Goal: Task Accomplishment & Management: Use online tool/utility

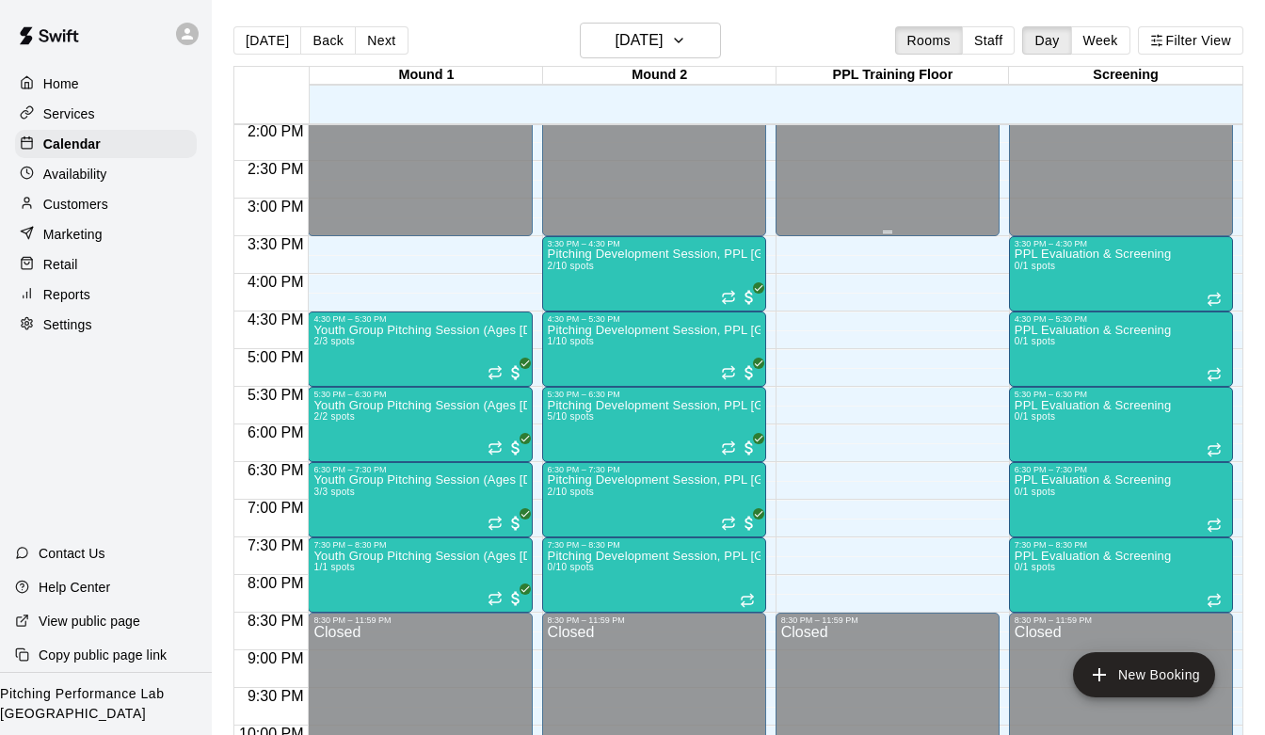
scroll to position [1067, 0]
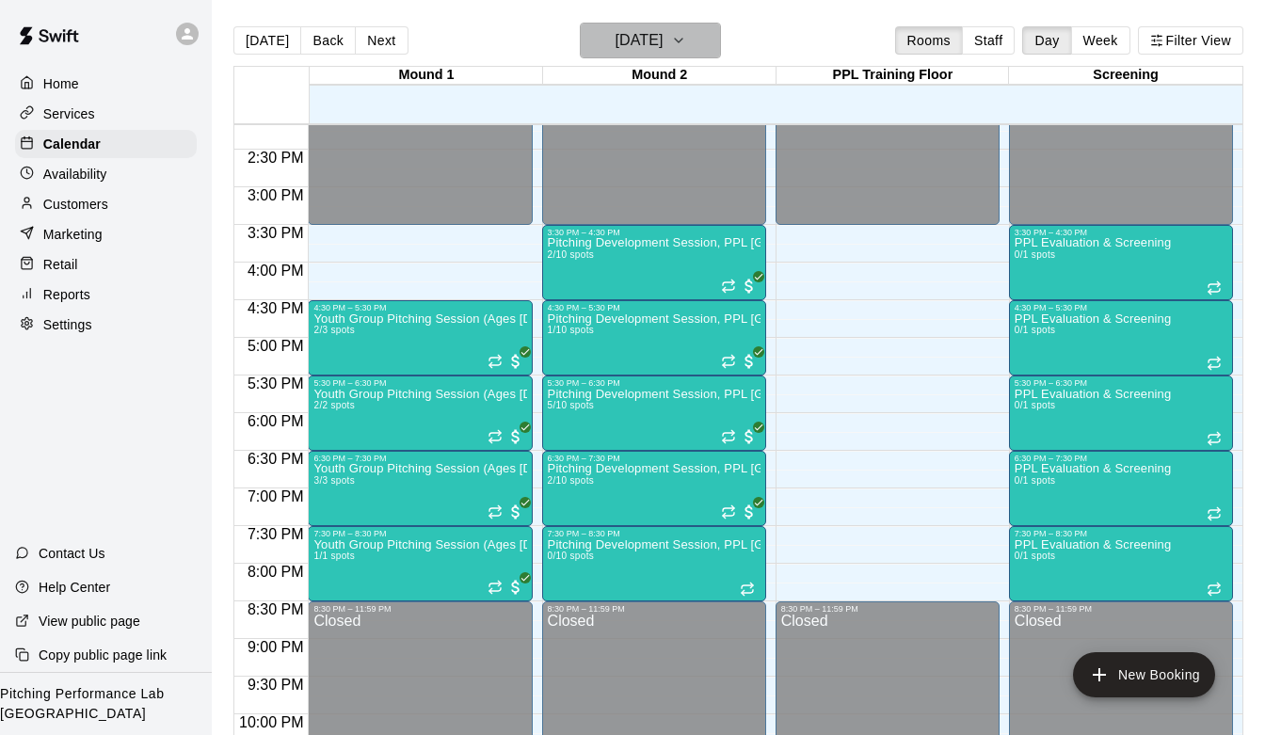
click at [662, 40] on h6 "[DATE]" at bounding box center [638, 40] width 48 height 26
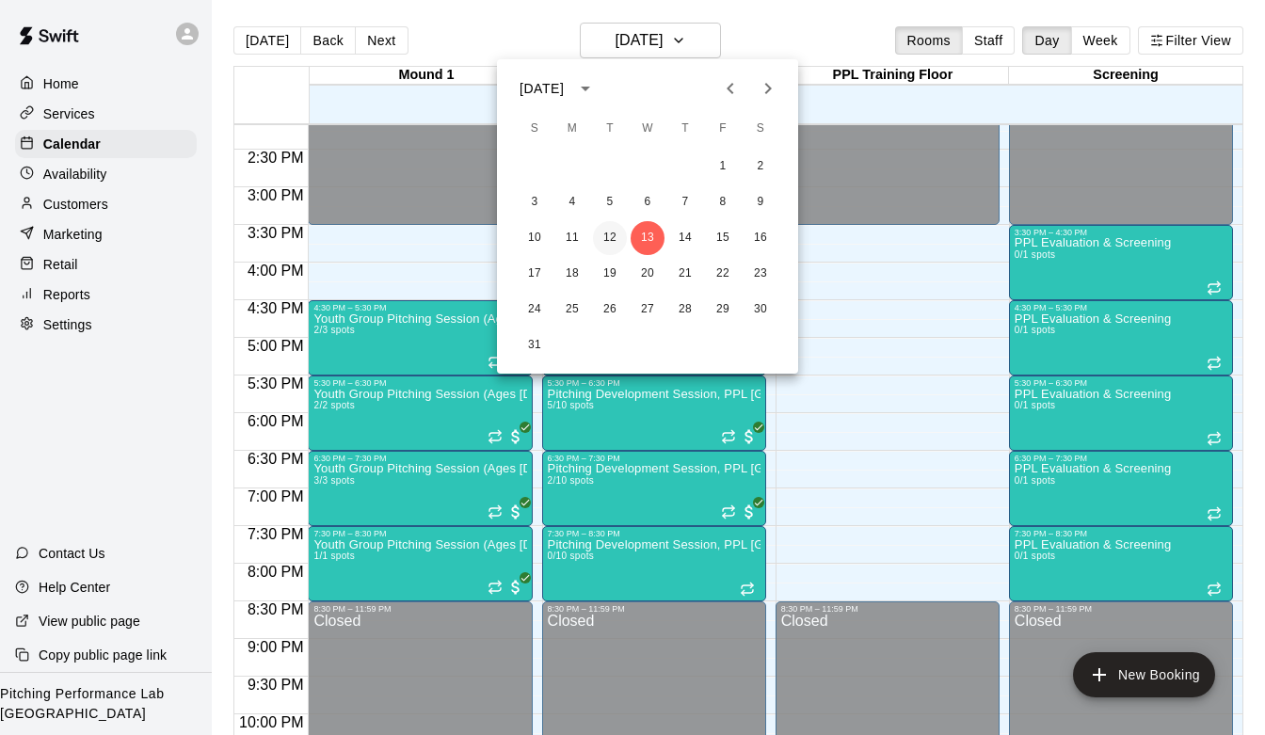
click at [614, 240] on button "12" at bounding box center [610, 238] width 34 height 34
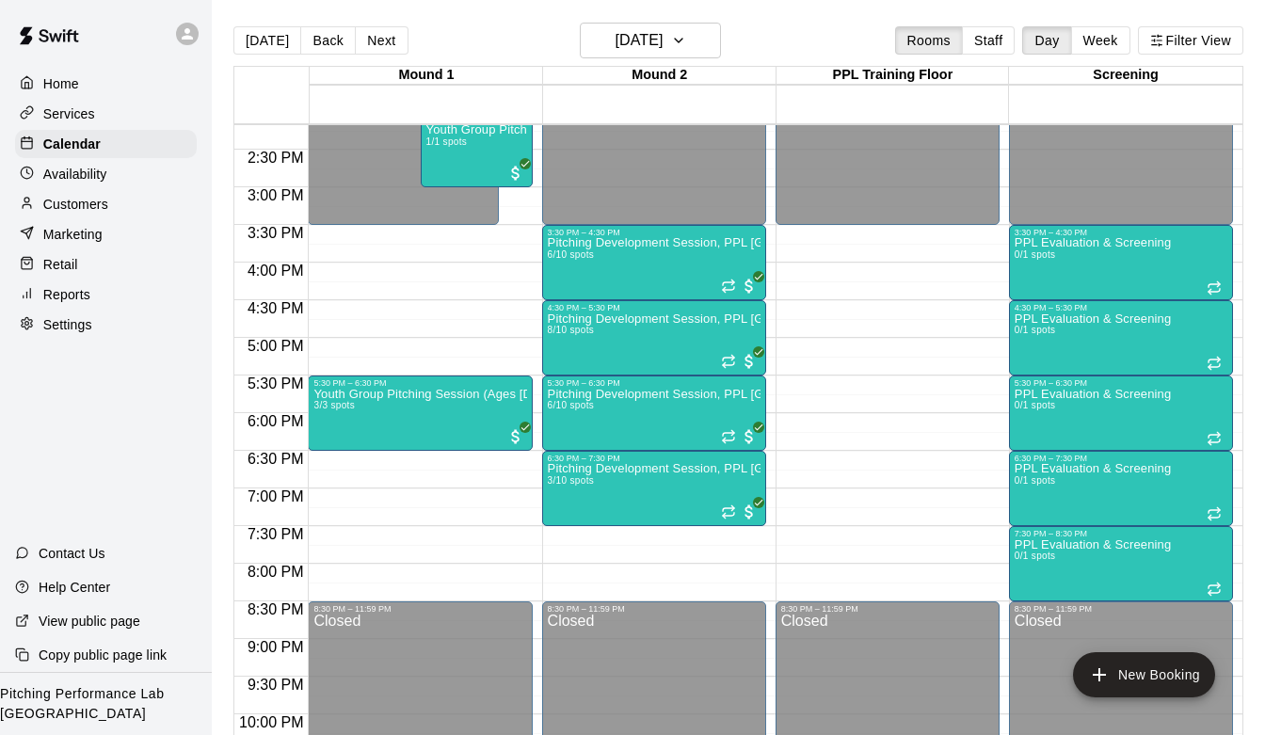
click at [78, 202] on p "Customers" at bounding box center [75, 204] width 65 height 19
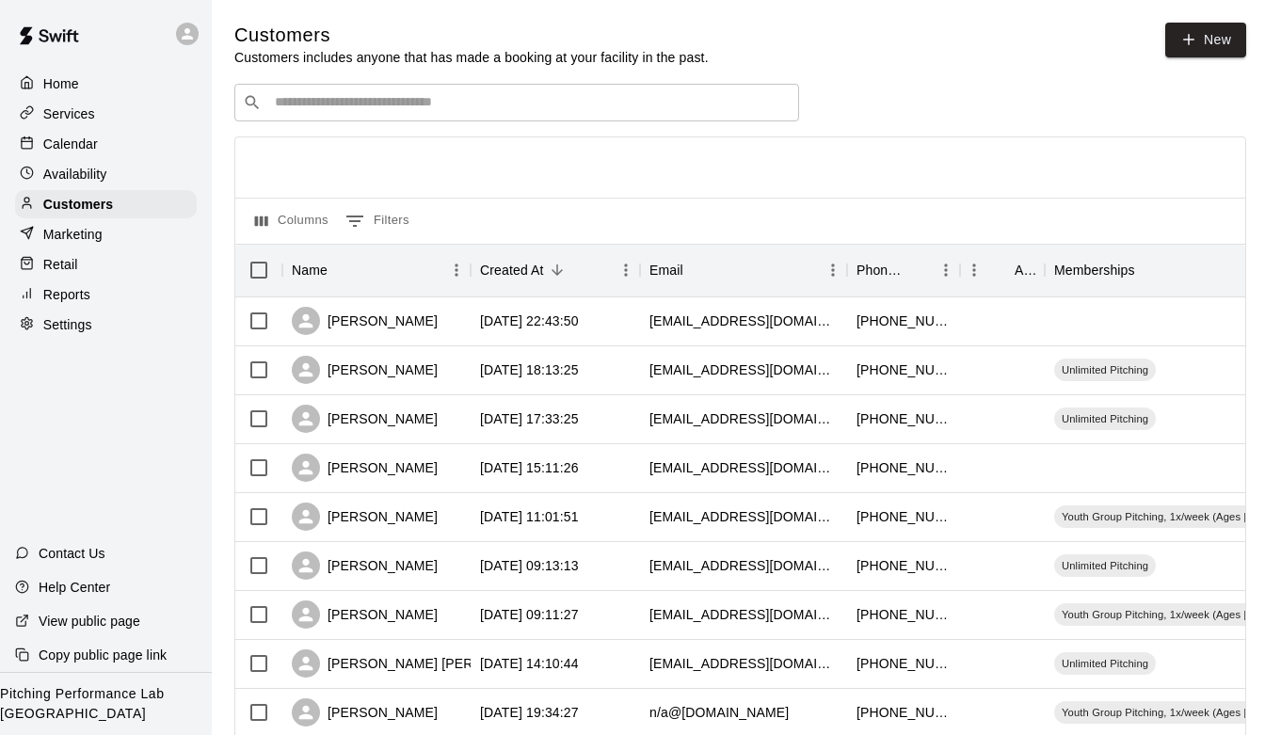
click at [359, 110] on input "Search customers by name or email" at bounding box center [529, 102] width 521 height 19
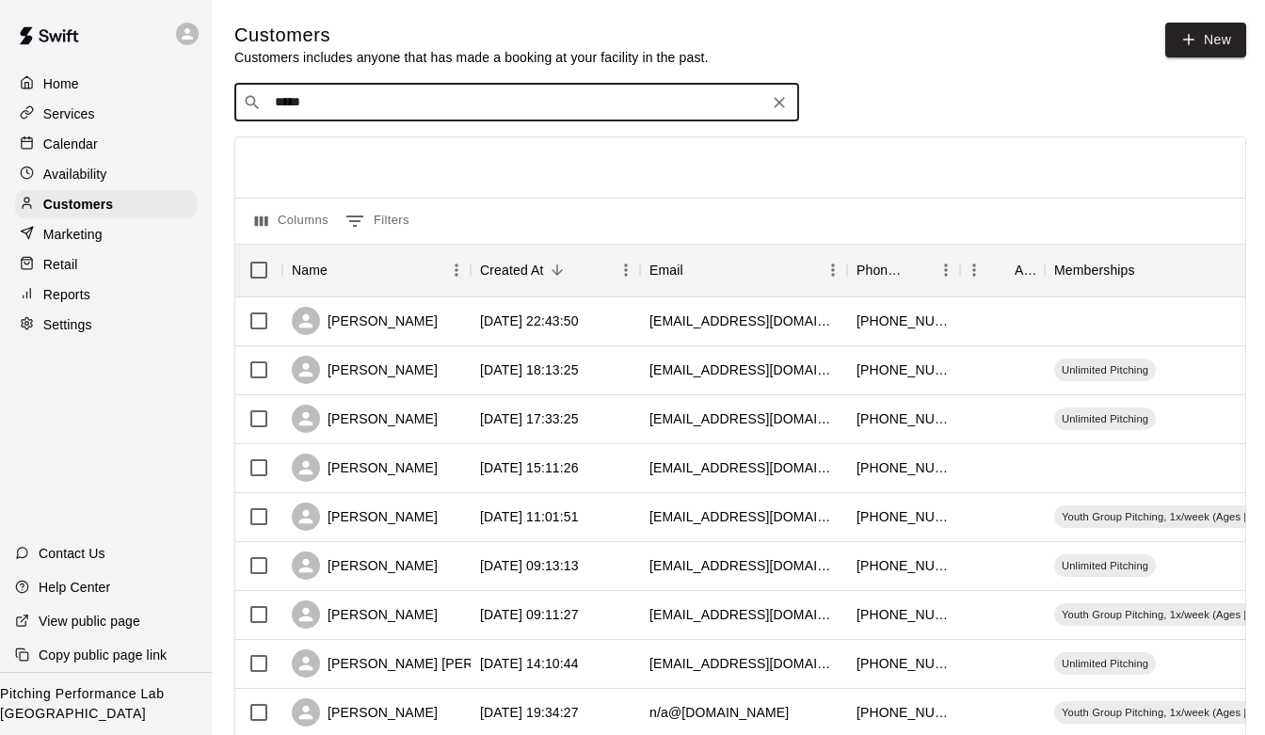
type input "******"
click at [344, 151] on div "[PERSON_NAME] Unlimited Pitching [EMAIL_ADDRESS][DOMAIN_NAME]" at bounding box center [400, 152] width 227 height 40
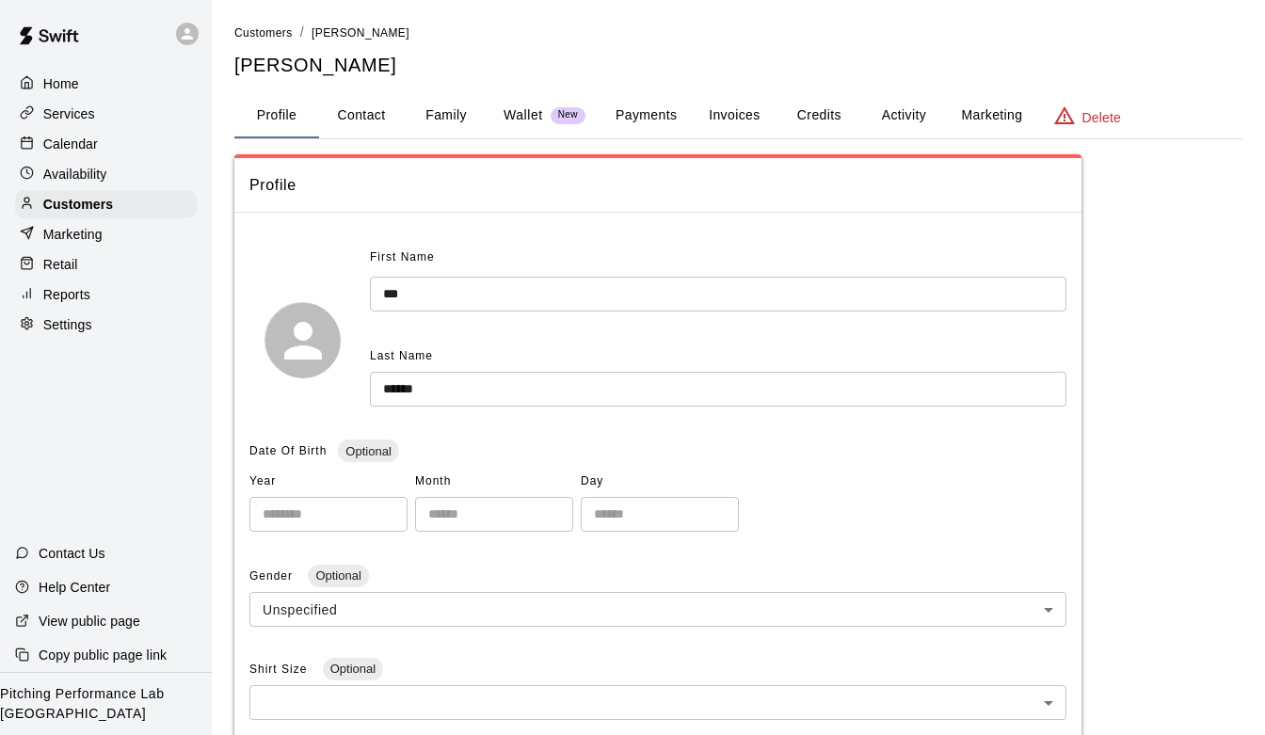
click at [893, 115] on button "Activity" at bounding box center [903, 115] width 85 height 45
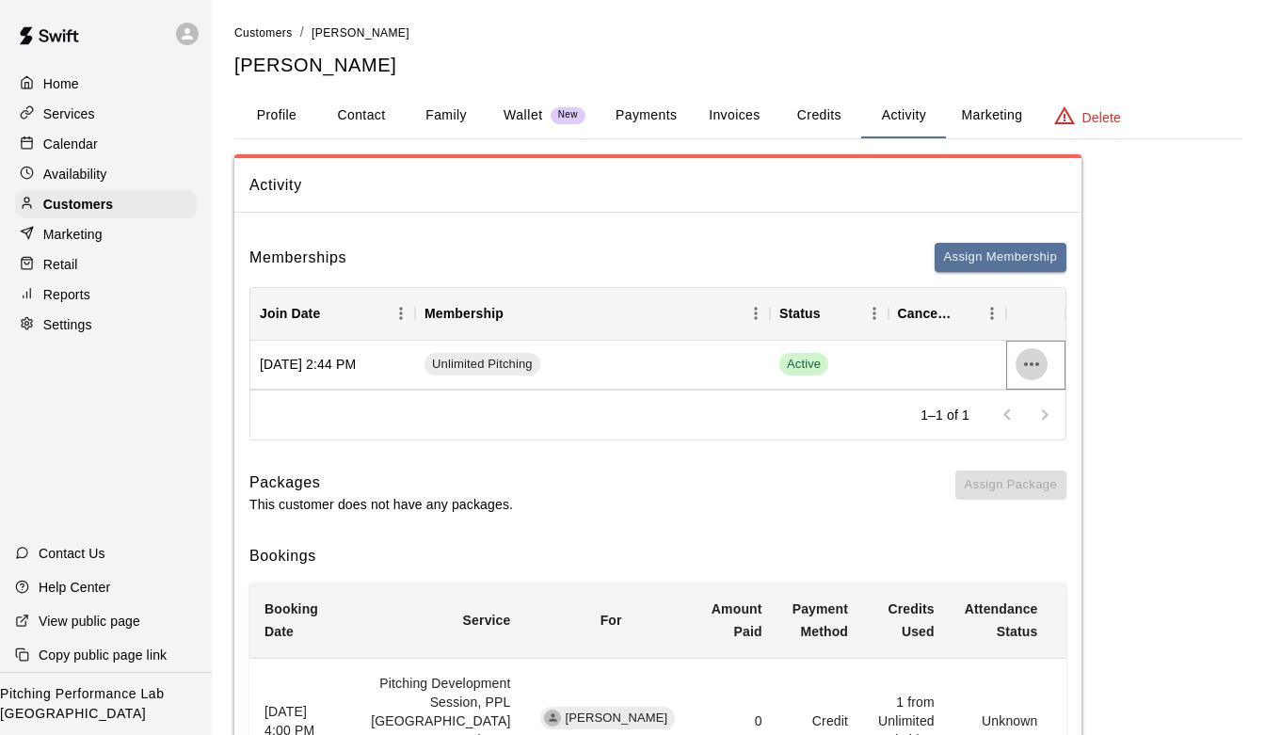
click at [1028, 365] on icon "more actions" at bounding box center [1031, 364] width 23 height 23
click at [1023, 424] on li "Cancel" at bounding box center [1068, 434] width 106 height 31
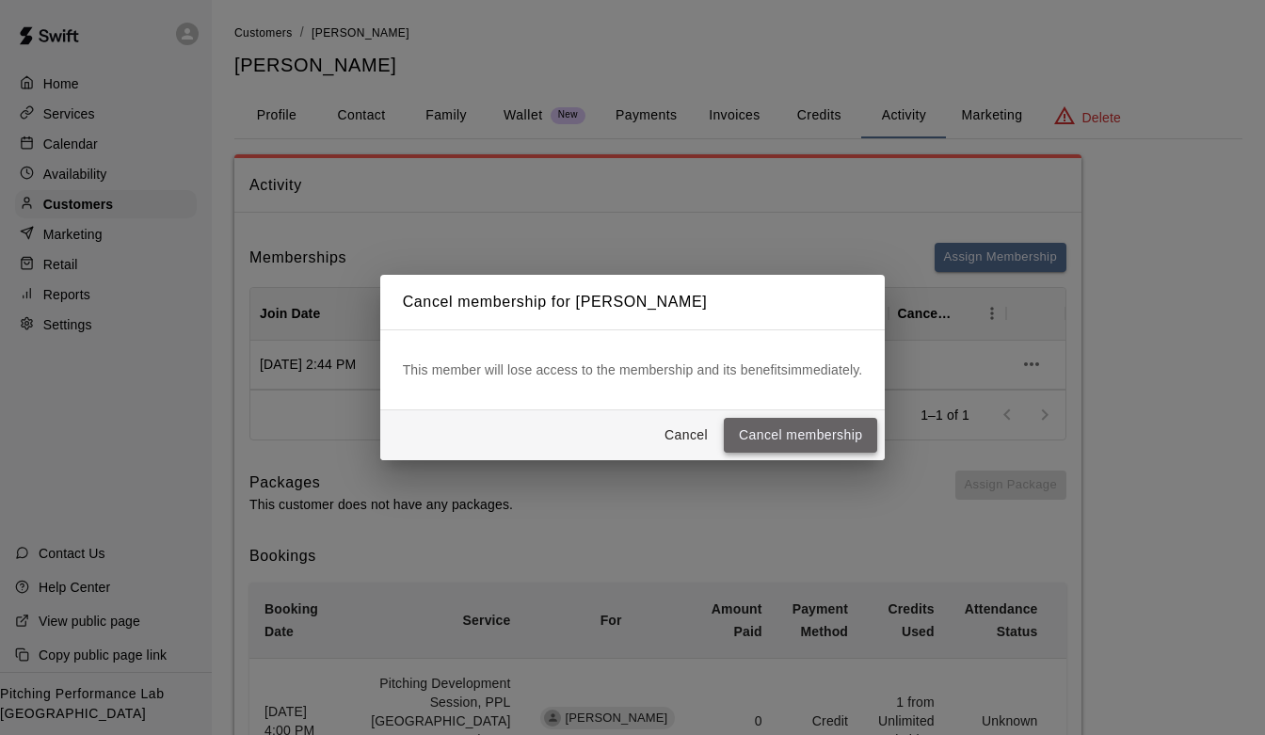
click at [827, 421] on button "Cancel membership" at bounding box center [800, 435] width 153 height 35
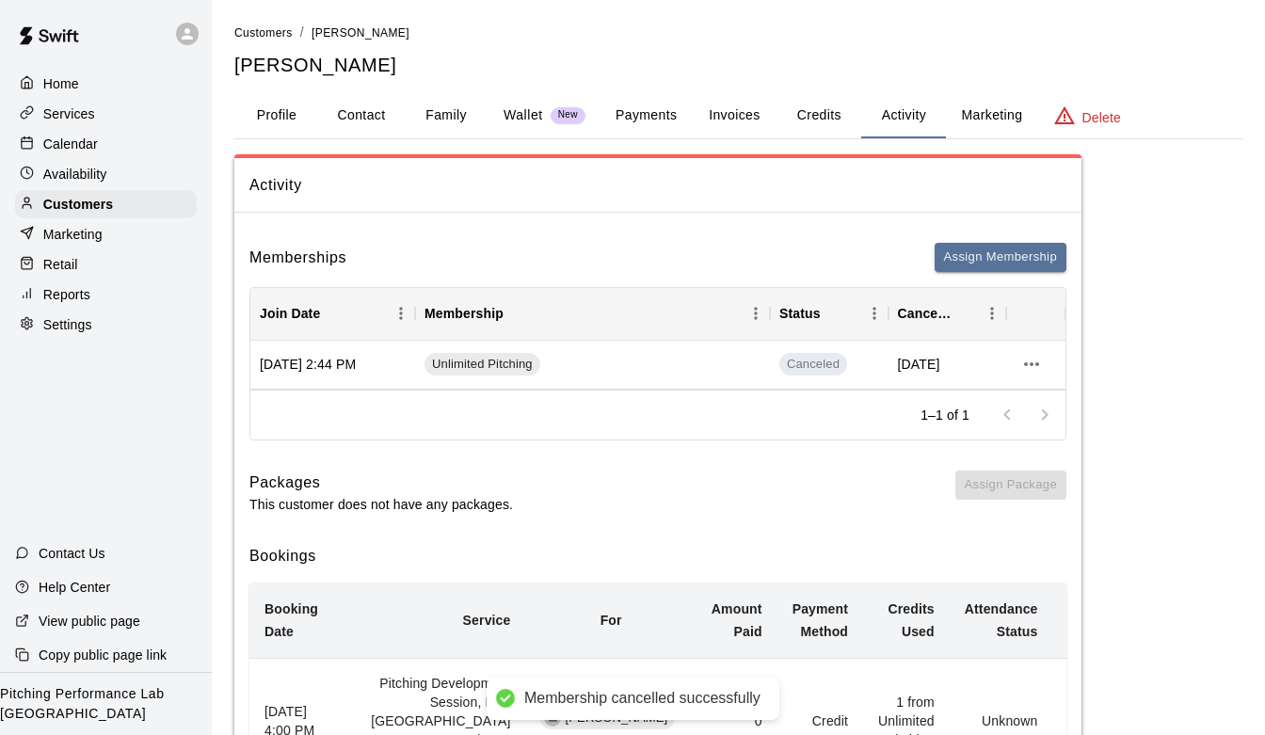
click at [78, 78] on div "Home" at bounding box center [106, 84] width 182 height 28
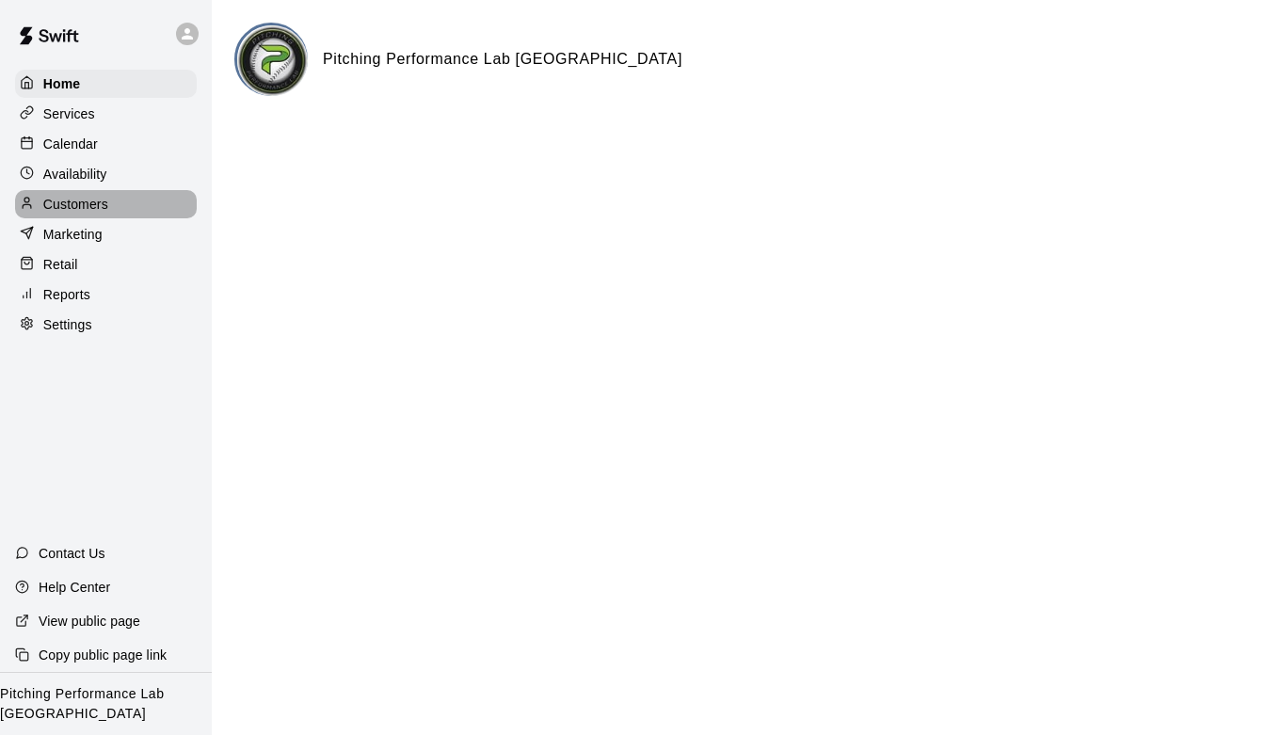
click at [96, 209] on p "Customers" at bounding box center [75, 204] width 65 height 19
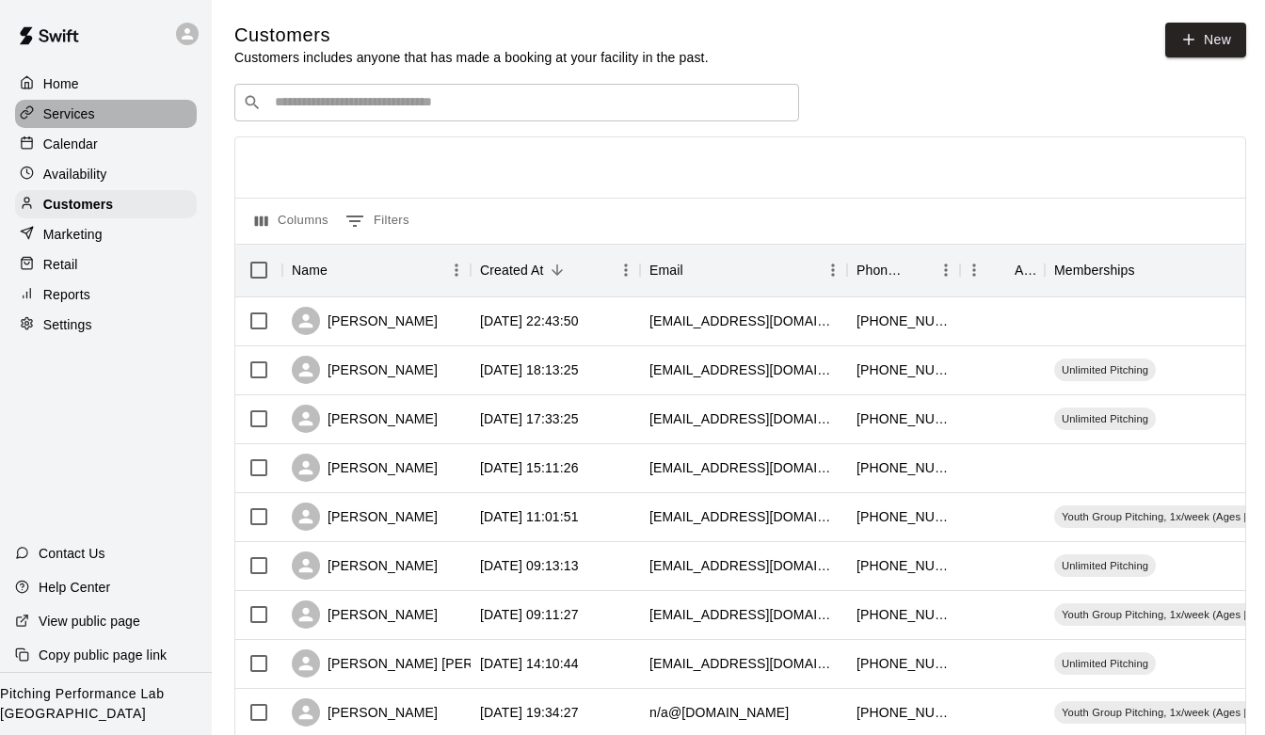
click at [84, 106] on p "Services" at bounding box center [69, 113] width 52 height 19
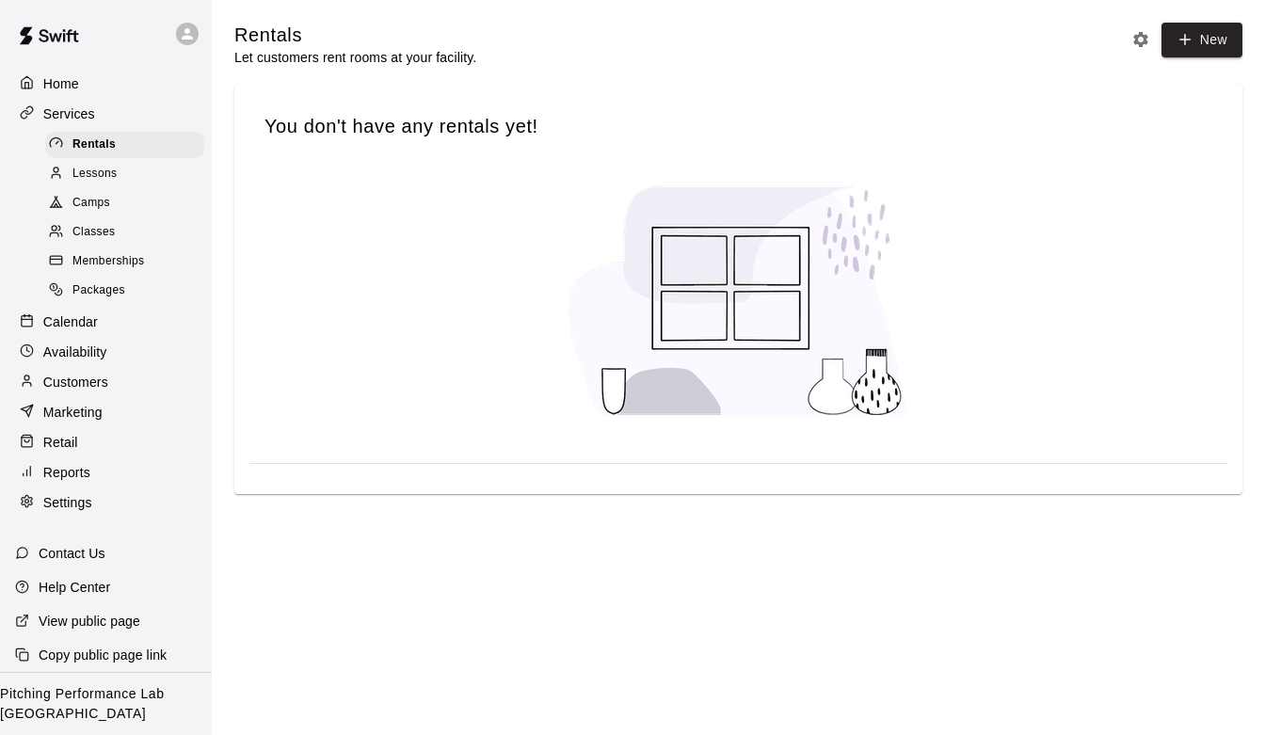
click at [121, 392] on div "Customers" at bounding box center [106, 382] width 182 height 28
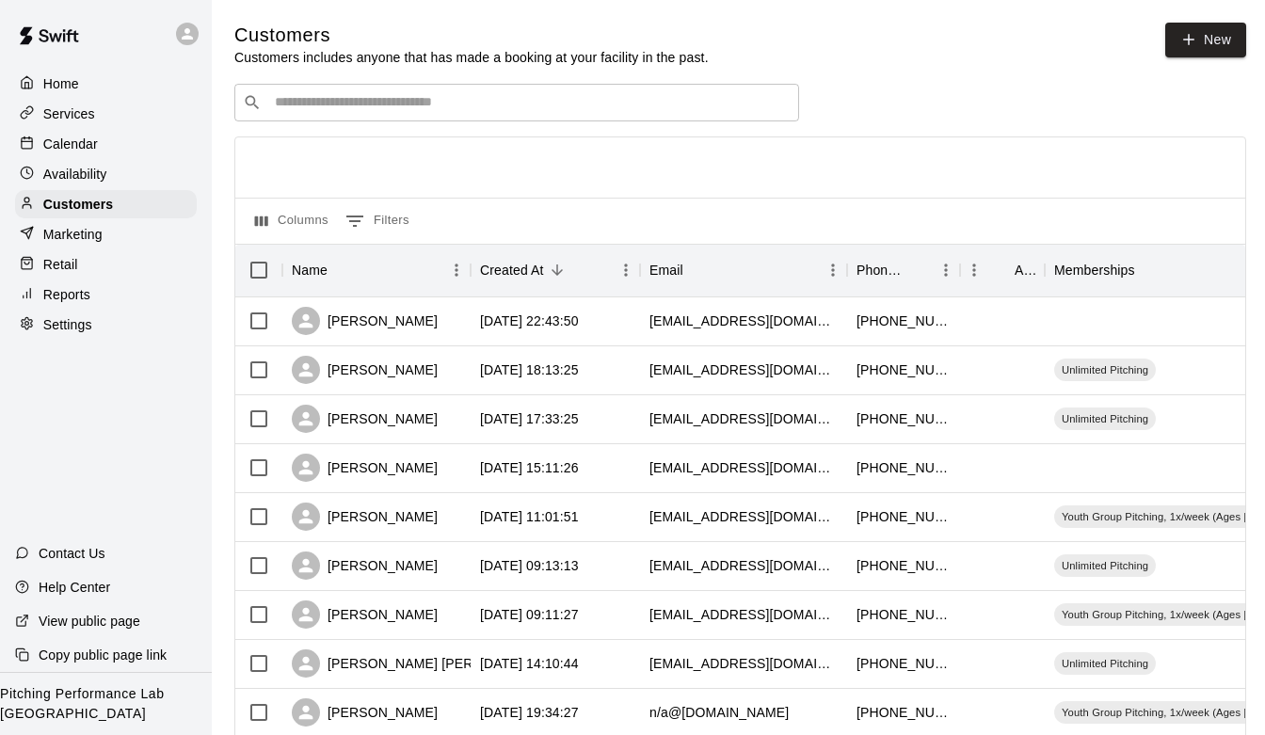
click at [99, 108] on div "Services" at bounding box center [106, 114] width 182 height 28
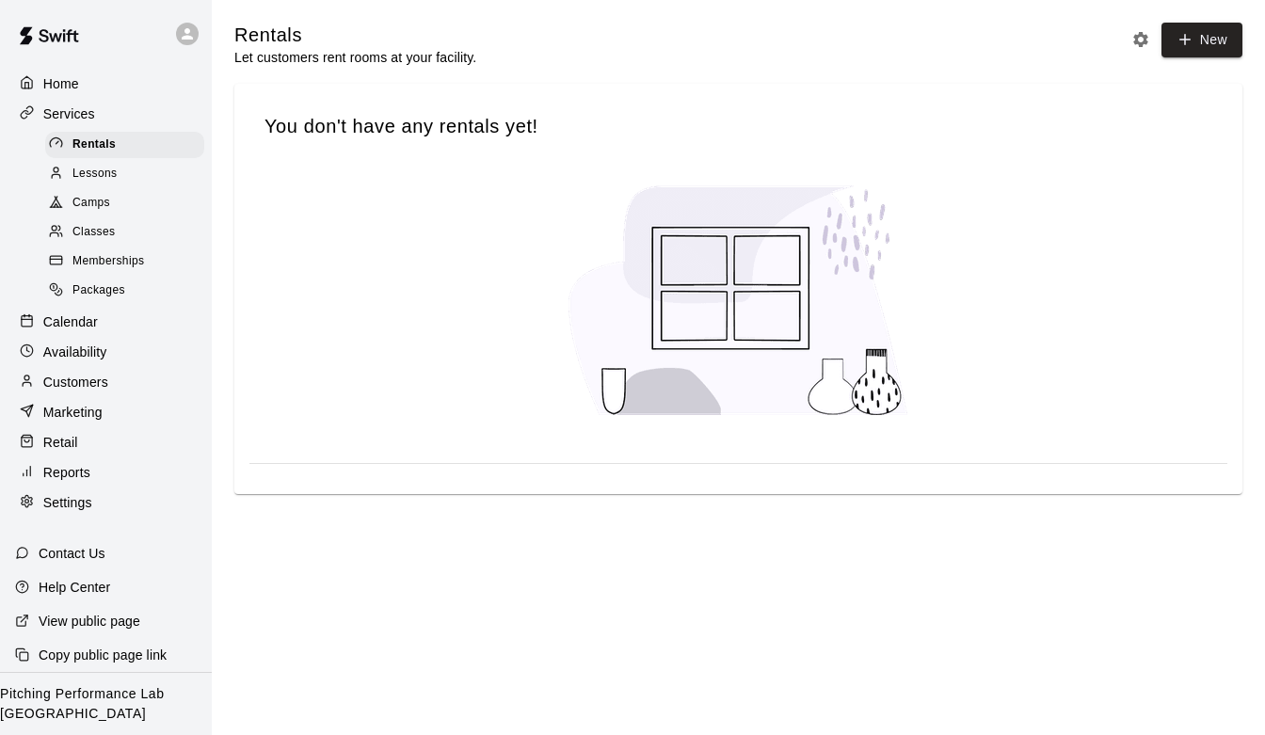
click at [127, 179] on div "Lessons" at bounding box center [124, 174] width 159 height 26
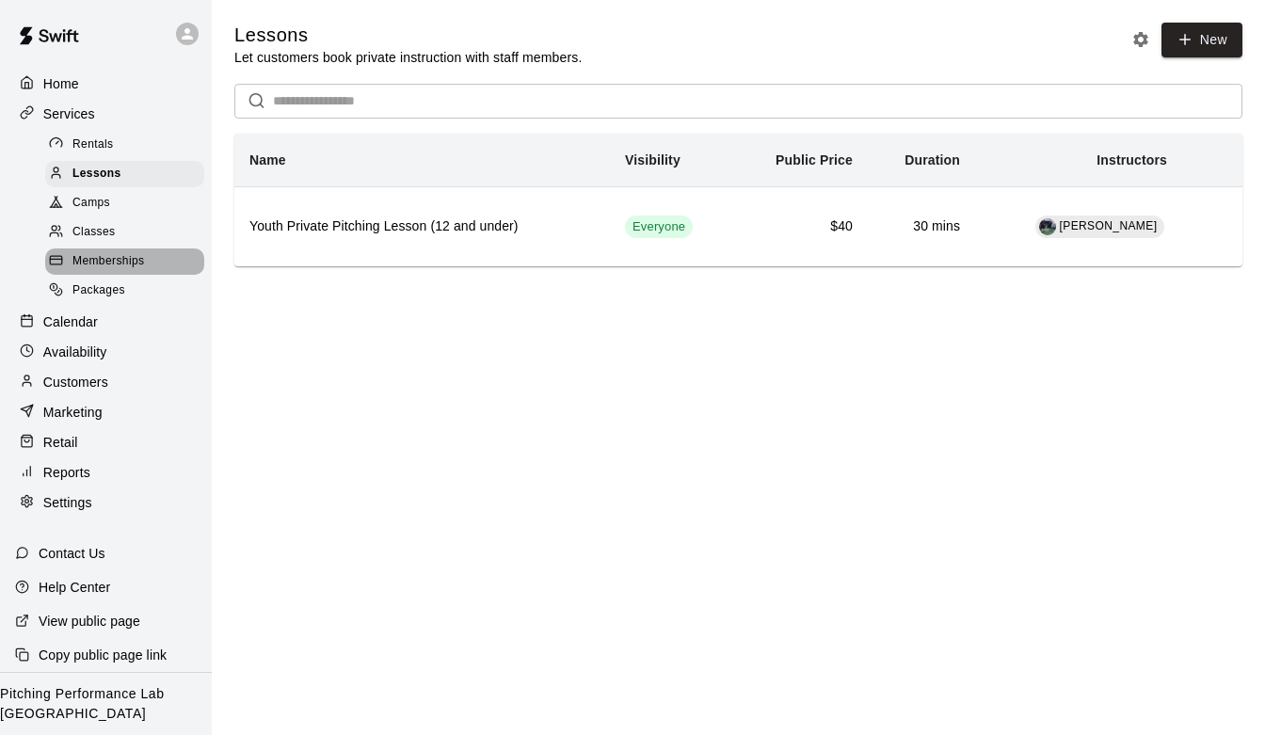
click at [125, 260] on span "Memberships" at bounding box center [108, 261] width 72 height 19
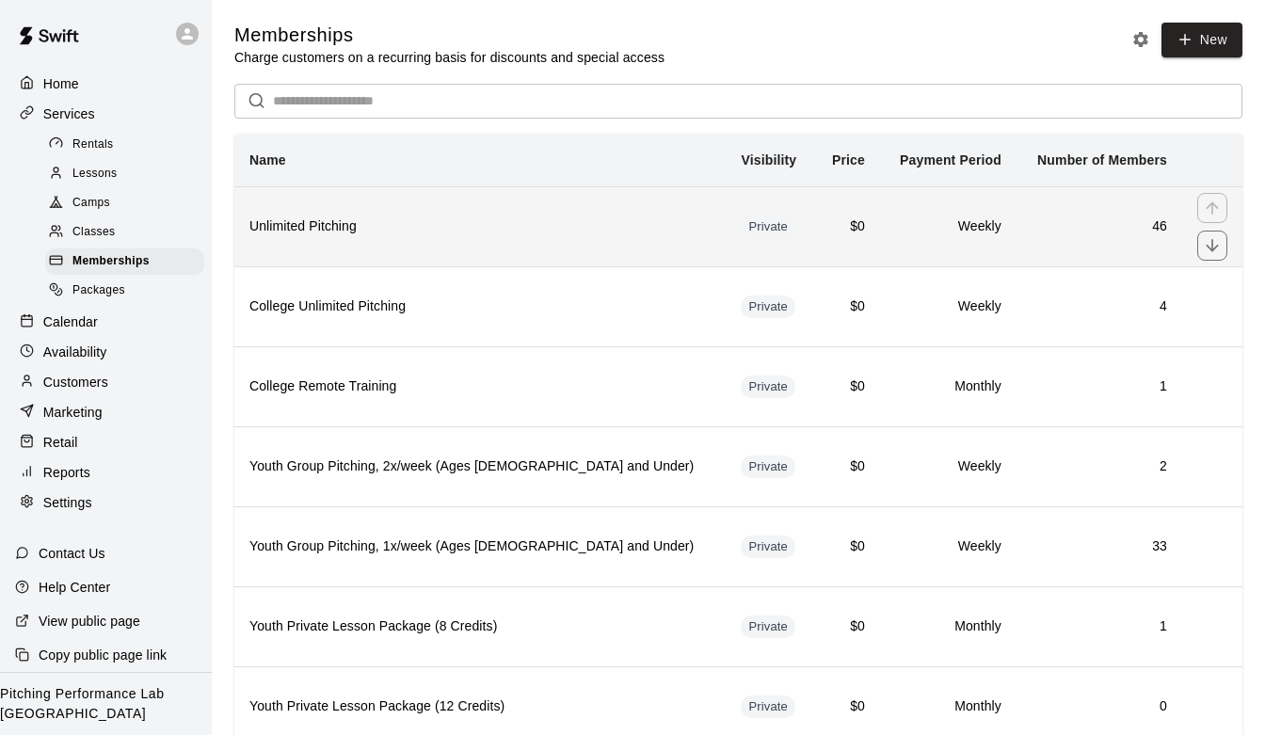
click at [391, 211] on th "Unlimited Pitching" at bounding box center [479, 226] width 491 height 80
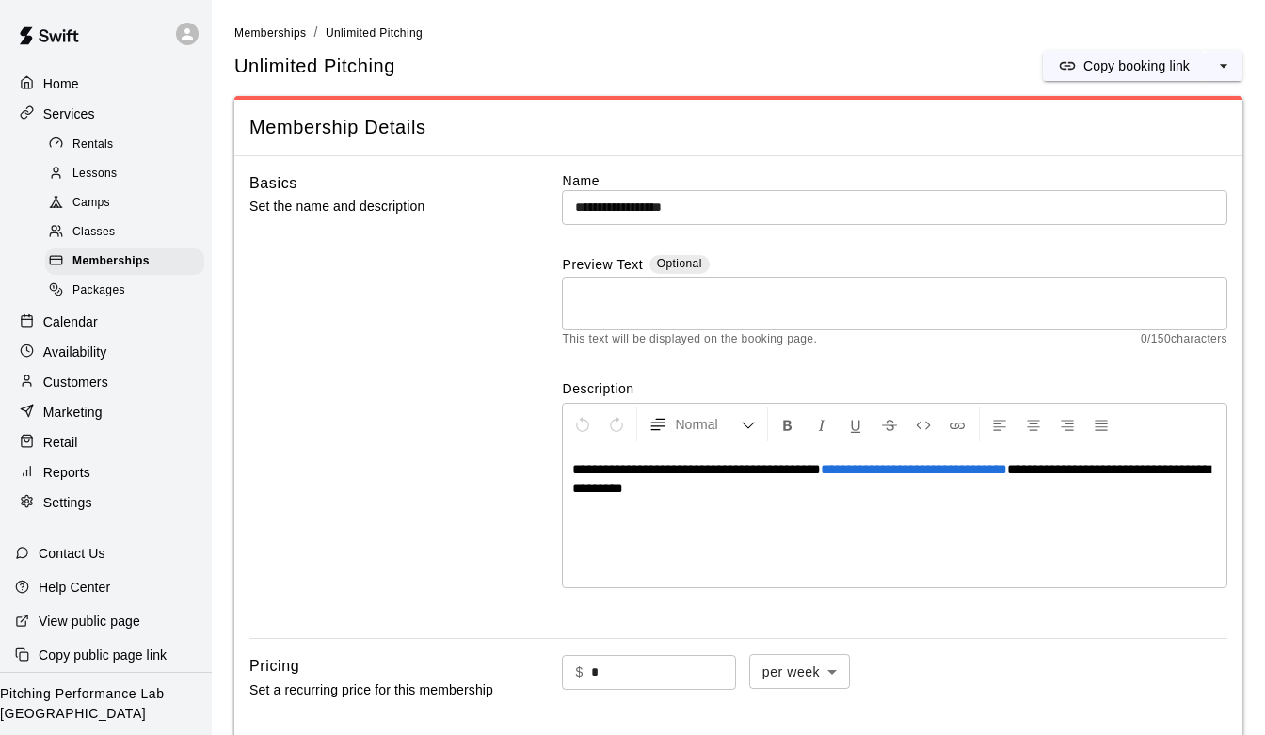
click at [136, 376] on div "Customers" at bounding box center [106, 382] width 182 height 28
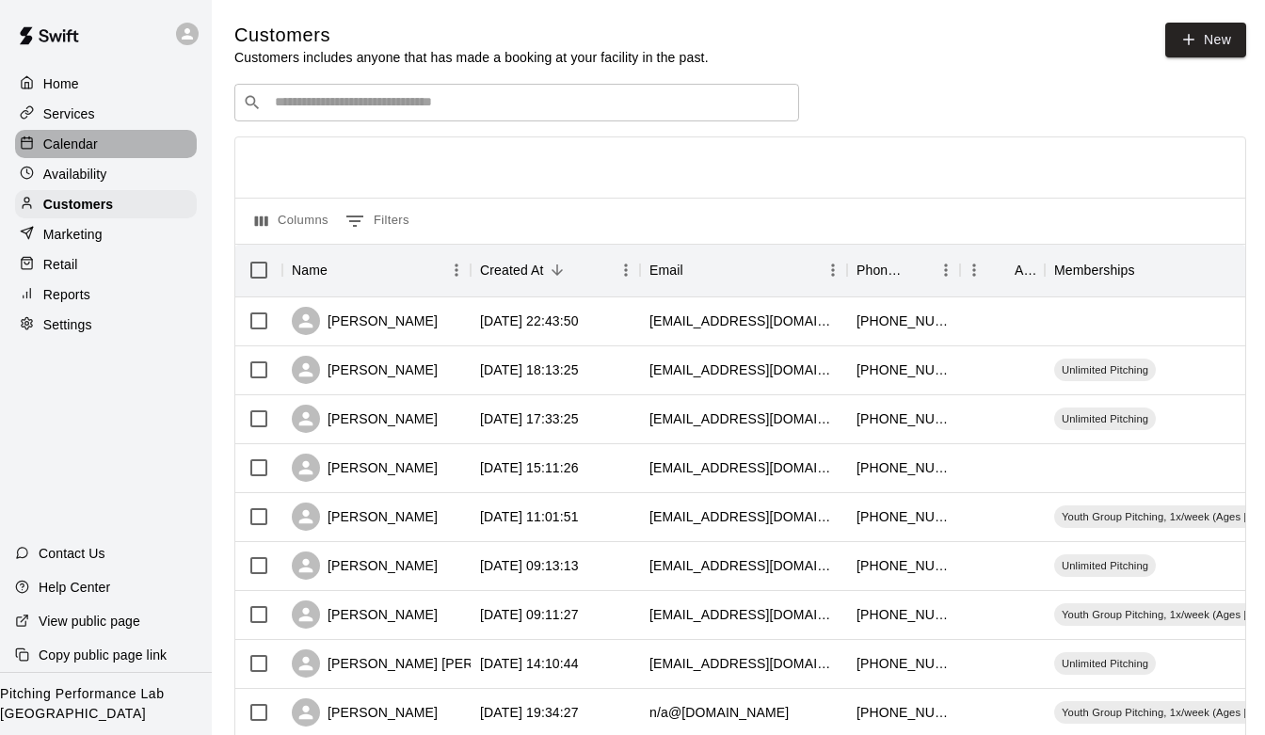
click at [100, 143] on div "Calendar" at bounding box center [106, 144] width 182 height 28
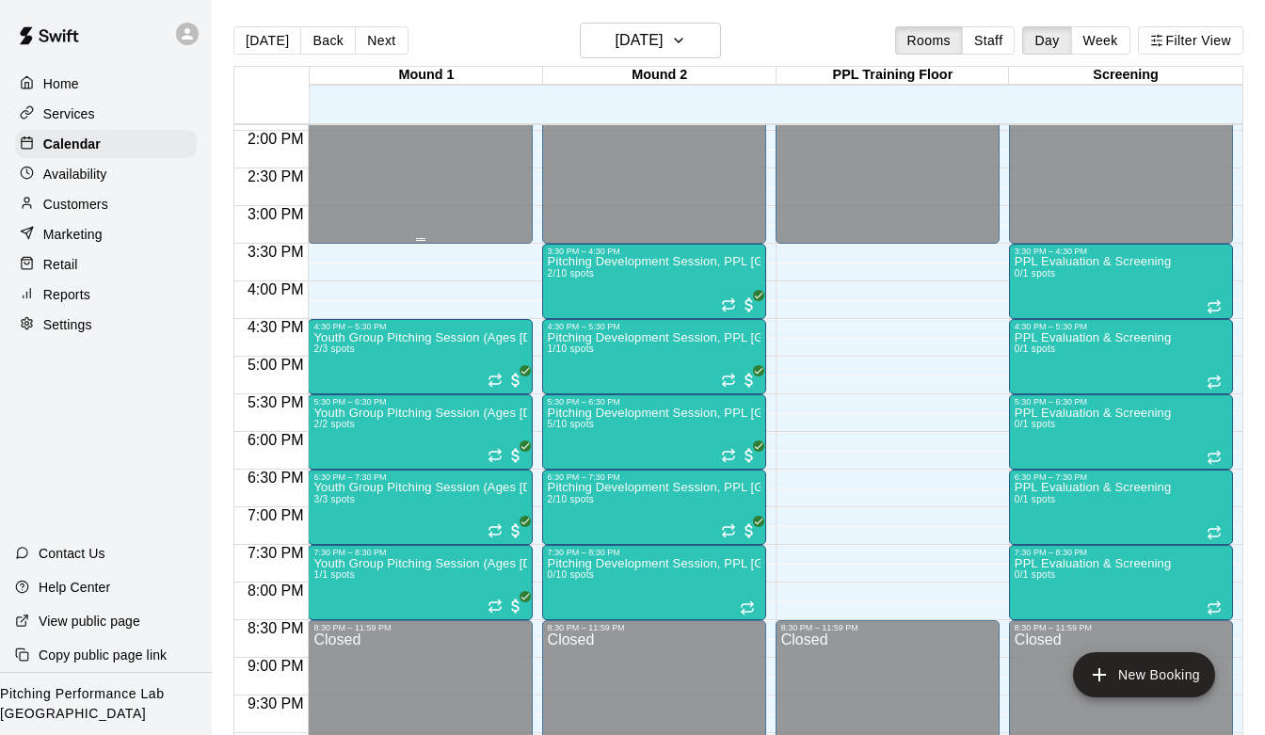
scroll to position [1049, 0]
click at [639, 261] on p "Pitching Development Session, PPL [GEOGRAPHIC_DATA] (Ages [DEMOGRAPHIC_DATA]+)" at bounding box center [654, 261] width 213 height 0
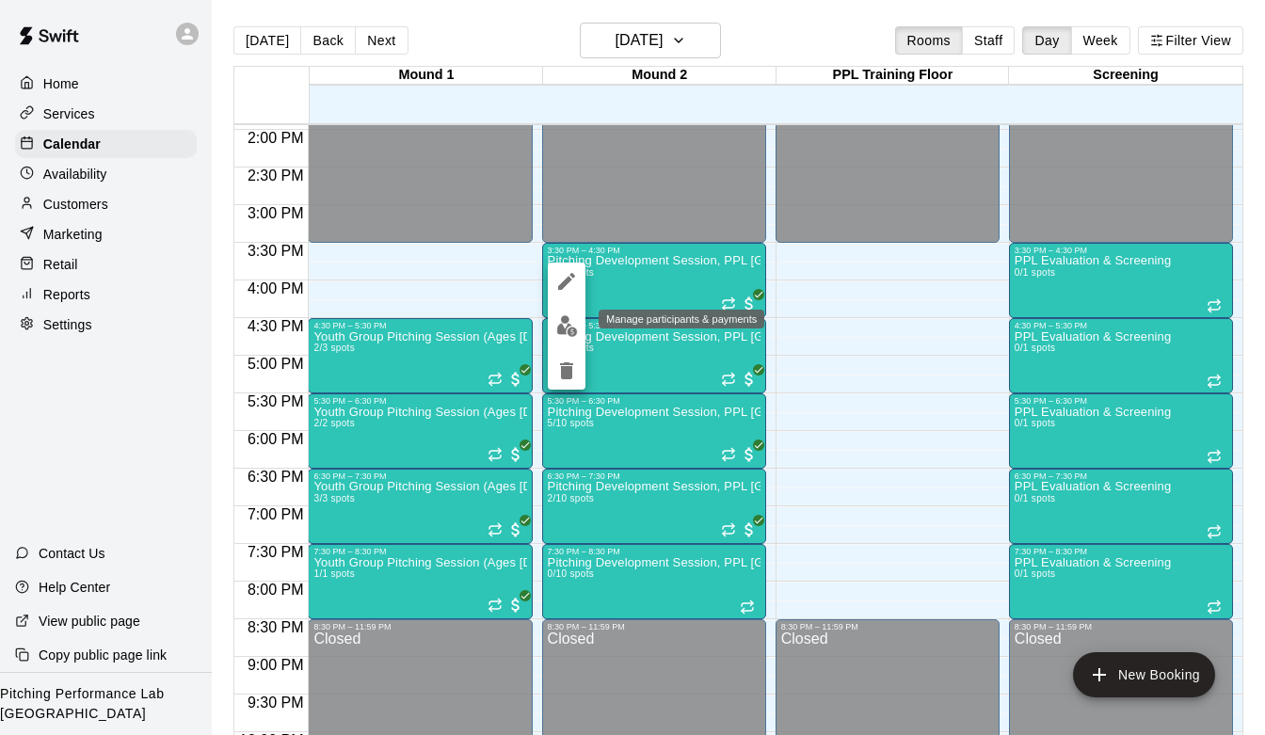
click at [568, 325] on img "edit" at bounding box center [567, 326] width 22 height 22
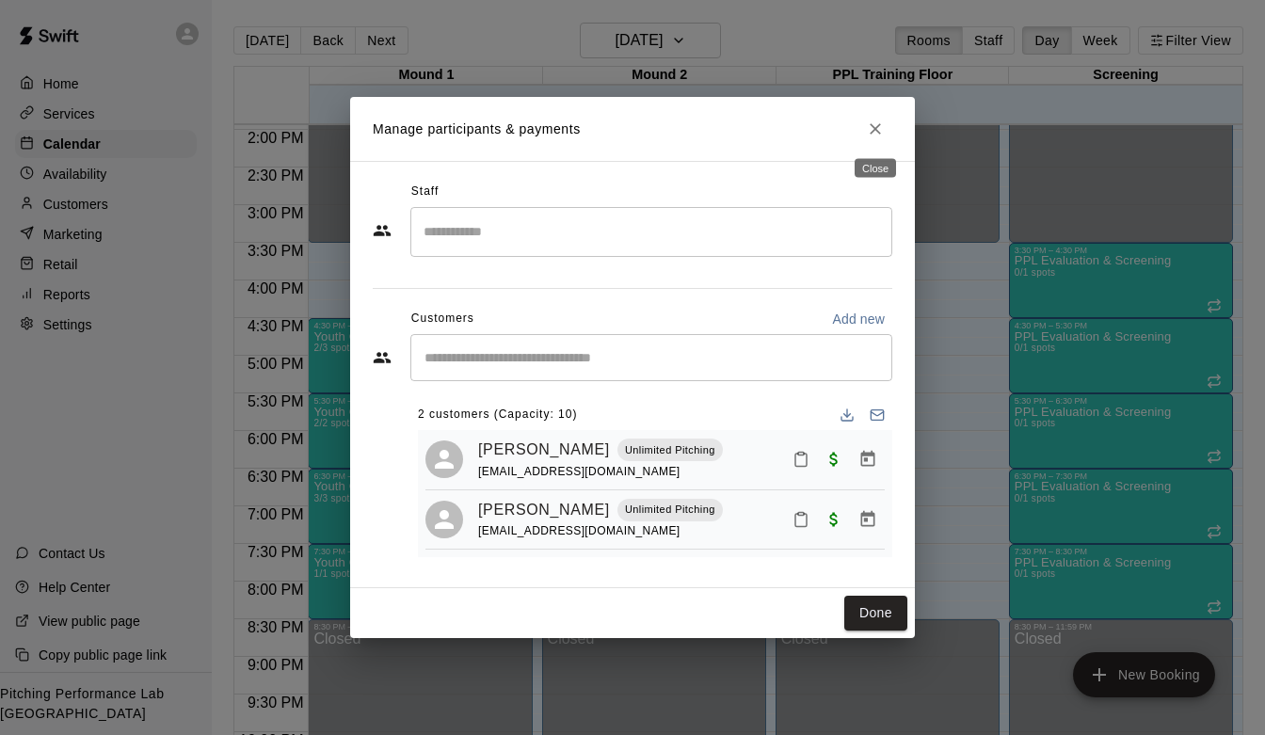
click at [874, 132] on icon "Close" at bounding box center [875, 129] width 19 height 19
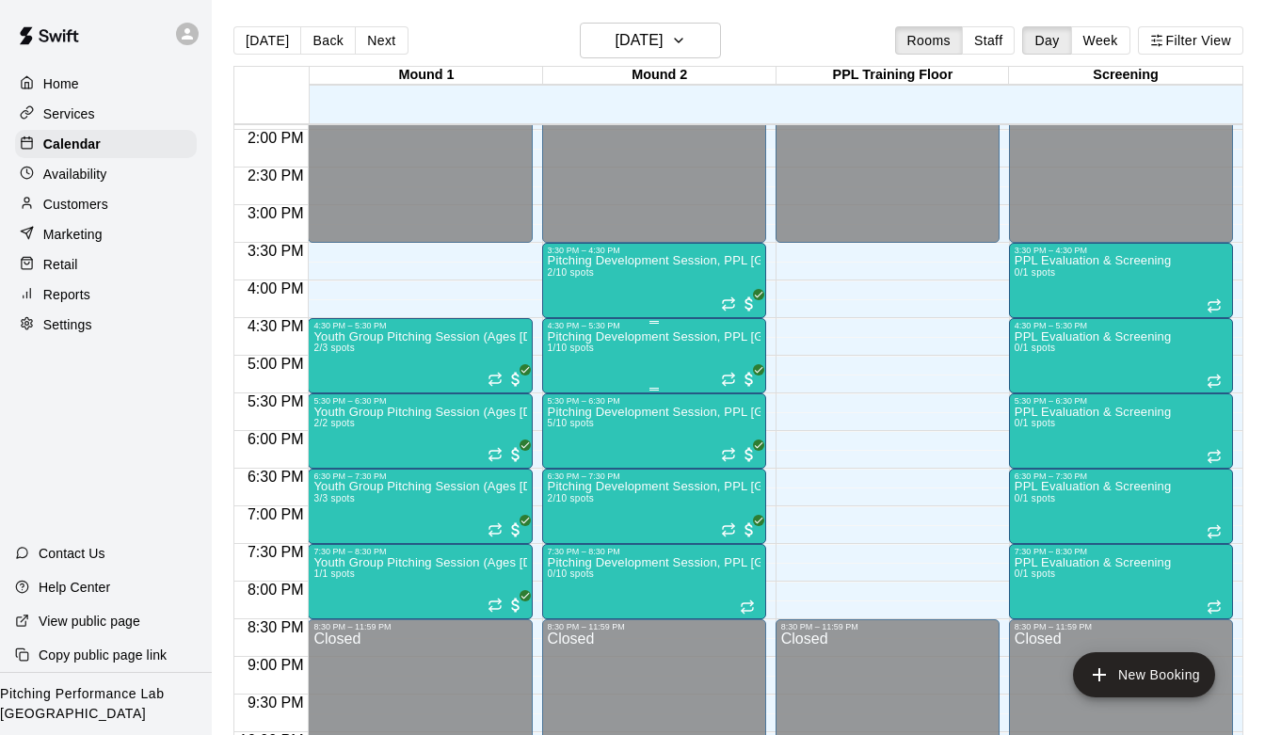
click at [632, 352] on div "Pitching Development Session, PPL [GEOGRAPHIC_DATA] (Ages [DEMOGRAPHIC_DATA]+) …" at bounding box center [654, 697] width 213 height 735
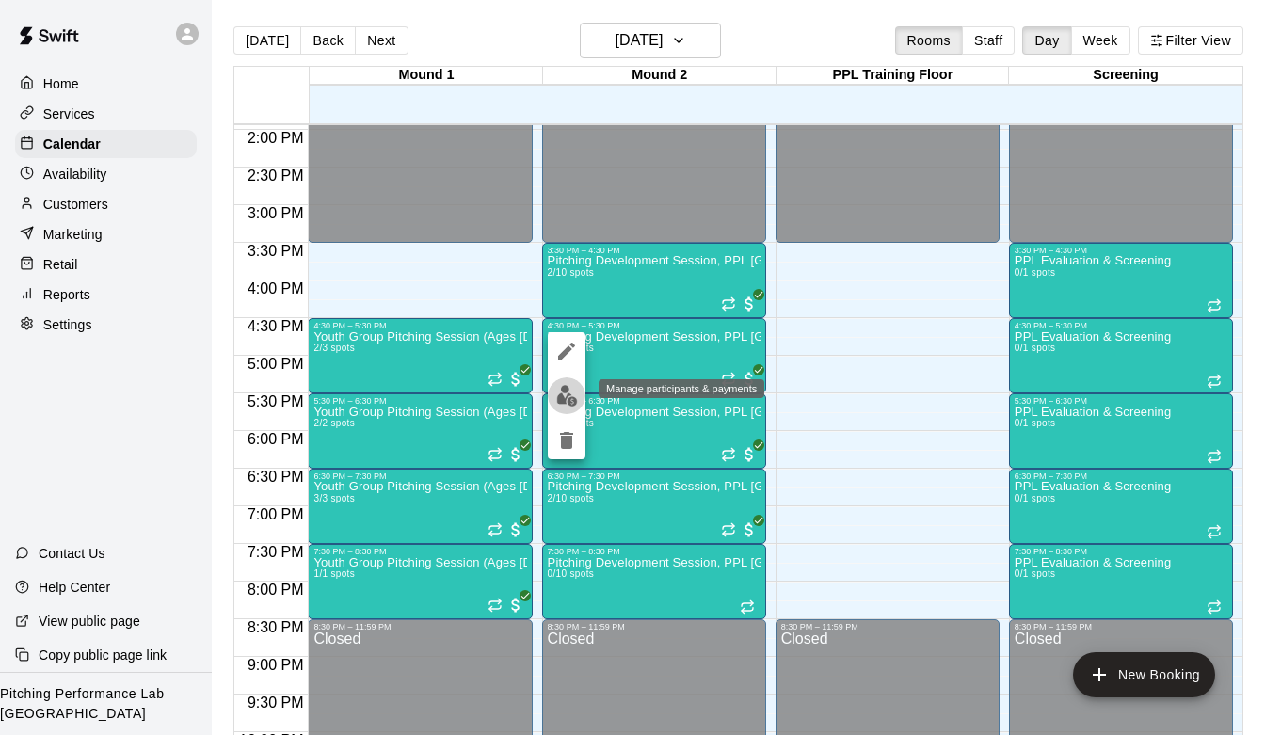
click at [567, 403] on img "edit" at bounding box center [567, 396] width 22 height 22
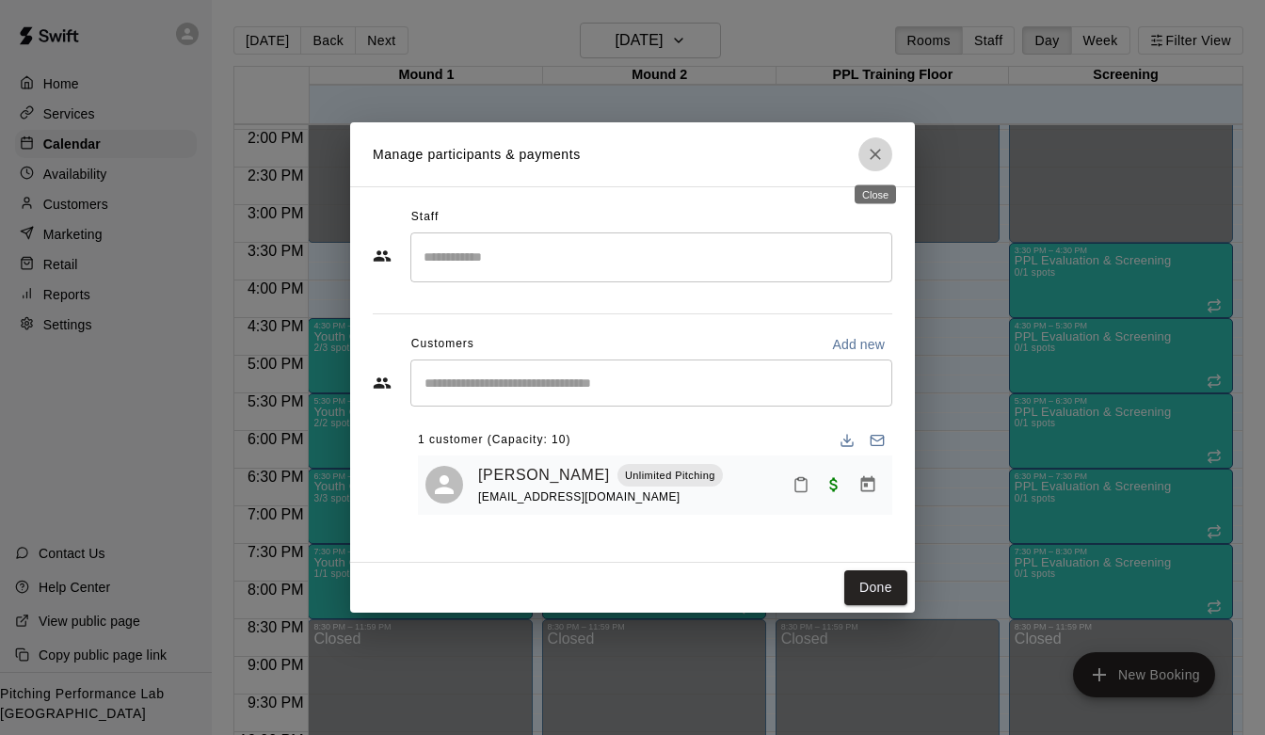
click at [874, 157] on icon "Close" at bounding box center [875, 154] width 19 height 19
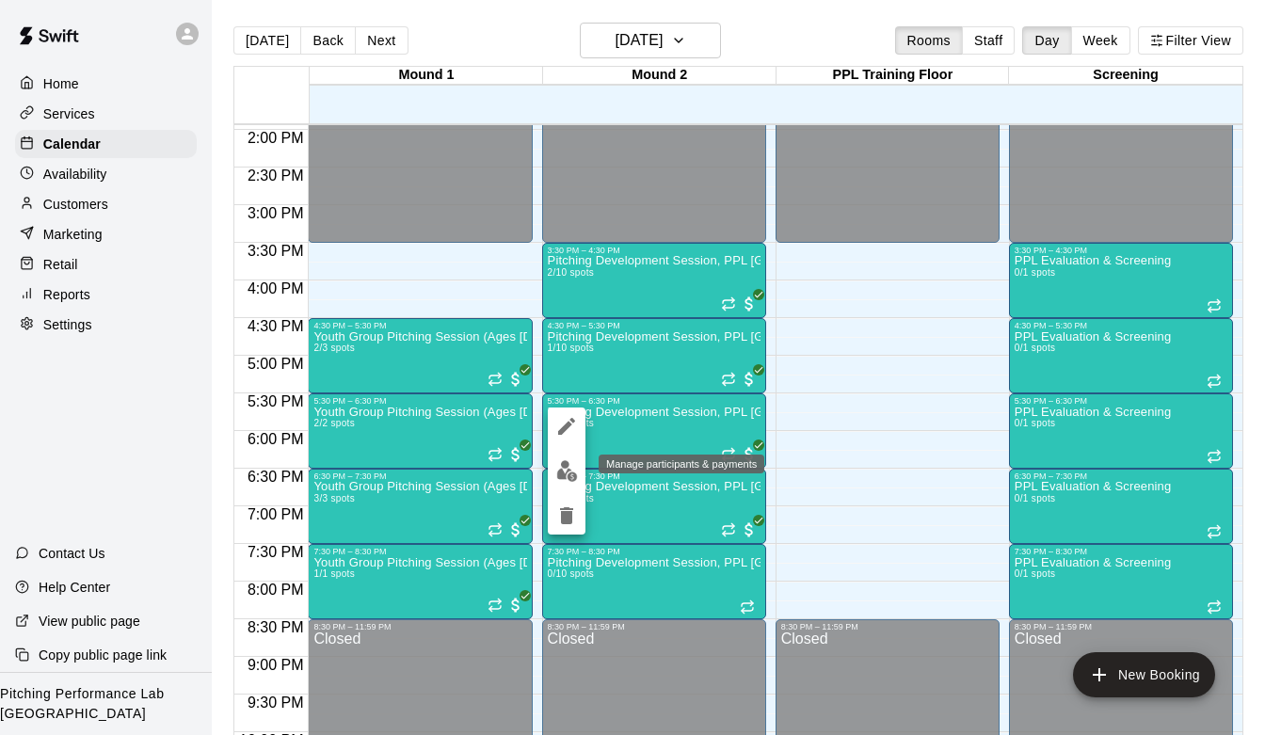
click at [570, 467] on img "edit" at bounding box center [567, 471] width 22 height 22
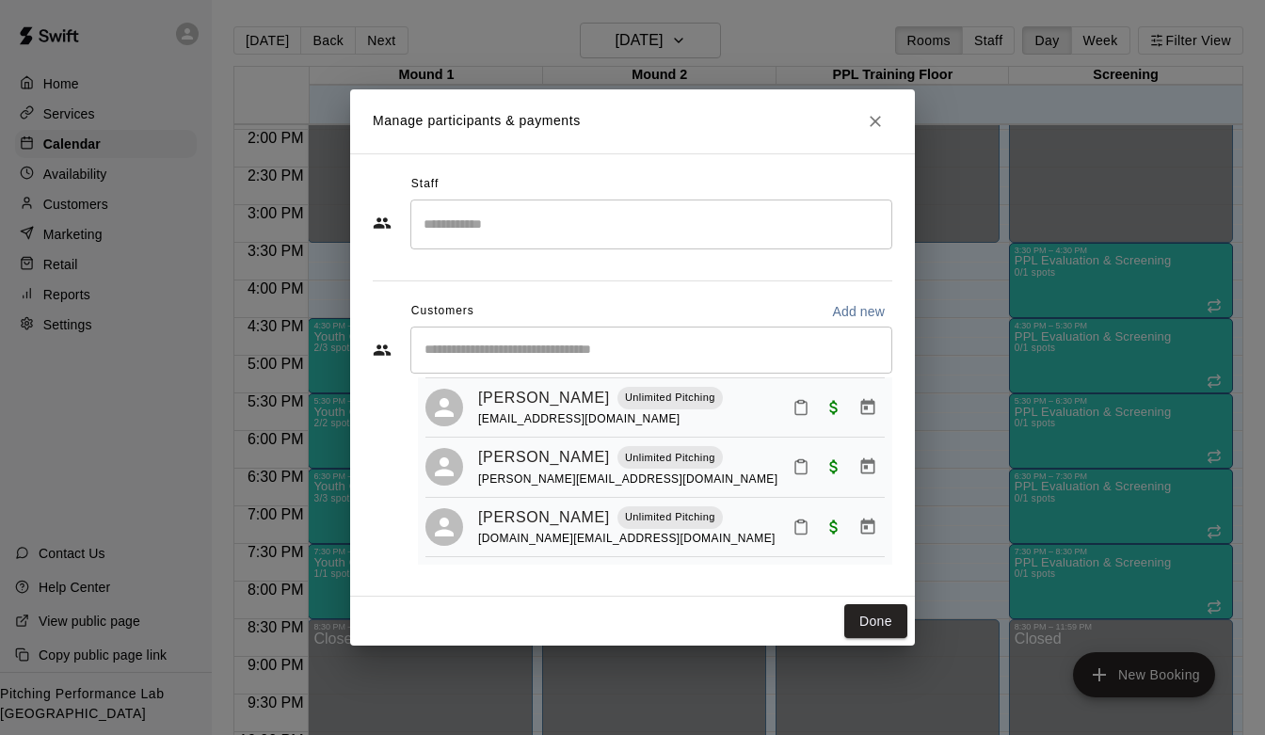
scroll to position [167, 0]
click at [873, 122] on icon "Close" at bounding box center [874, 121] width 11 height 11
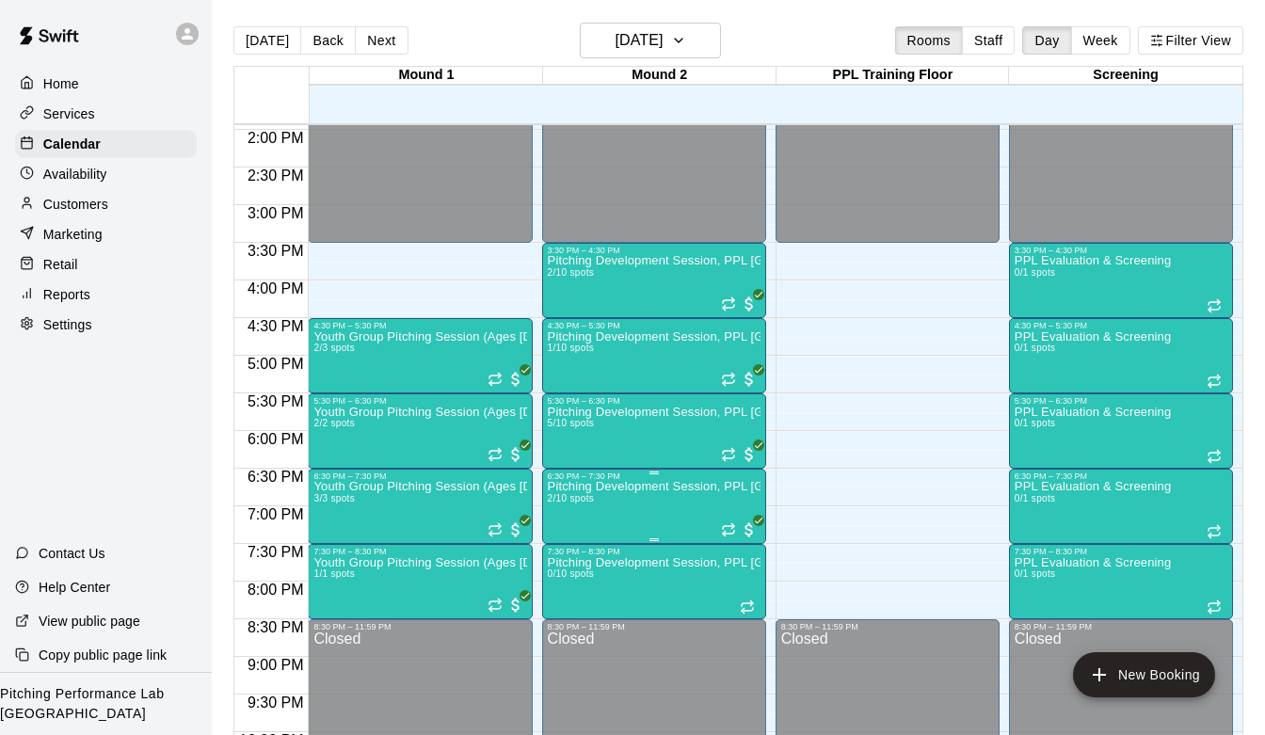
click at [569, 546] on img "edit" at bounding box center [567, 546] width 22 height 22
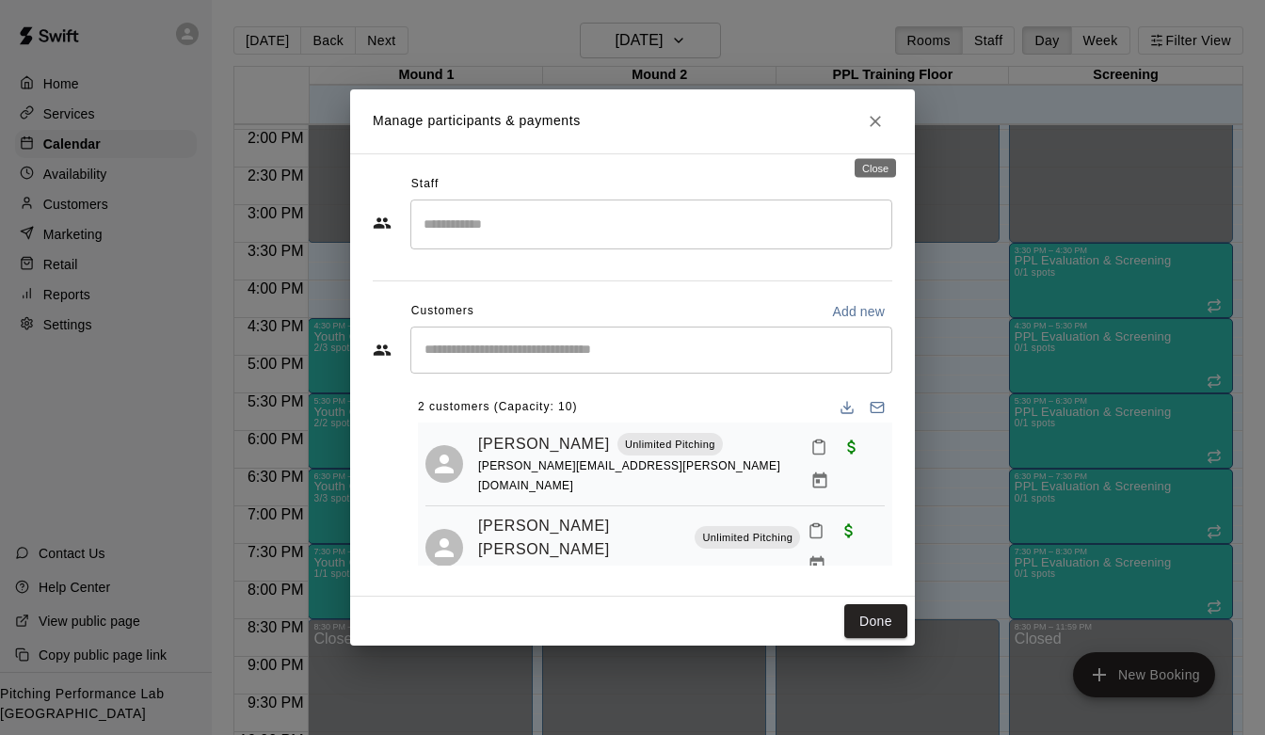
click at [878, 128] on icon "Close" at bounding box center [875, 121] width 19 height 19
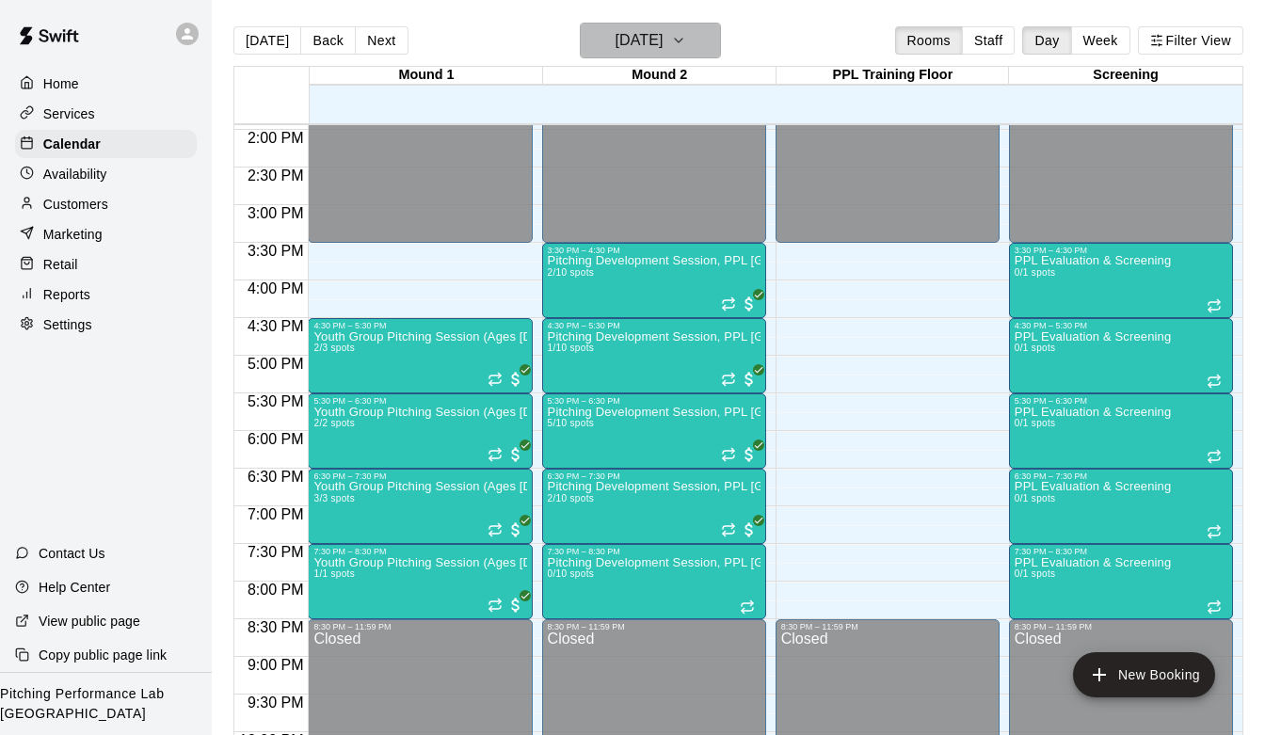
click at [706, 46] on button "[DATE]" at bounding box center [650, 41] width 141 height 36
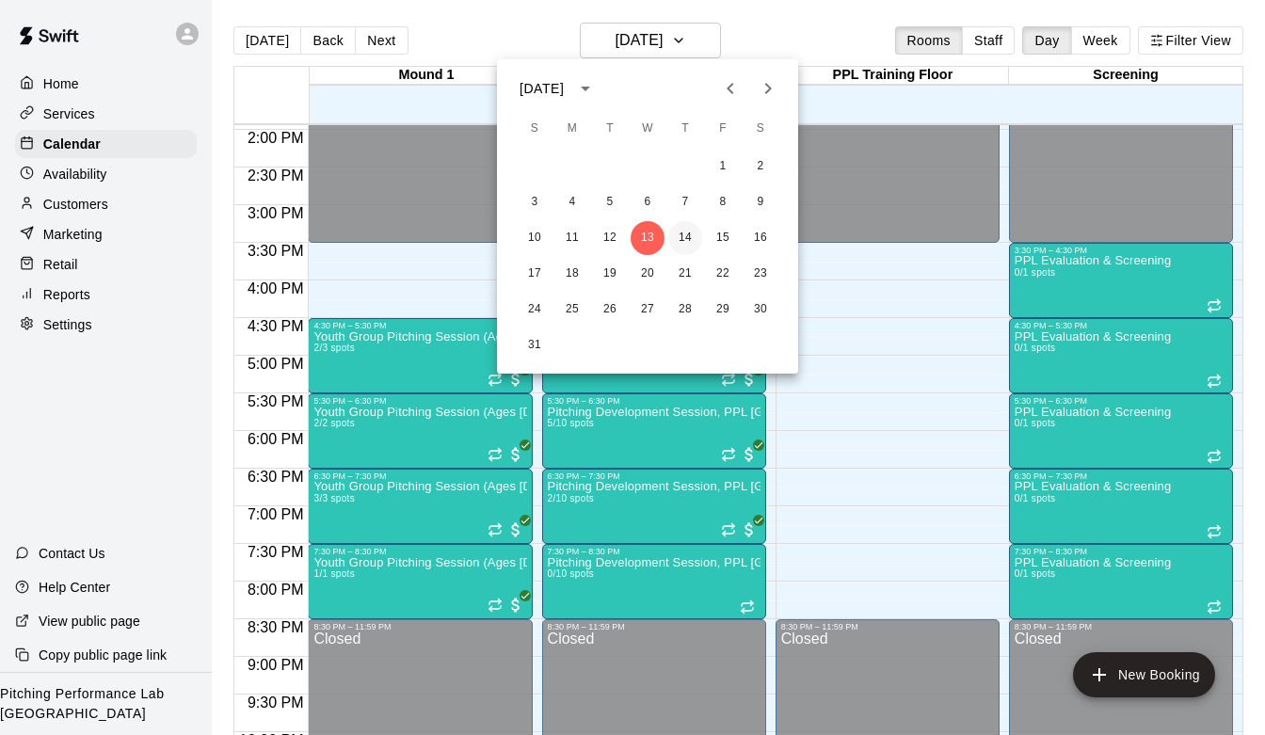
click at [687, 238] on button "14" at bounding box center [685, 238] width 34 height 34
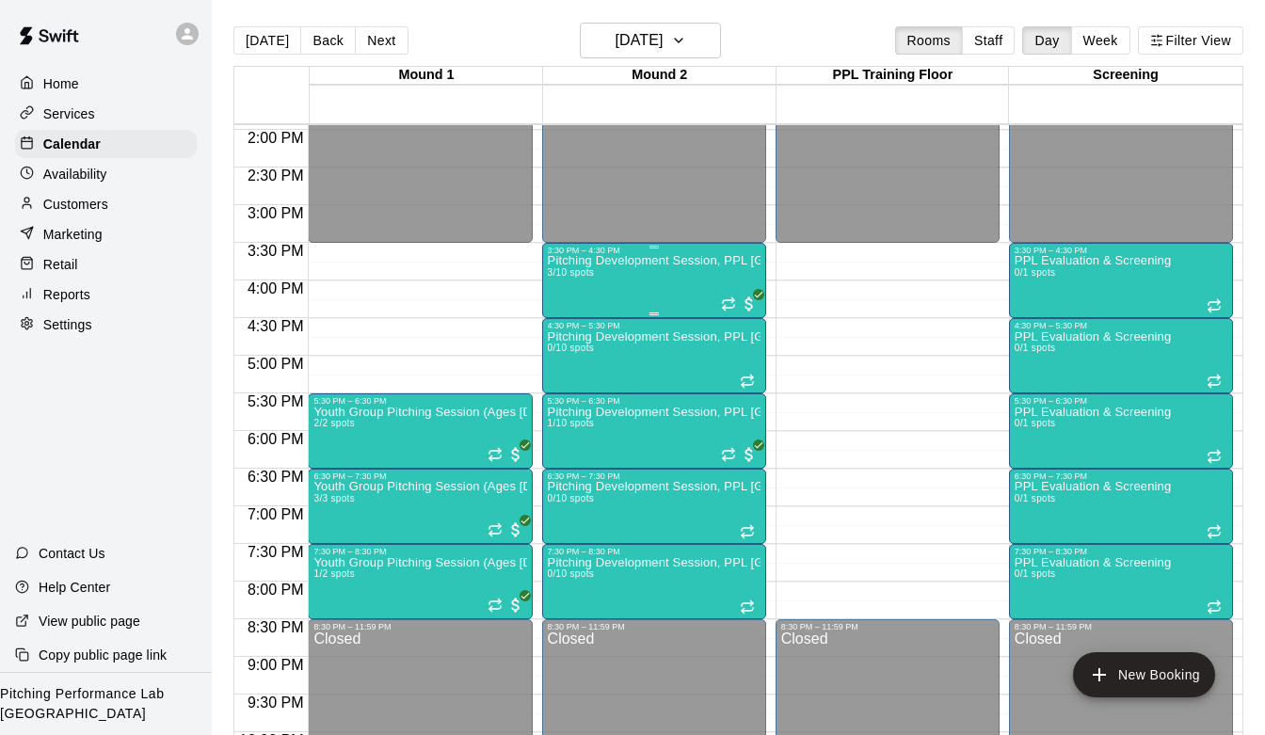
click at [642, 248] on div at bounding box center [654, 247] width 213 height 3
click at [568, 309] on img "edit" at bounding box center [567, 310] width 22 height 22
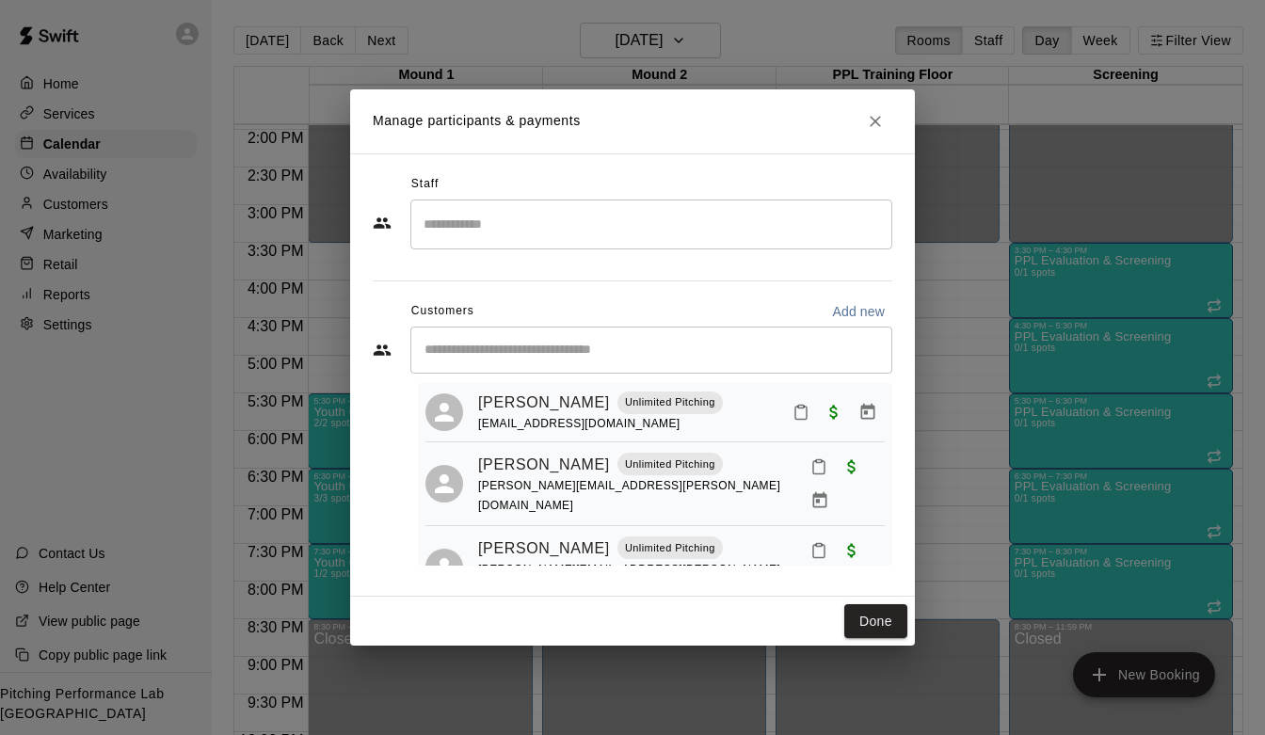
scroll to position [46, 0]
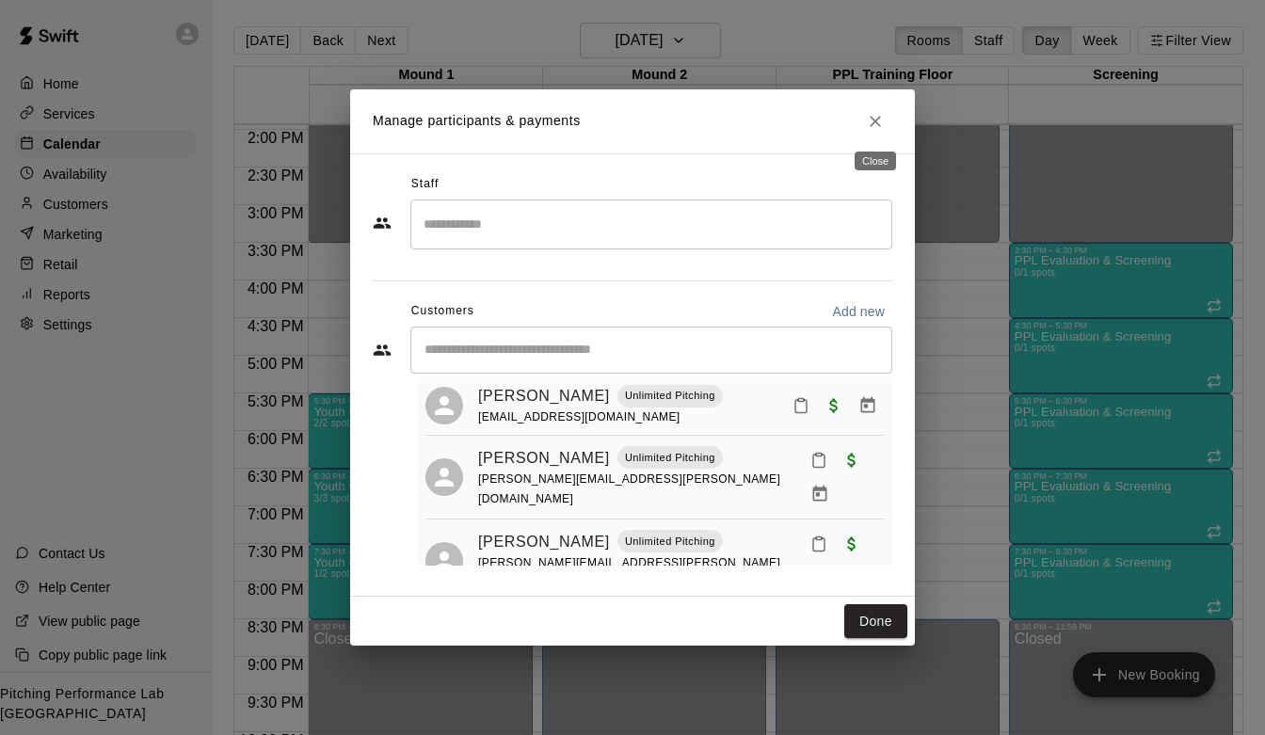
click at [885, 116] on button "Close" at bounding box center [875, 121] width 34 height 34
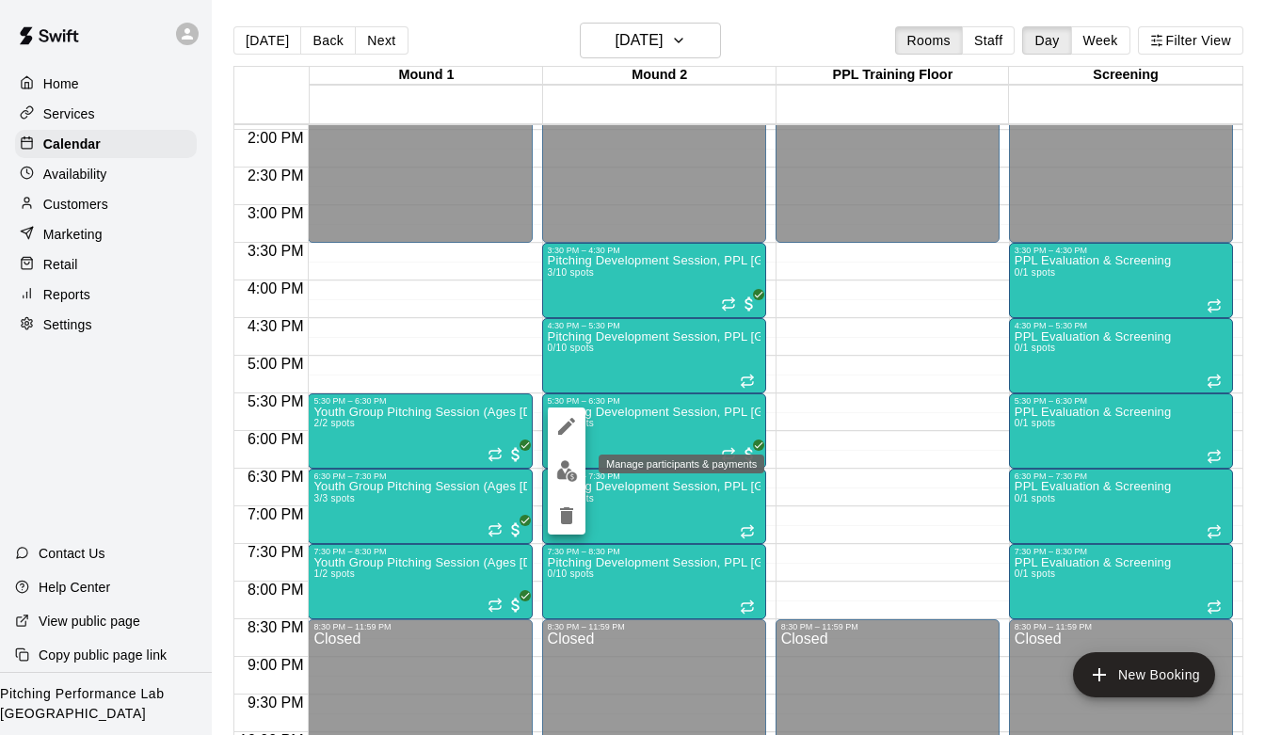
click at [564, 467] on img "edit" at bounding box center [567, 471] width 22 height 22
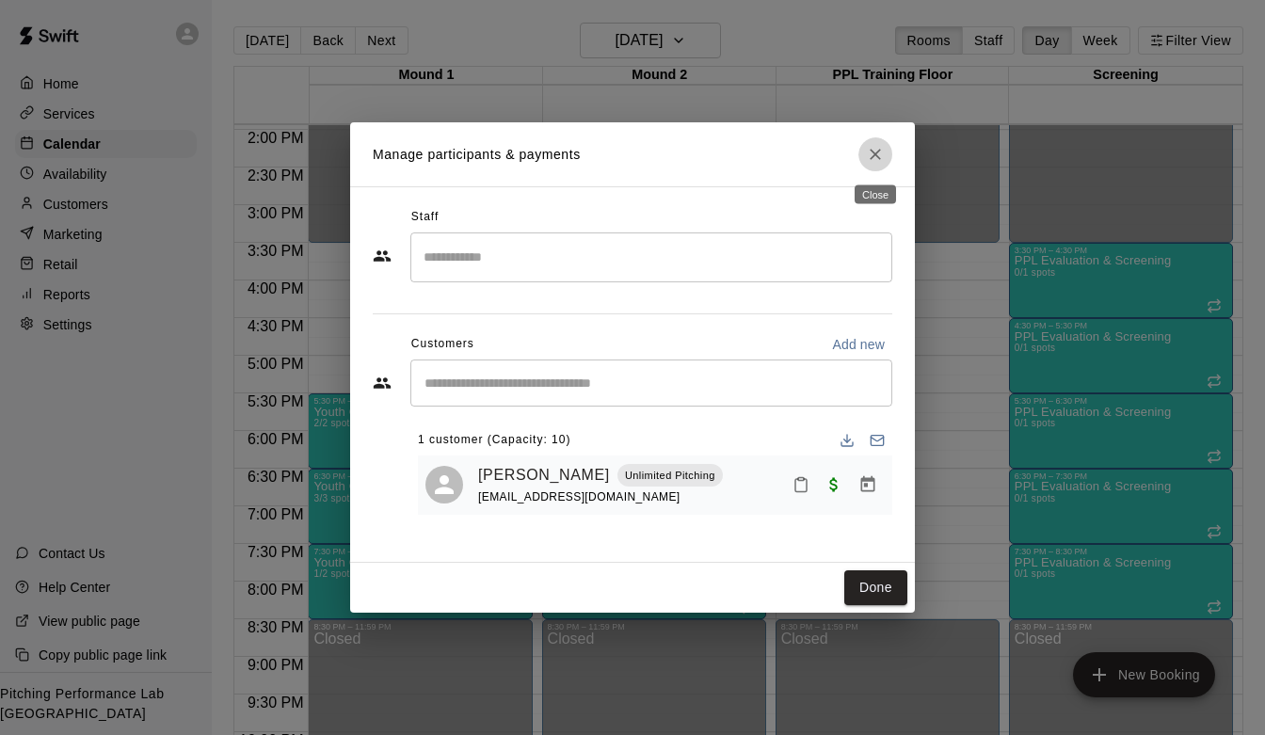
click at [868, 151] on icon "Close" at bounding box center [875, 154] width 19 height 19
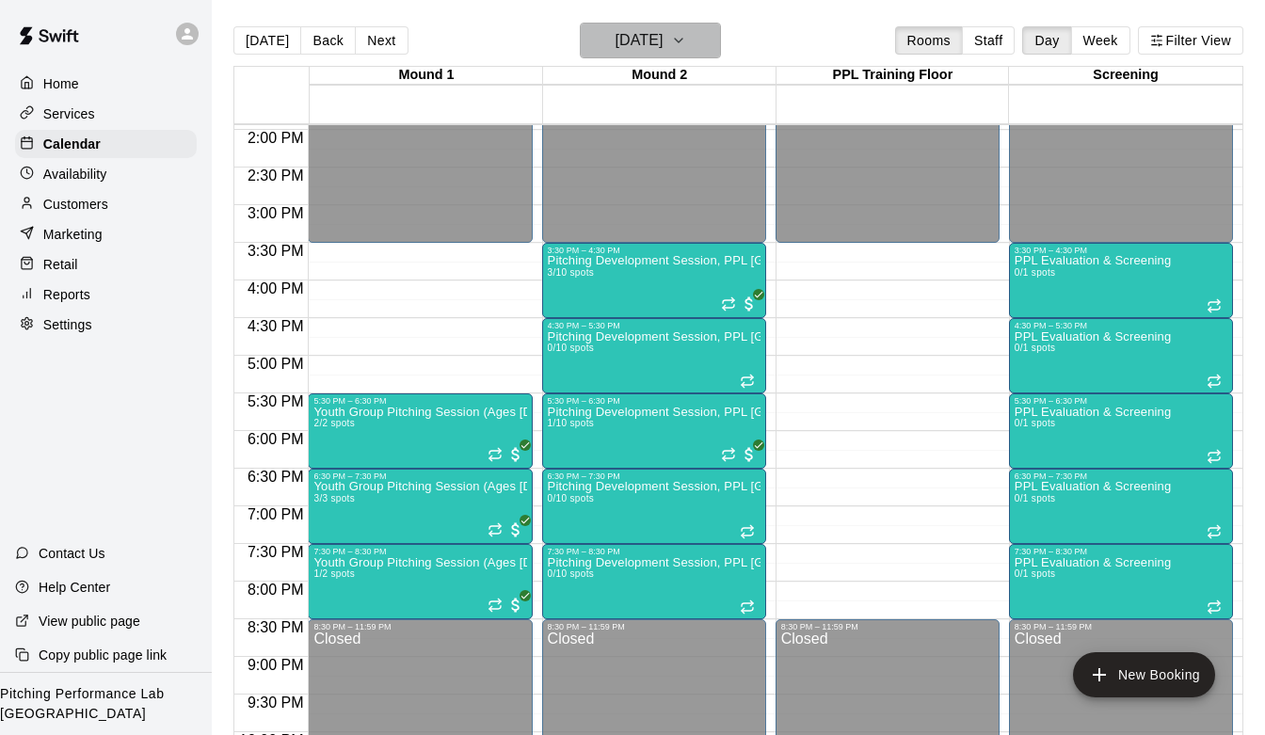
click at [718, 45] on button "[DATE]" at bounding box center [650, 41] width 141 height 36
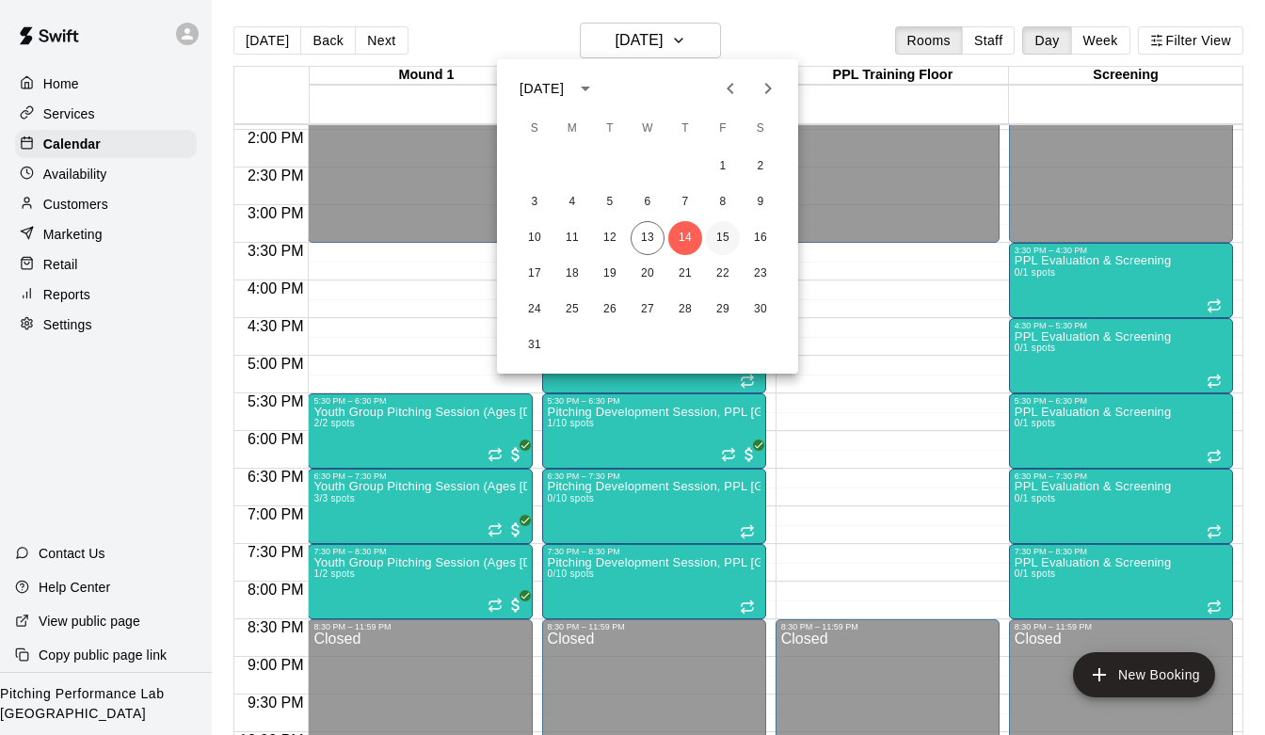
click at [726, 247] on button "15" at bounding box center [723, 238] width 34 height 34
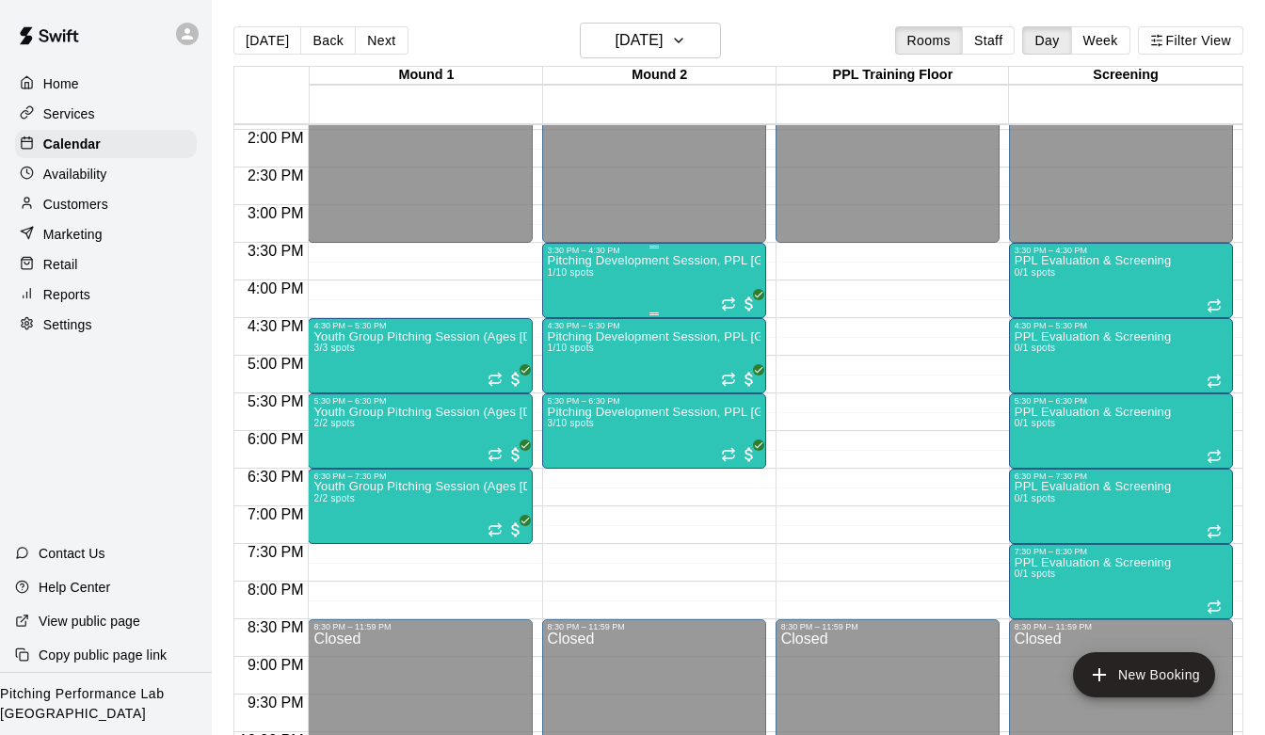
click at [663, 282] on div "Pitching Development Session, PPL [GEOGRAPHIC_DATA] (Ages [DEMOGRAPHIC_DATA]+) …" at bounding box center [654, 622] width 213 height 735
click at [569, 323] on img "edit" at bounding box center [567, 321] width 22 height 22
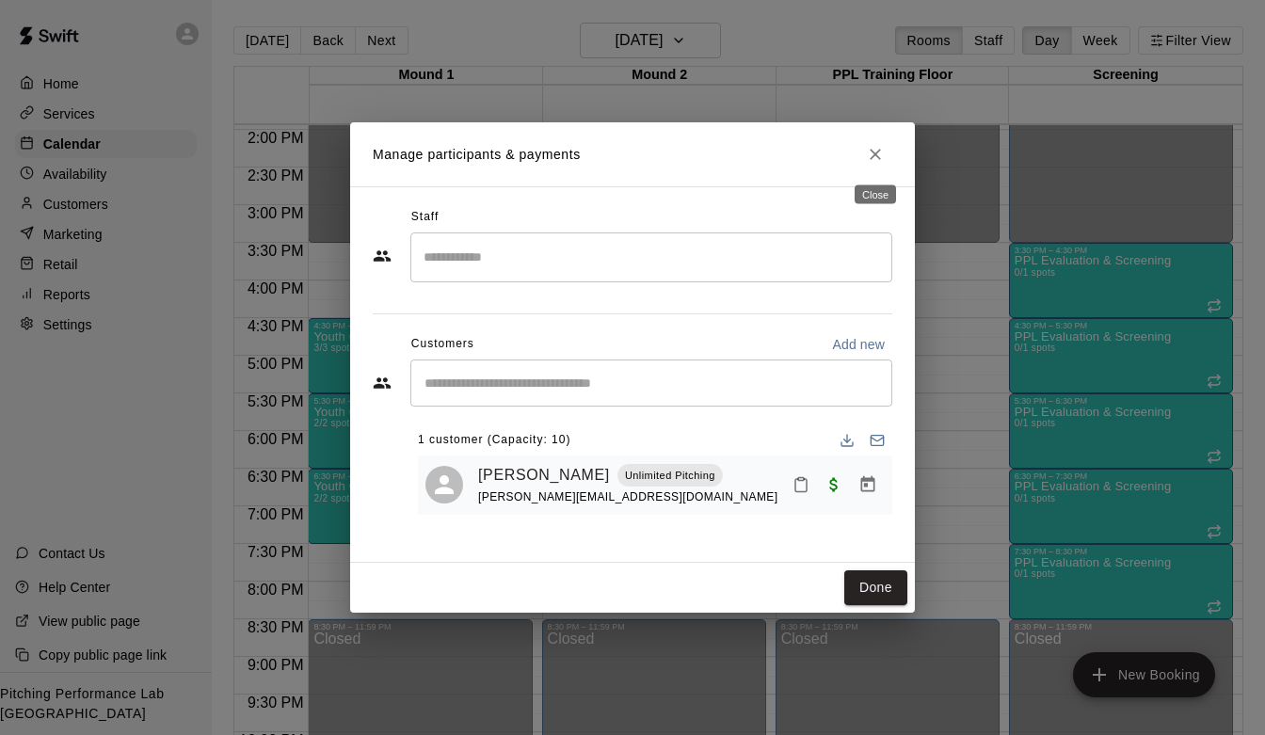
click at [868, 161] on icon "Close" at bounding box center [875, 154] width 19 height 19
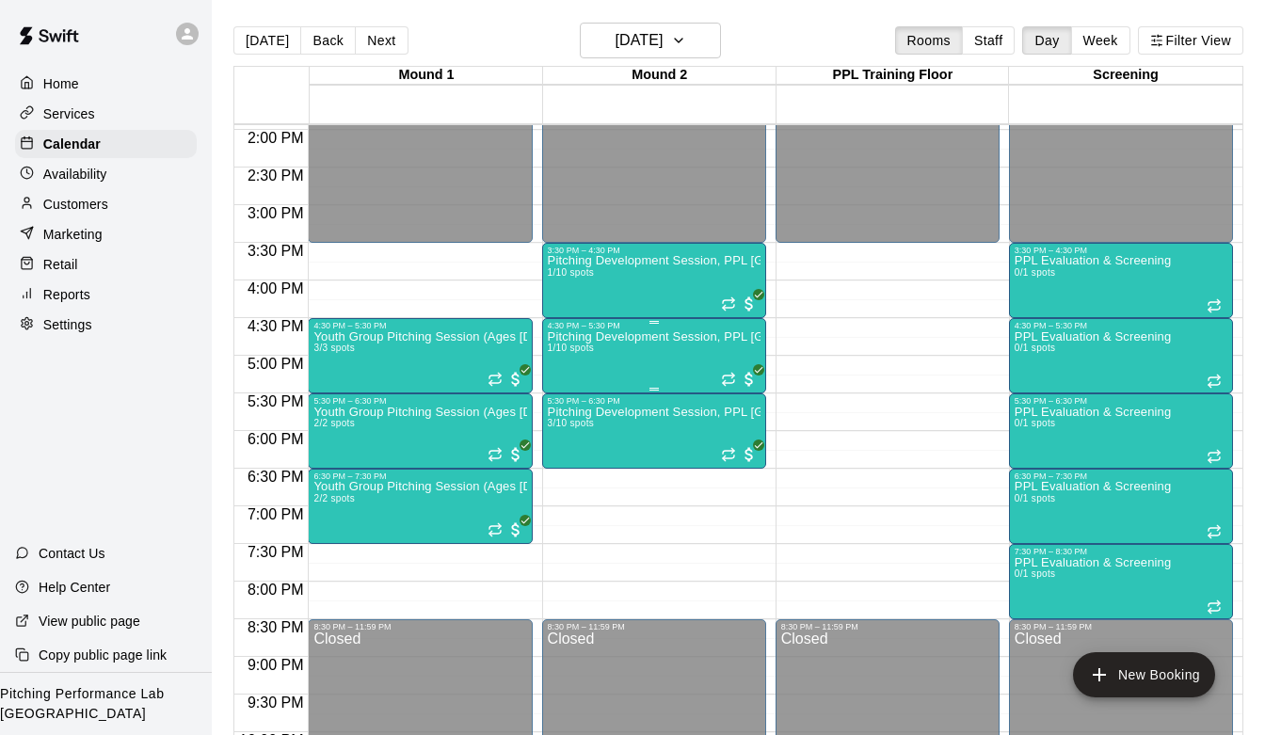
click at [644, 329] on div "4:30 PM – 5:30 PM" at bounding box center [654, 325] width 213 height 9
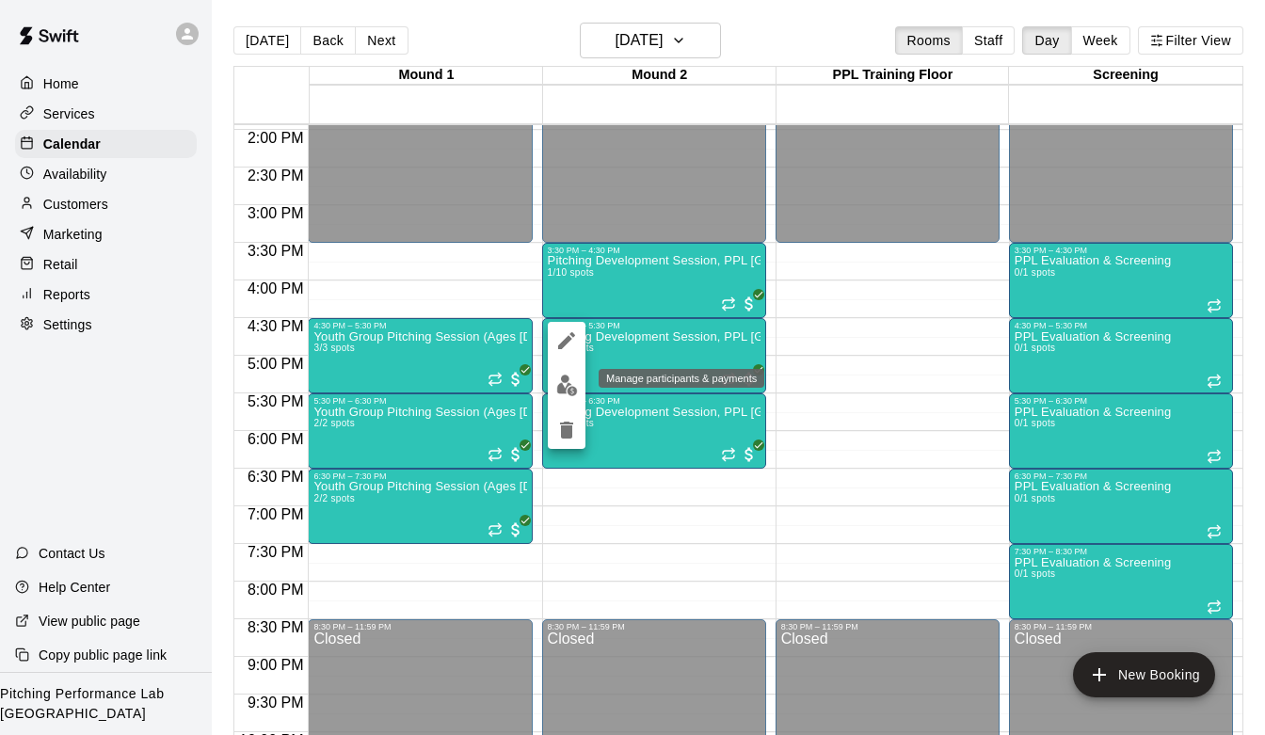
click at [563, 389] on img "edit" at bounding box center [567, 386] width 22 height 22
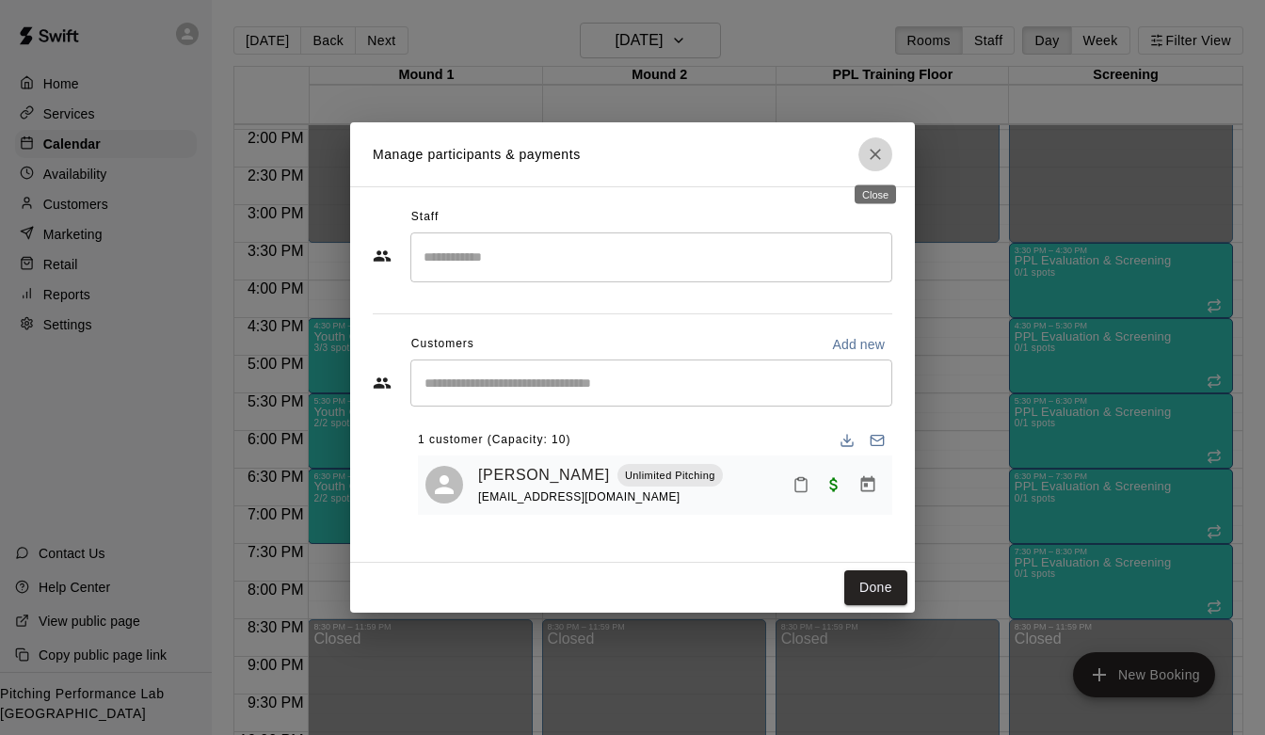
click at [874, 159] on icon "Close" at bounding box center [875, 154] width 19 height 19
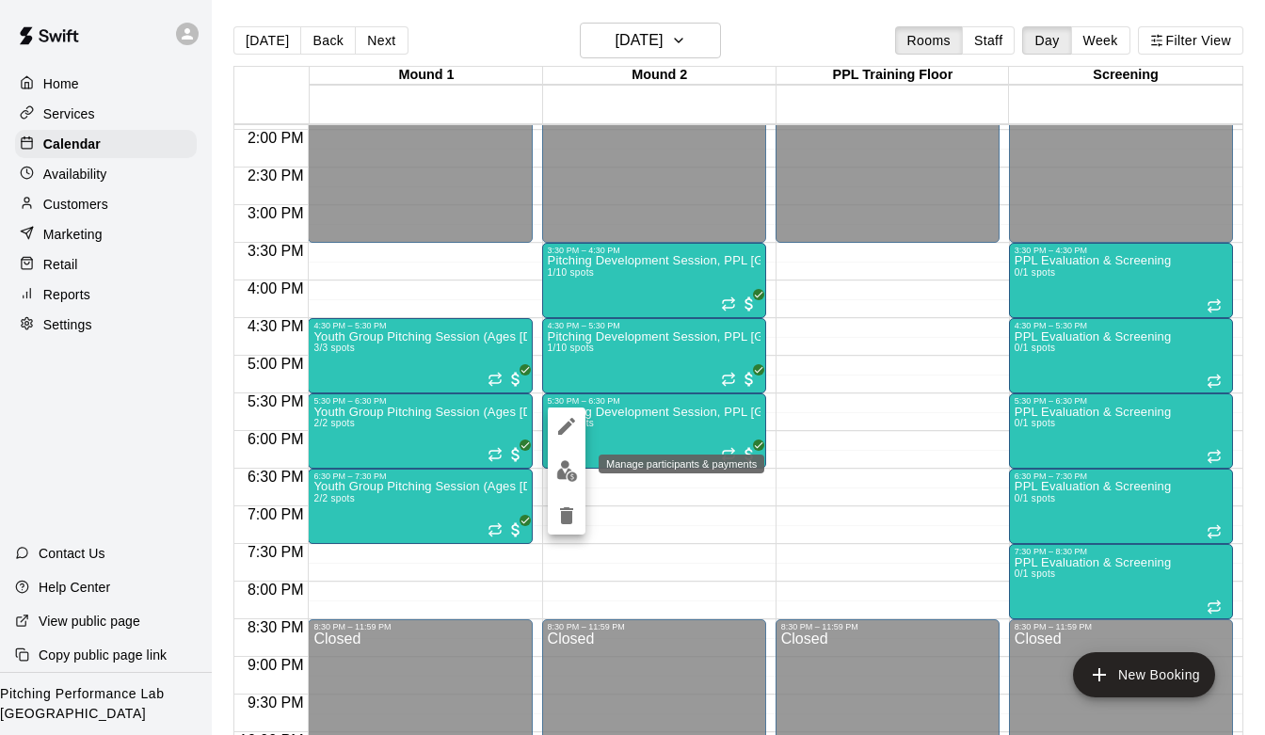
click at [565, 471] on img "edit" at bounding box center [567, 471] width 22 height 22
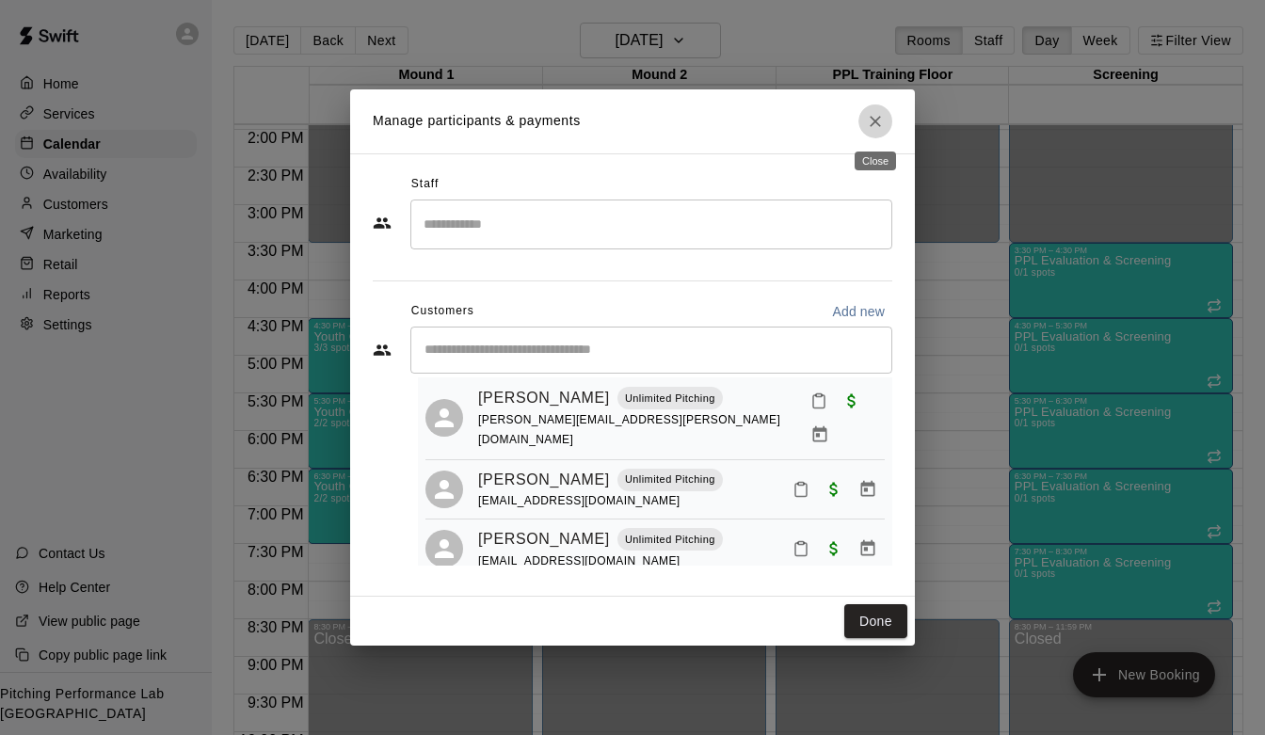
click at [884, 117] on button "Close" at bounding box center [875, 121] width 34 height 34
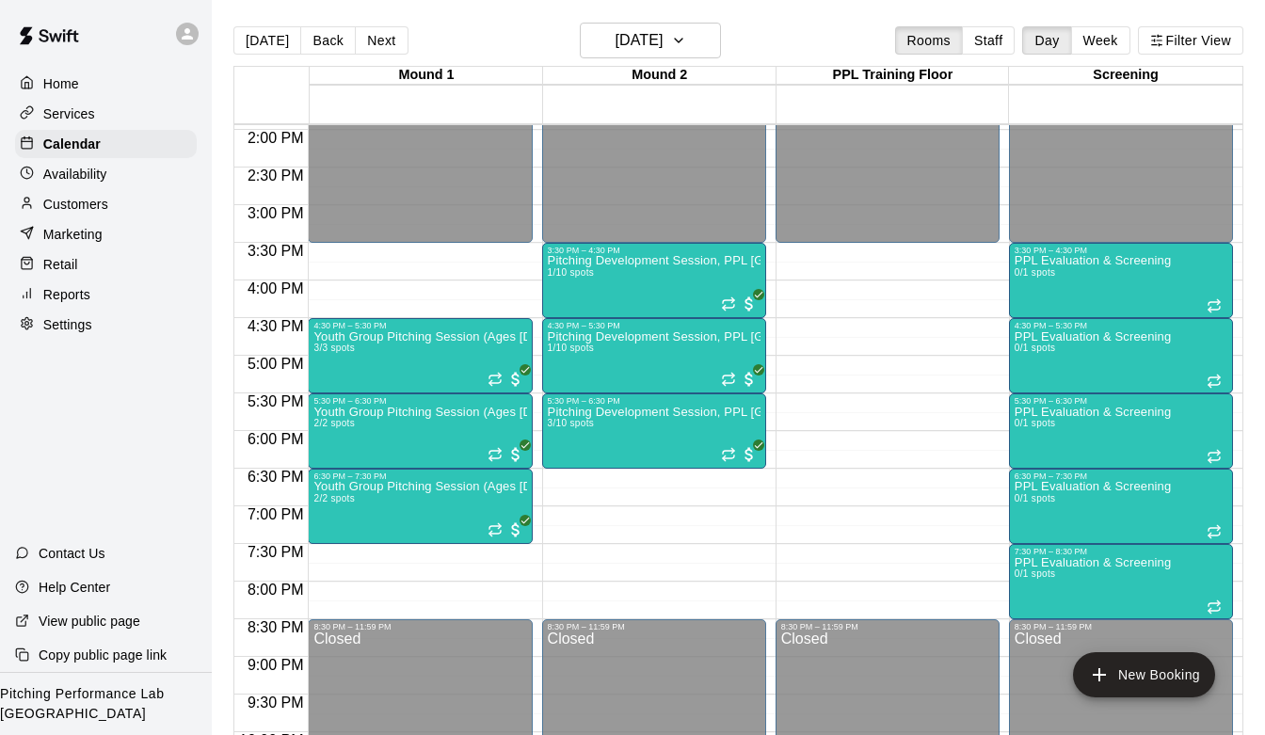
click at [71, 204] on p "Customers" at bounding box center [75, 204] width 65 height 19
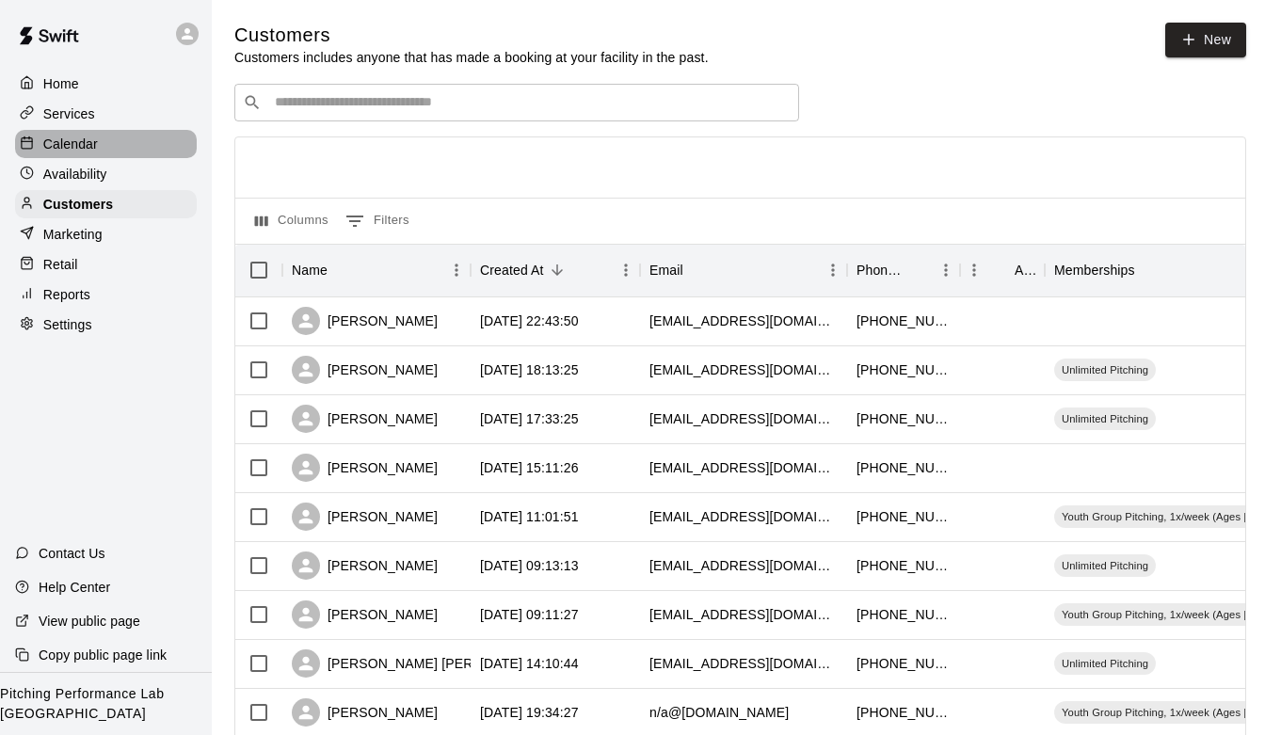
click at [93, 150] on p "Calendar" at bounding box center [70, 144] width 55 height 19
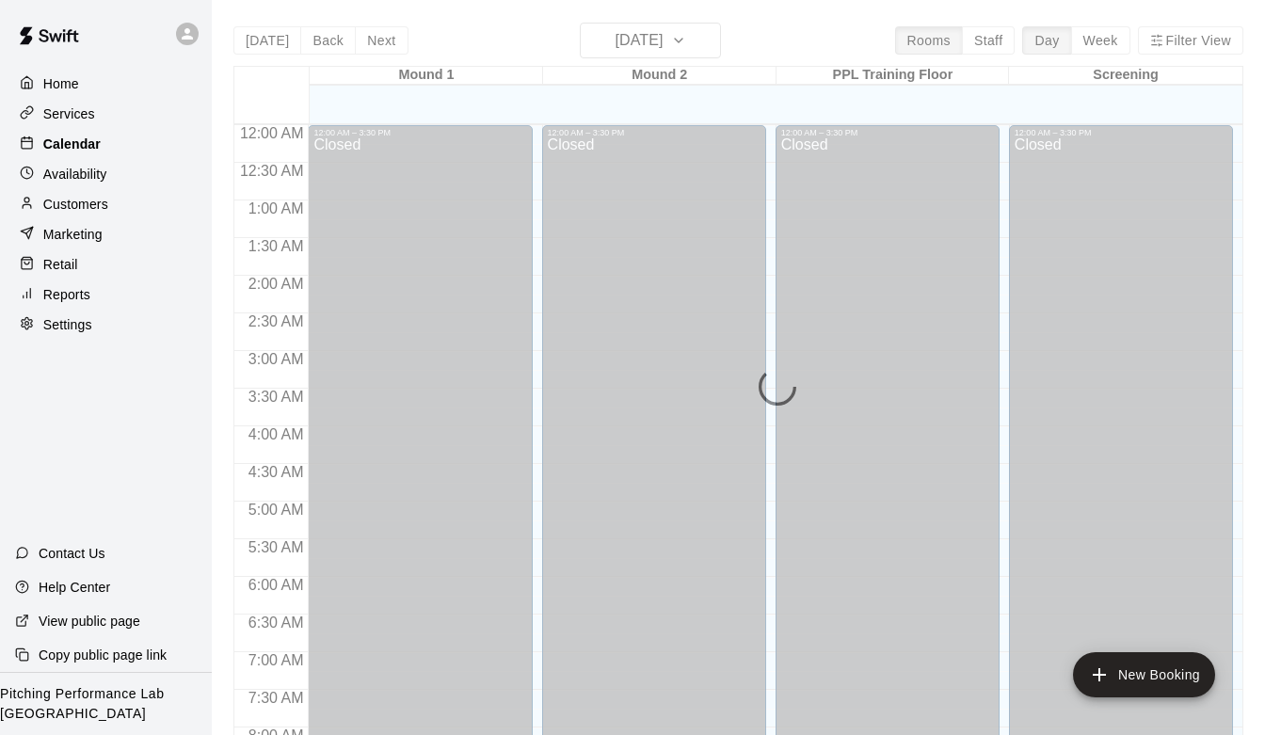
scroll to position [684, 0]
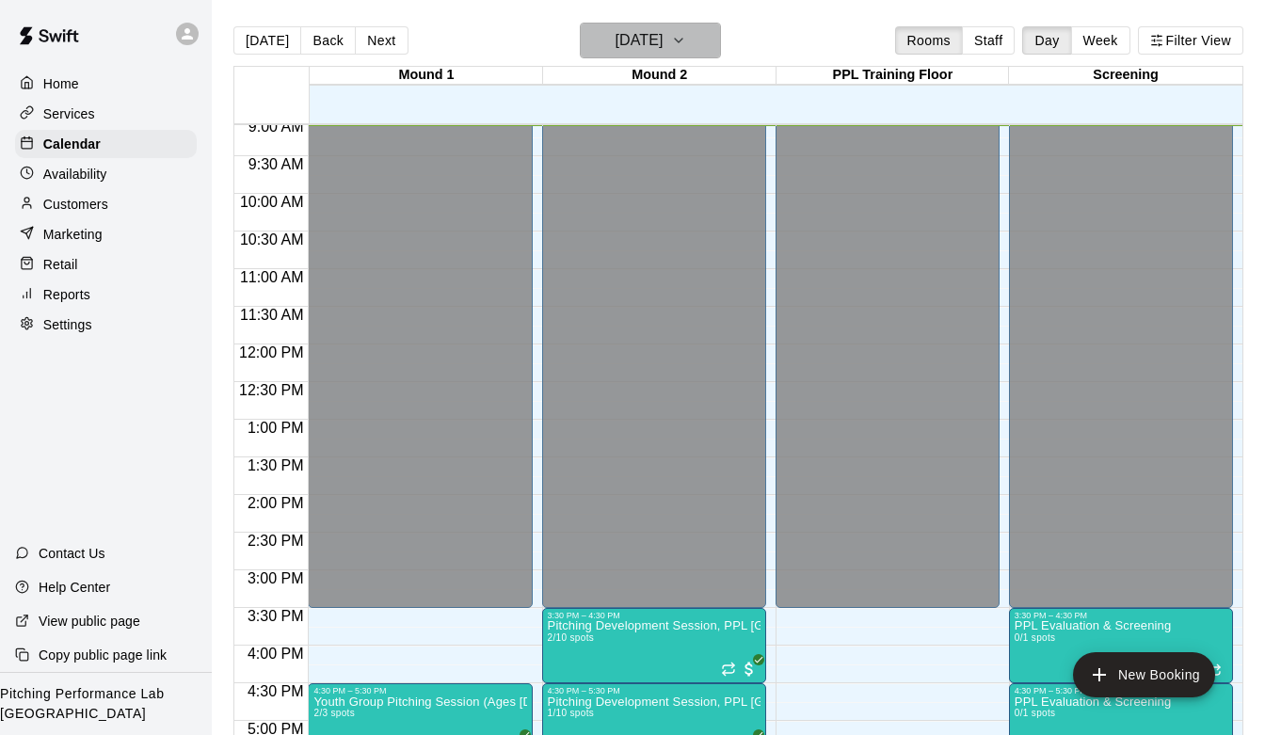
click at [656, 35] on h6 "[DATE]" at bounding box center [638, 40] width 48 height 26
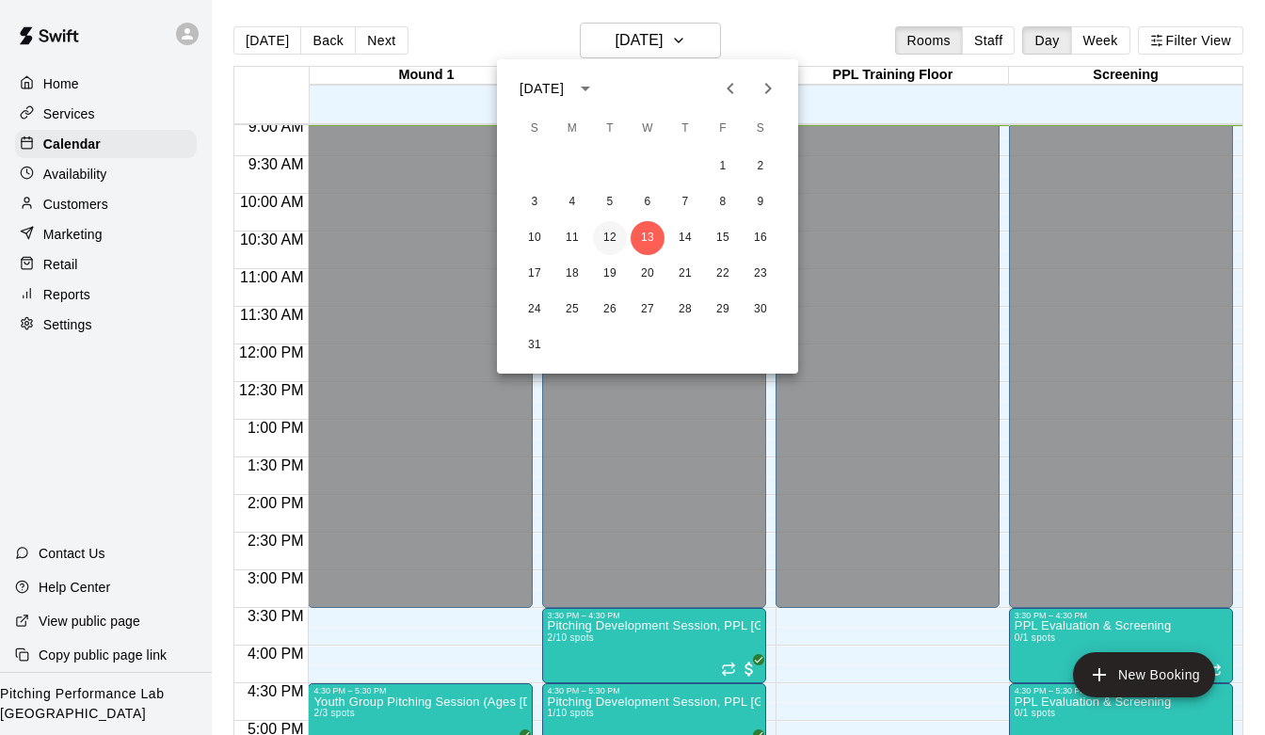
click at [613, 238] on button "12" at bounding box center [610, 238] width 34 height 34
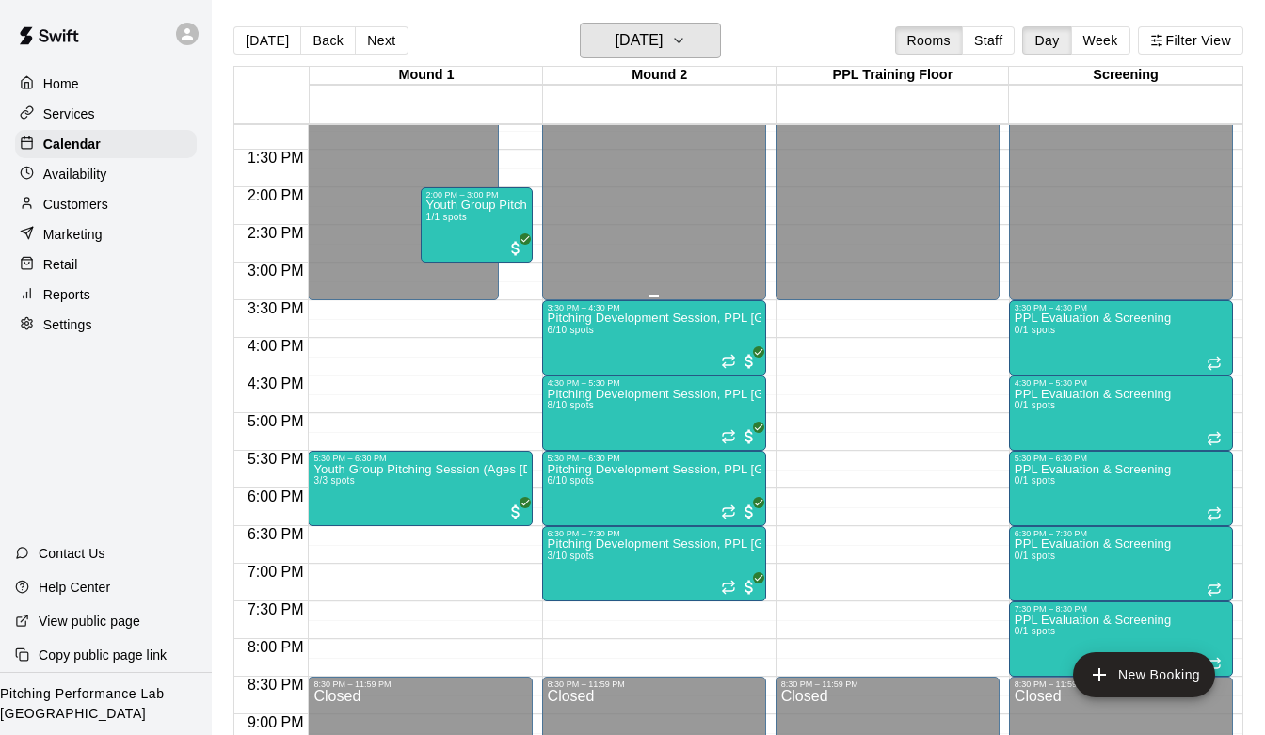
scroll to position [998, 0]
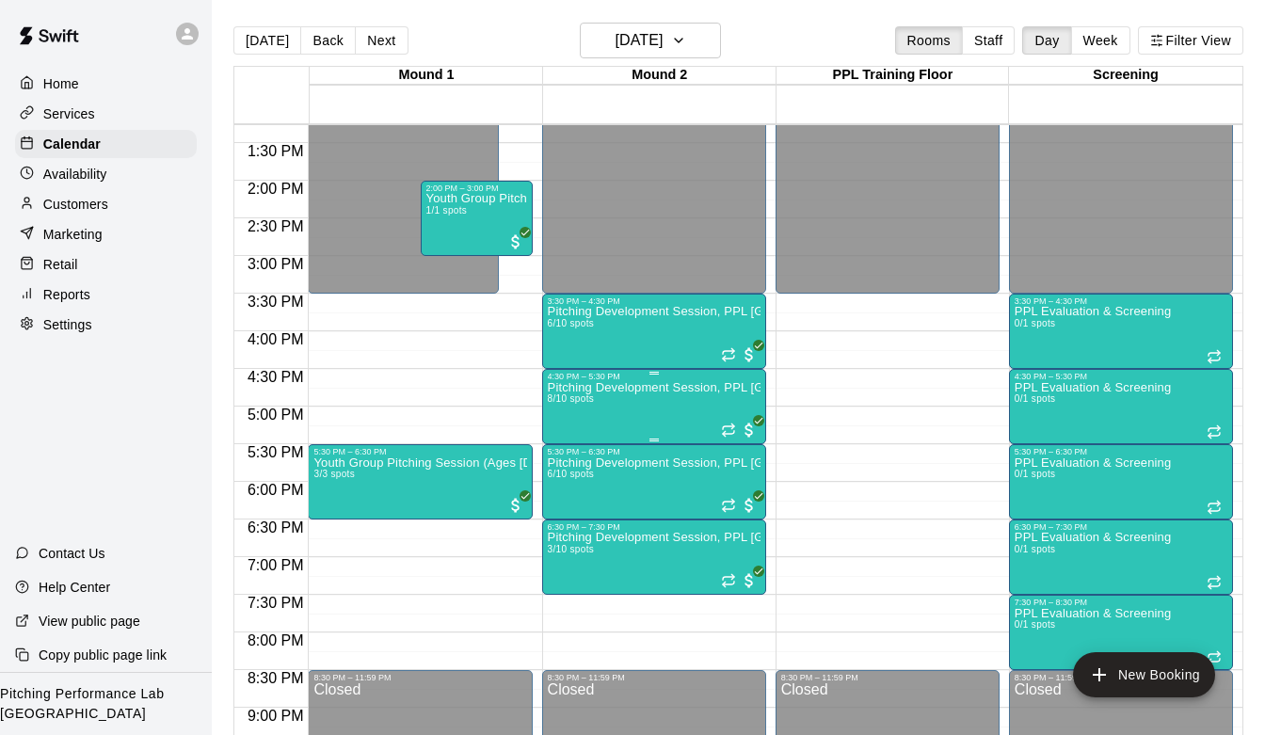
click at [629, 399] on div "Pitching Development Session, PPL [GEOGRAPHIC_DATA] (Ages [DEMOGRAPHIC_DATA]+) …" at bounding box center [654, 748] width 213 height 735
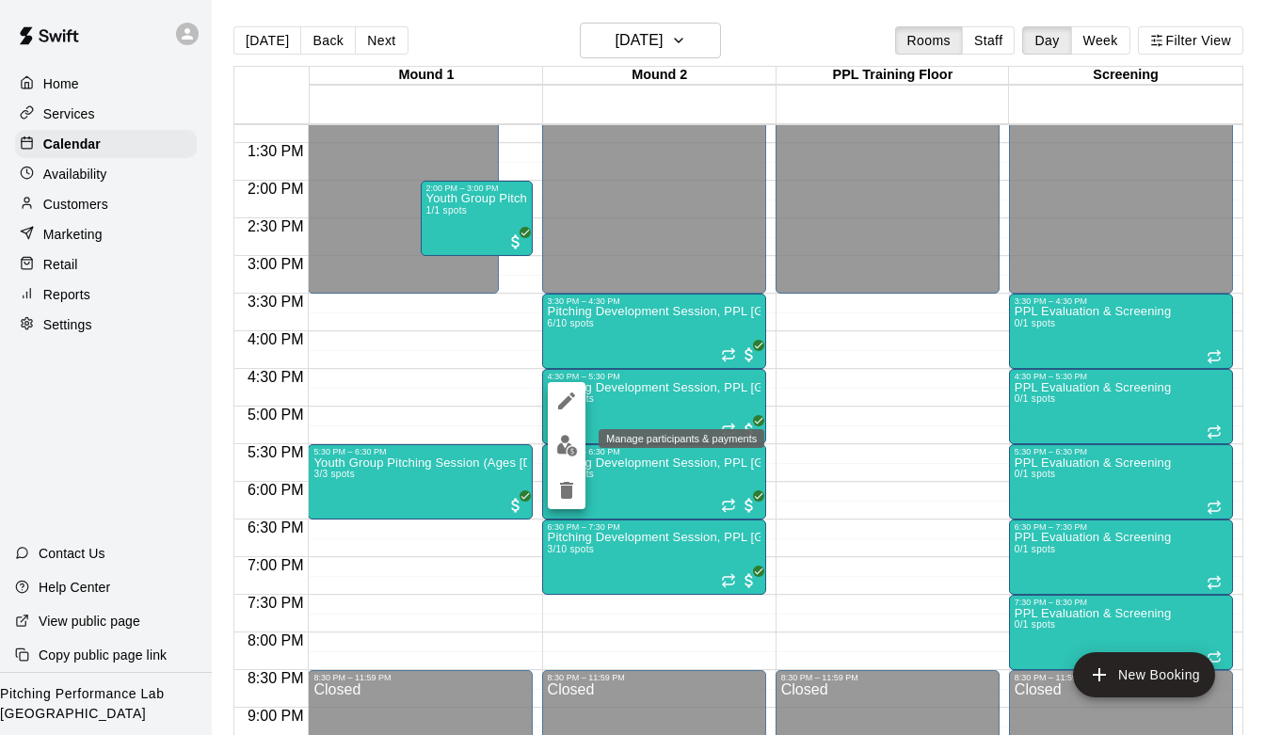
click at [561, 454] on img "edit" at bounding box center [567, 446] width 22 height 22
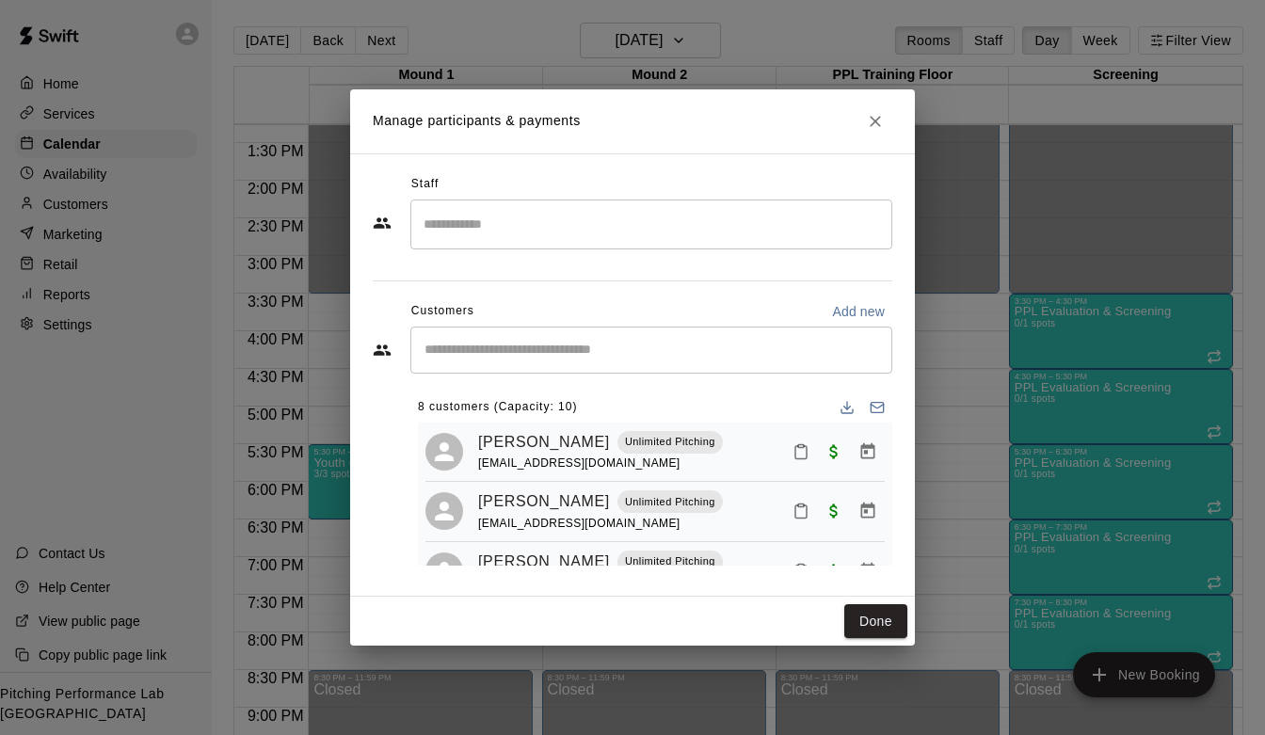
click at [563, 357] on input "Start typing to search customers..." at bounding box center [651, 350] width 465 height 19
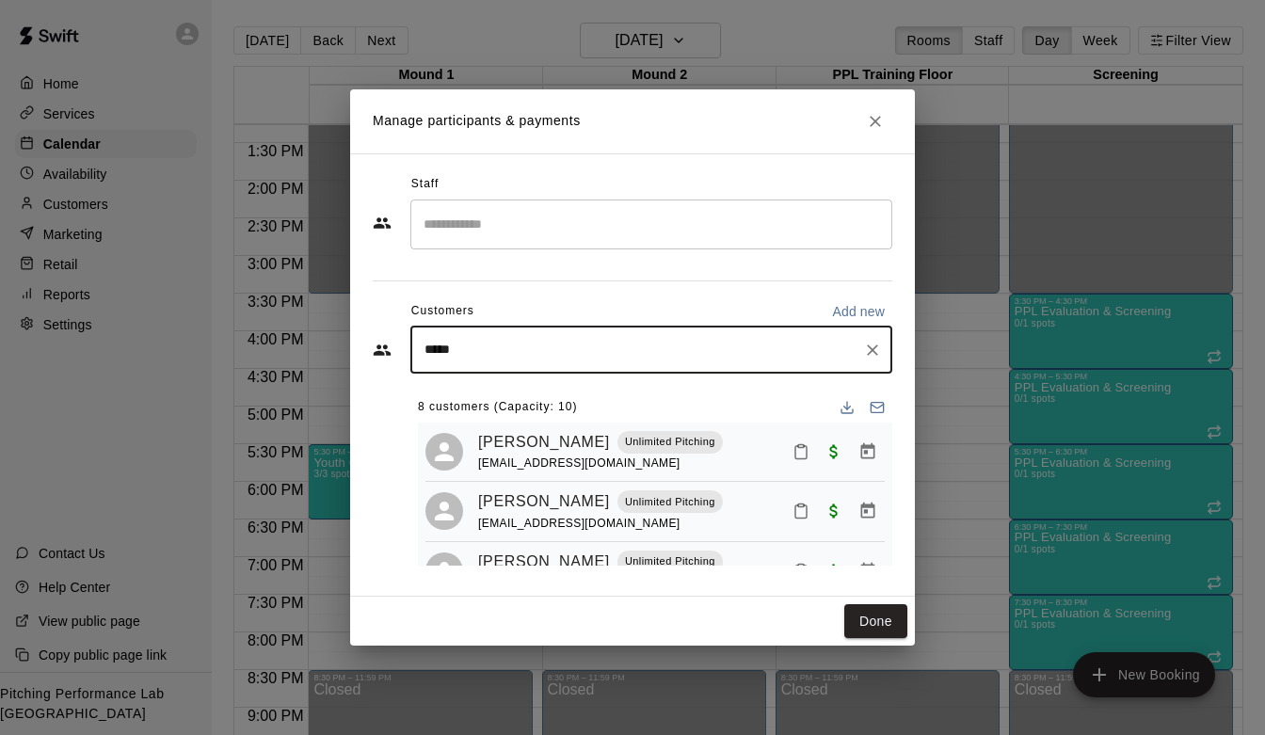
type input "******"
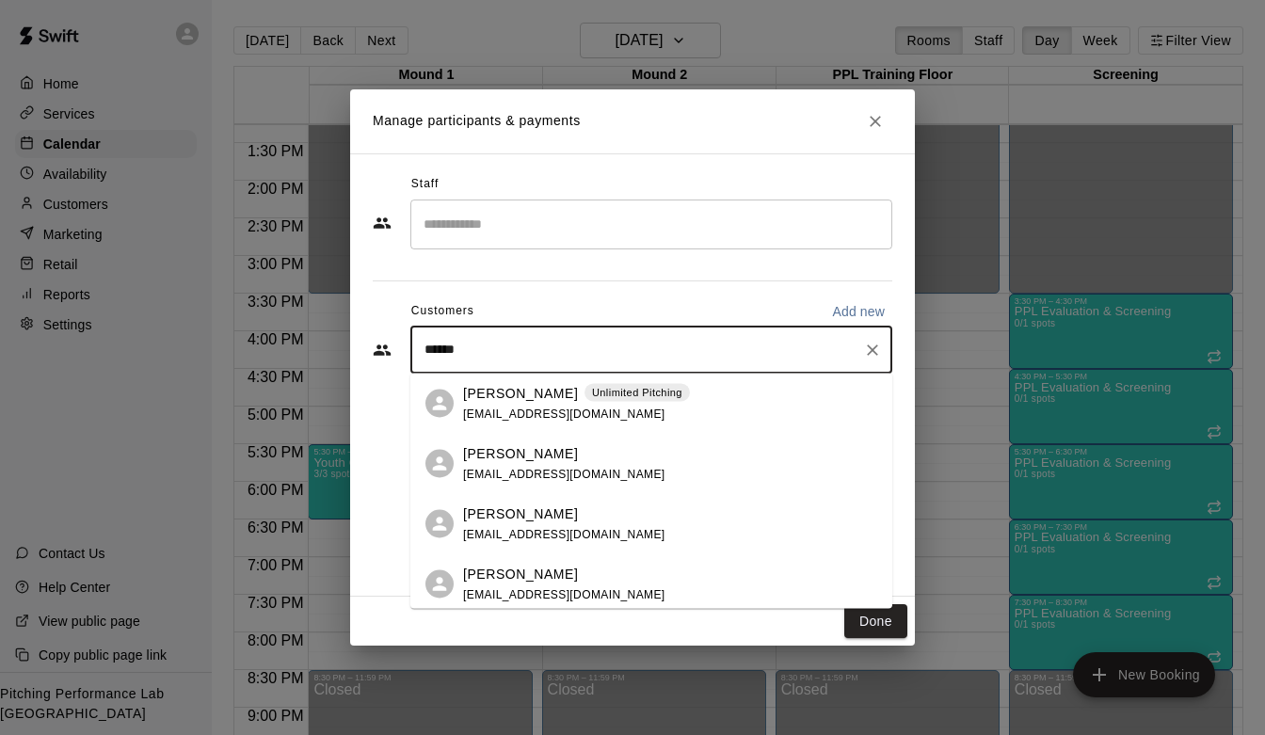
click at [530, 398] on p "[PERSON_NAME]" at bounding box center [520, 393] width 115 height 20
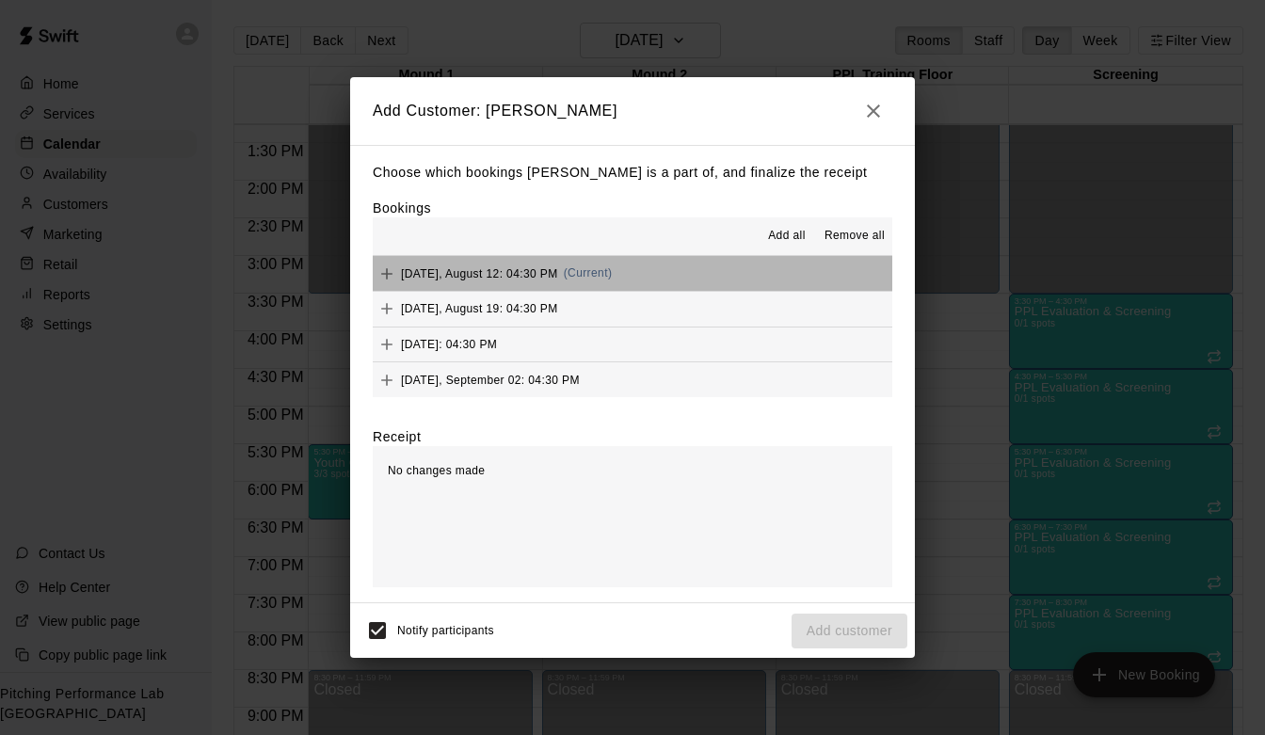
click at [667, 282] on button "[DATE], August 12: 04:30 PM (Current)" at bounding box center [632, 273] width 519 height 35
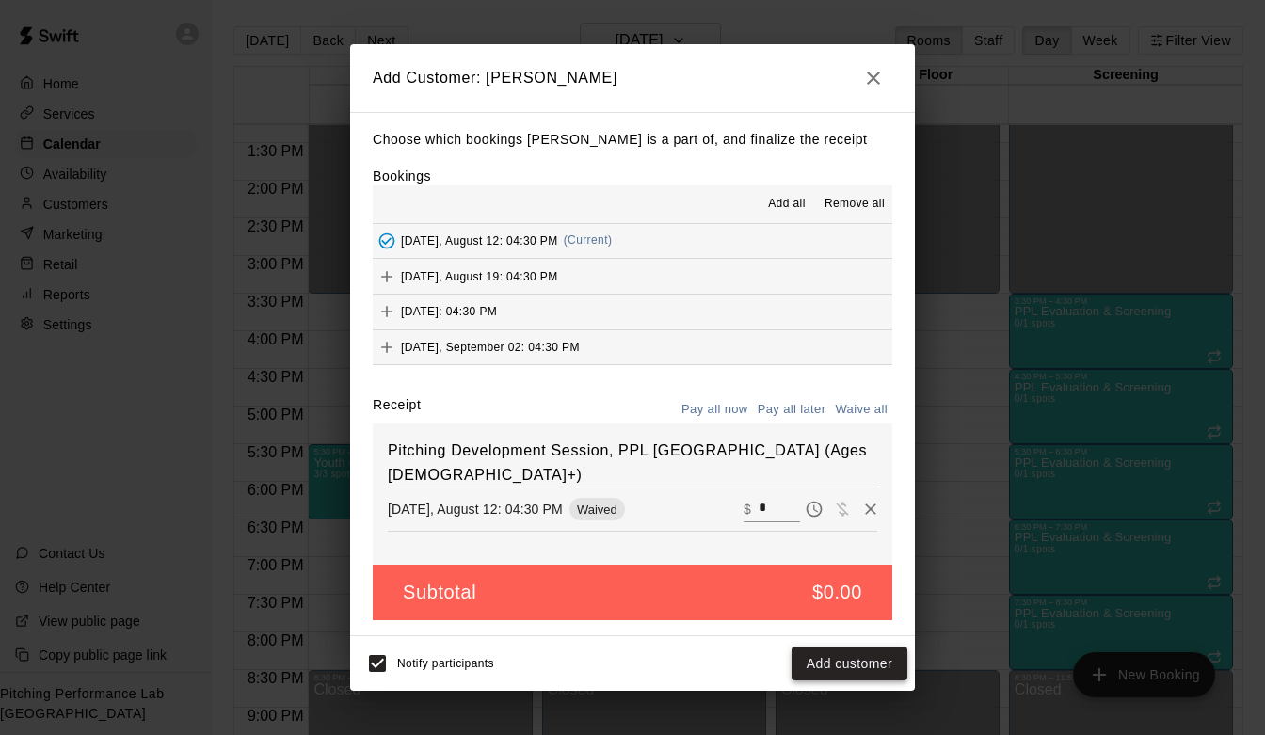
click at [832, 666] on button "Add customer" at bounding box center [849, 663] width 116 height 35
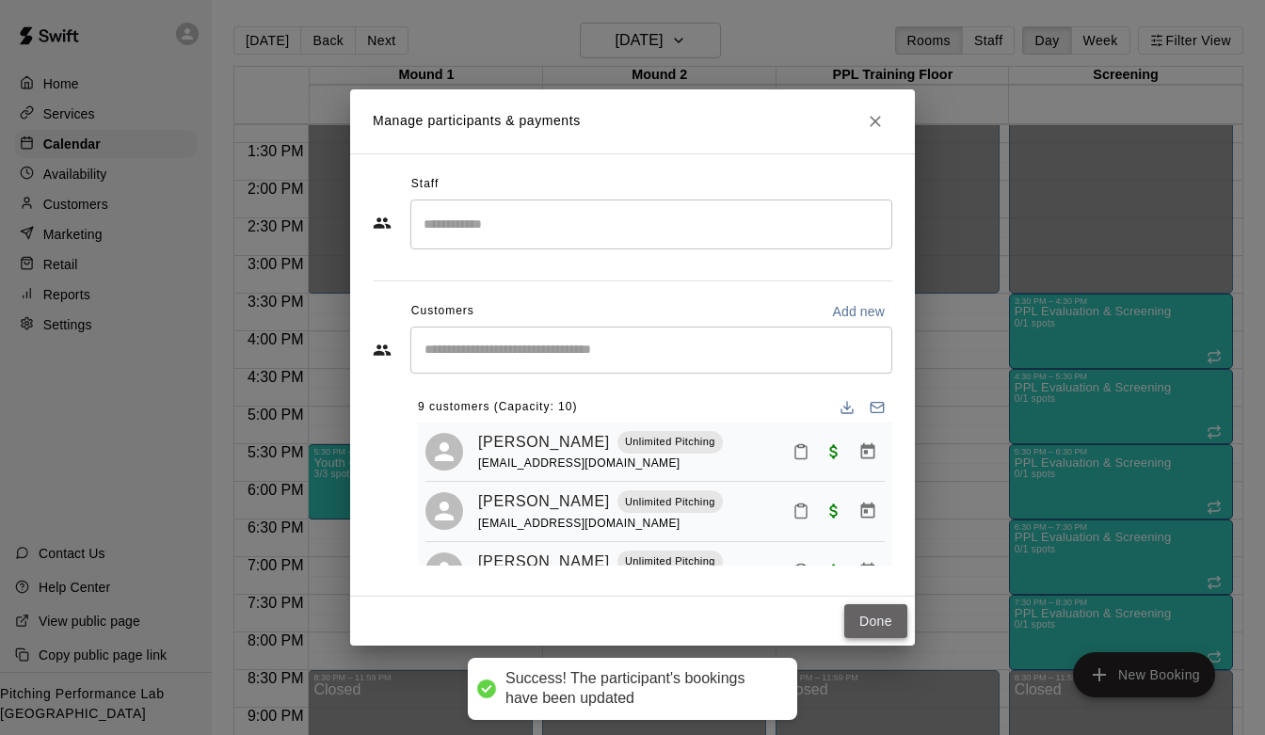
click at [868, 616] on button "Done" at bounding box center [875, 621] width 63 height 35
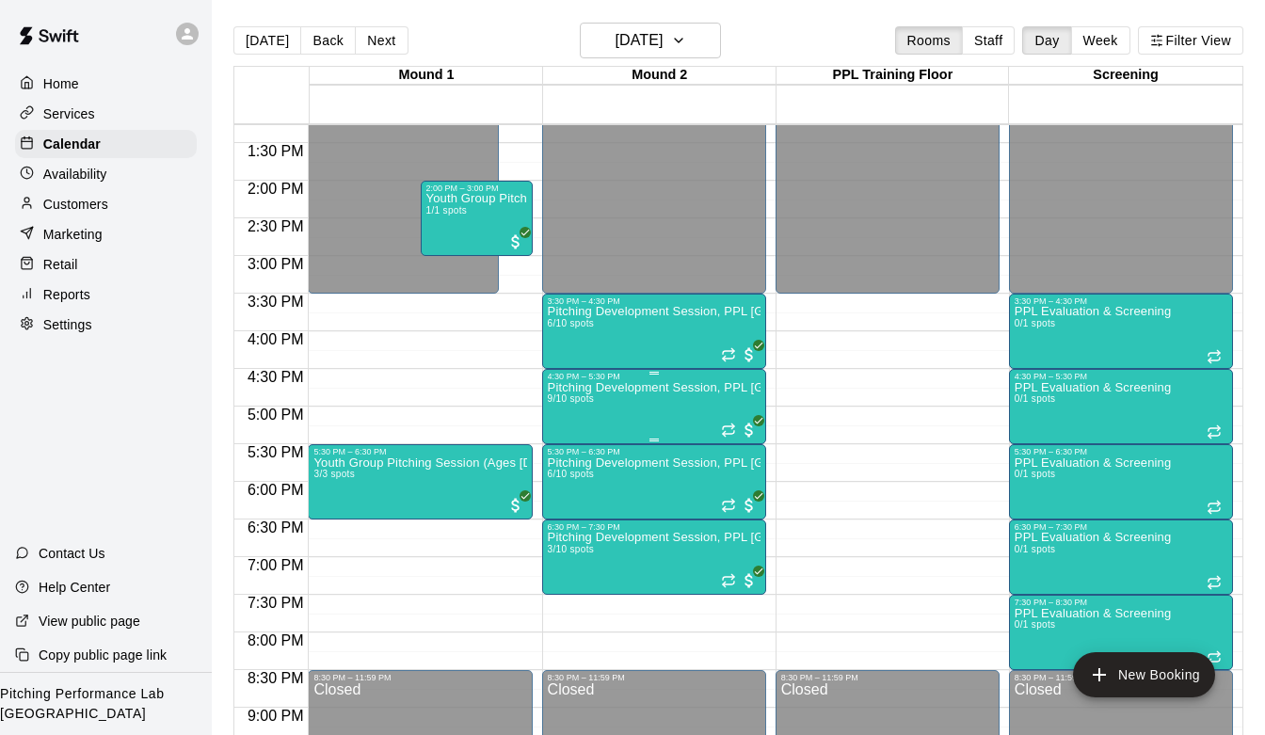
click at [638, 395] on div "Pitching Development Session, PPL [GEOGRAPHIC_DATA] (Ages [DEMOGRAPHIC_DATA]+) …" at bounding box center [654, 748] width 213 height 735
click at [674, 500] on div at bounding box center [632, 367] width 1265 height 735
click at [567, 520] on img "edit" at bounding box center [567, 521] width 22 height 22
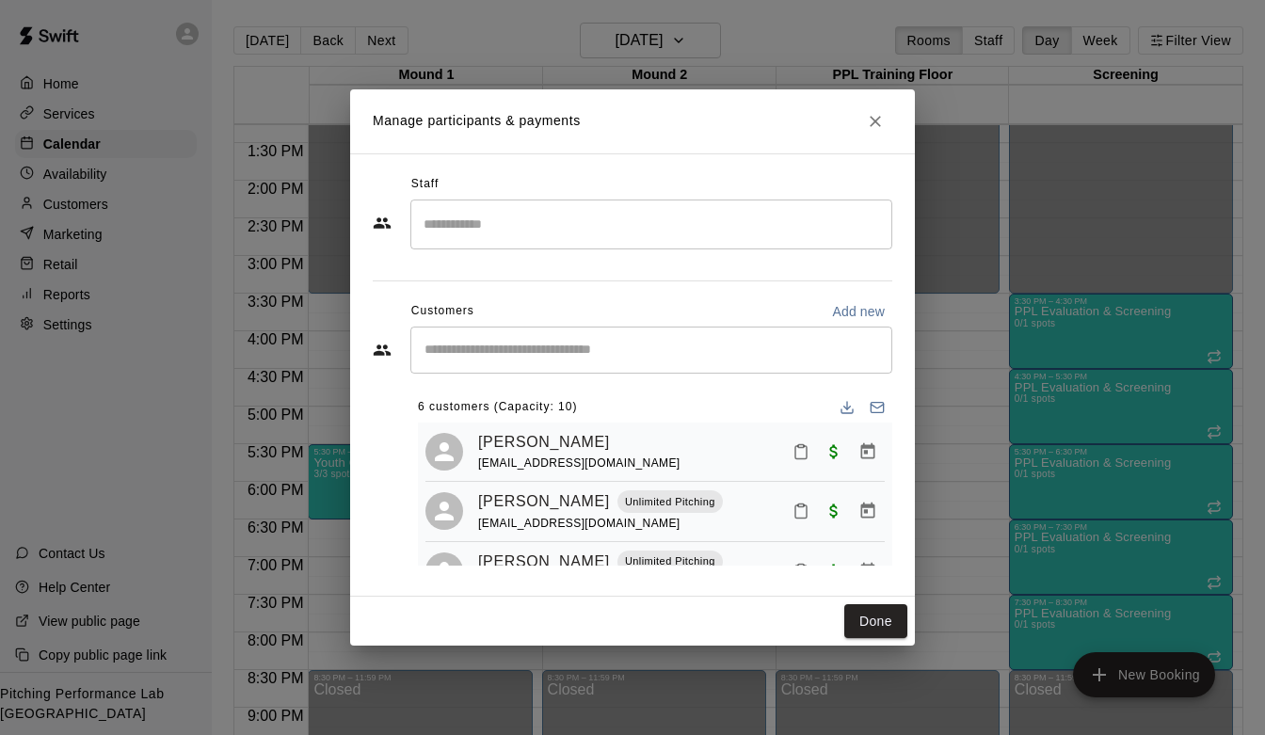
click at [481, 345] on input "Start typing to search customers..." at bounding box center [651, 350] width 465 height 19
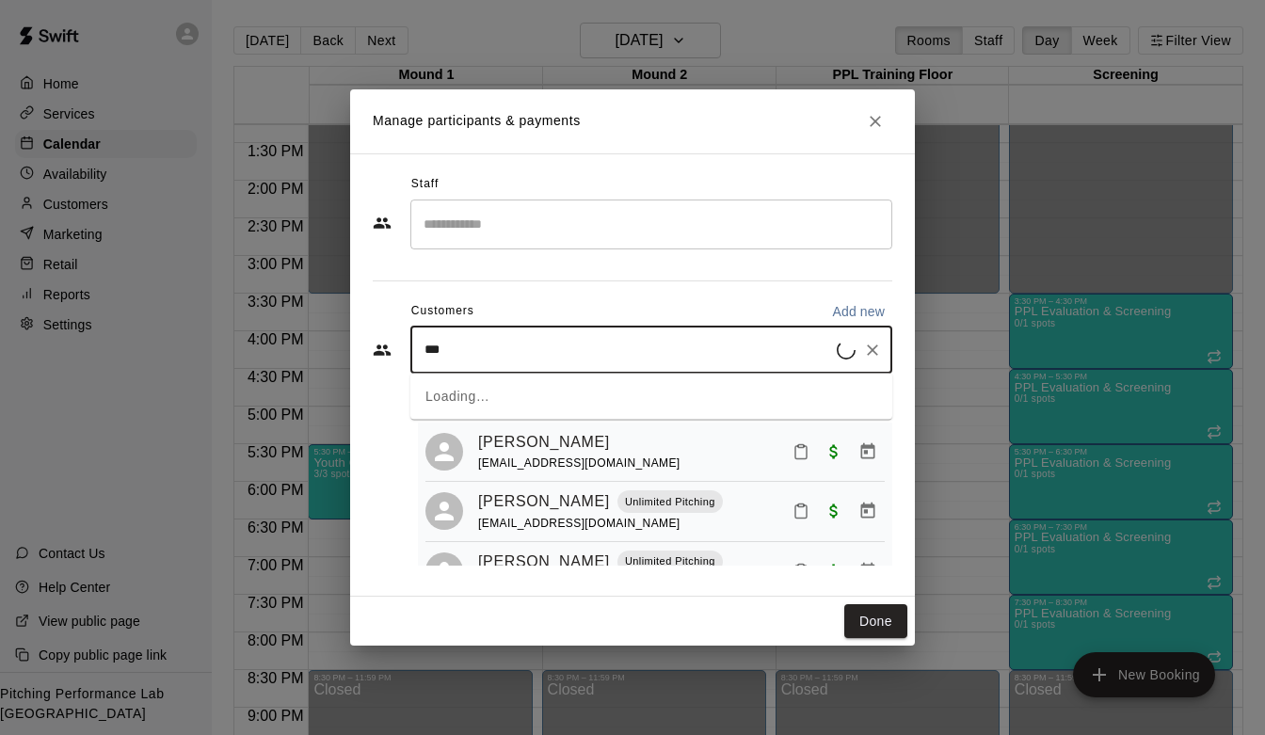
type input "****"
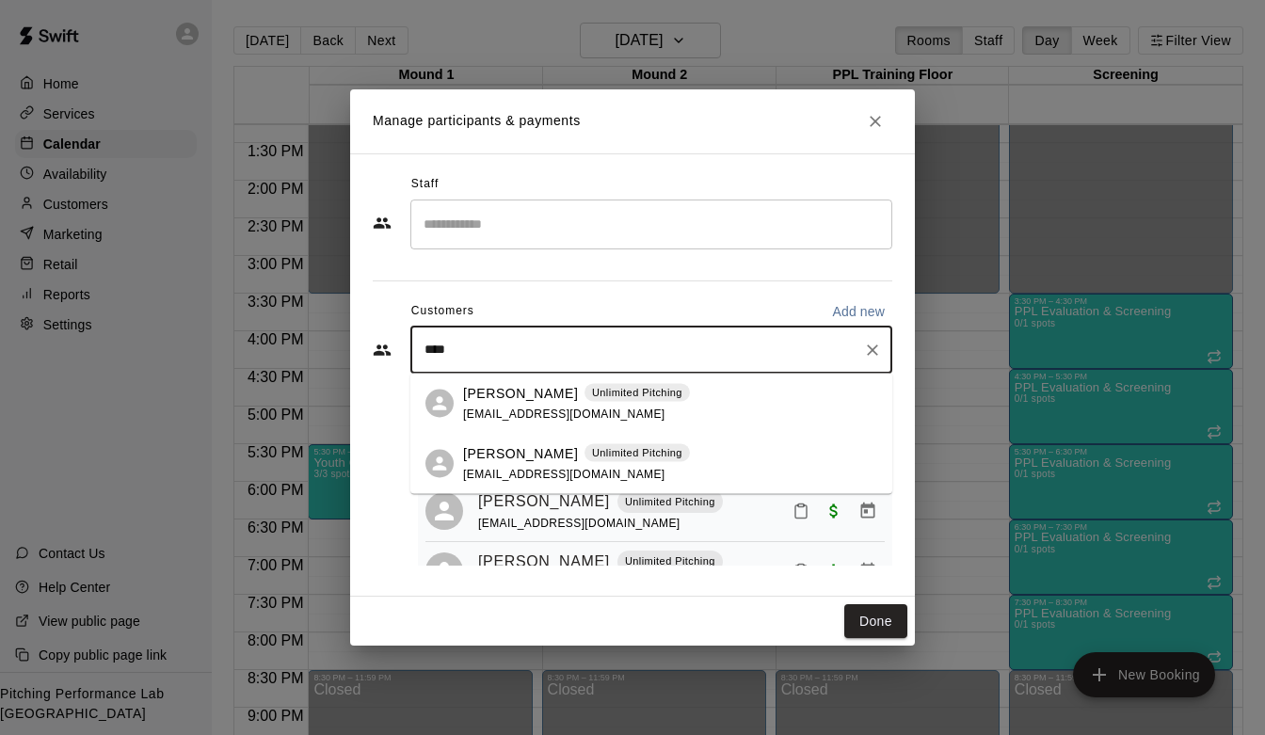
click at [478, 394] on p "[PERSON_NAME]" at bounding box center [520, 393] width 115 height 20
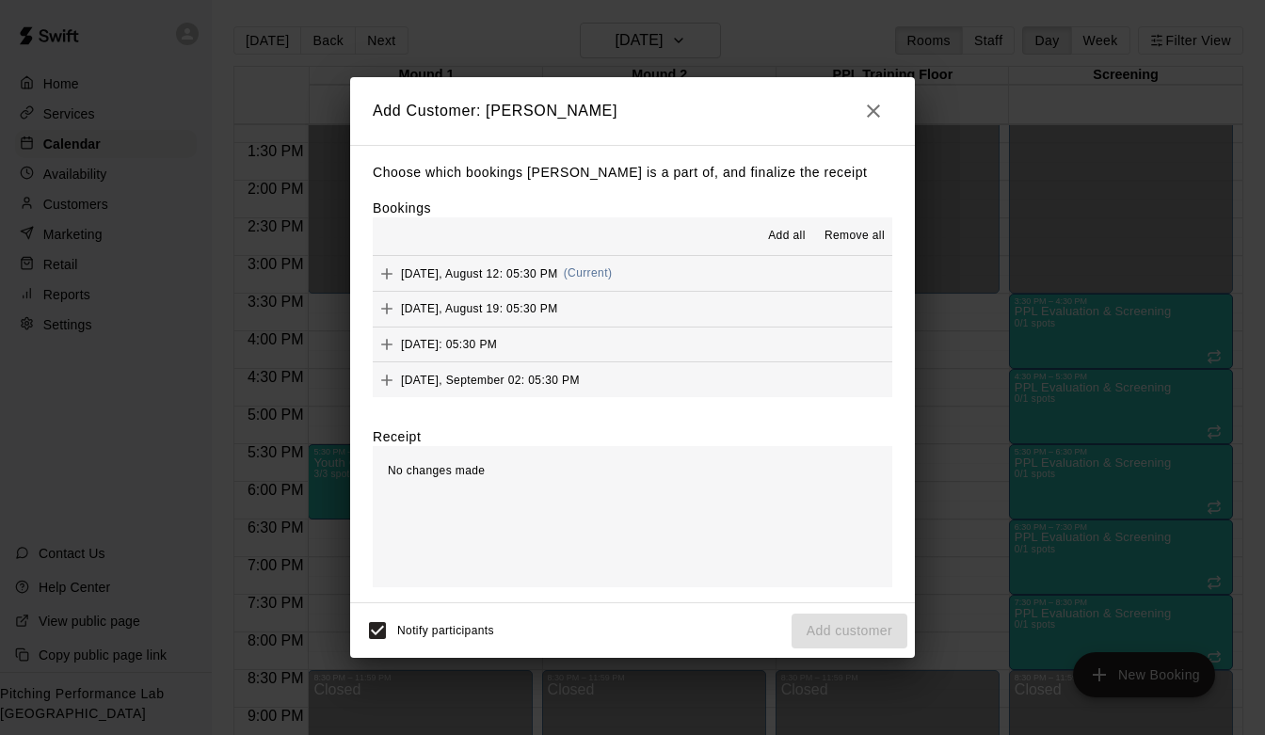
click at [657, 283] on button "[DATE], August 12: 05:30 PM (Current)" at bounding box center [632, 273] width 519 height 35
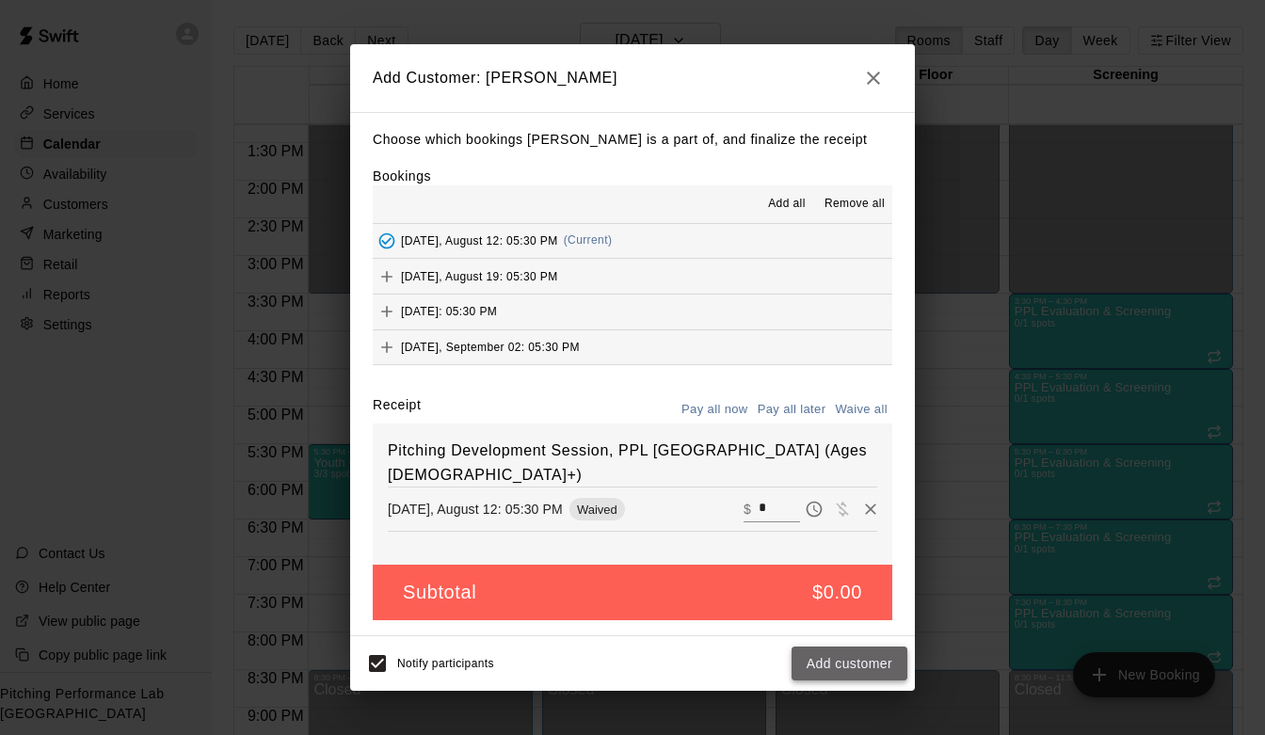
click at [825, 655] on button "Add customer" at bounding box center [849, 663] width 116 height 35
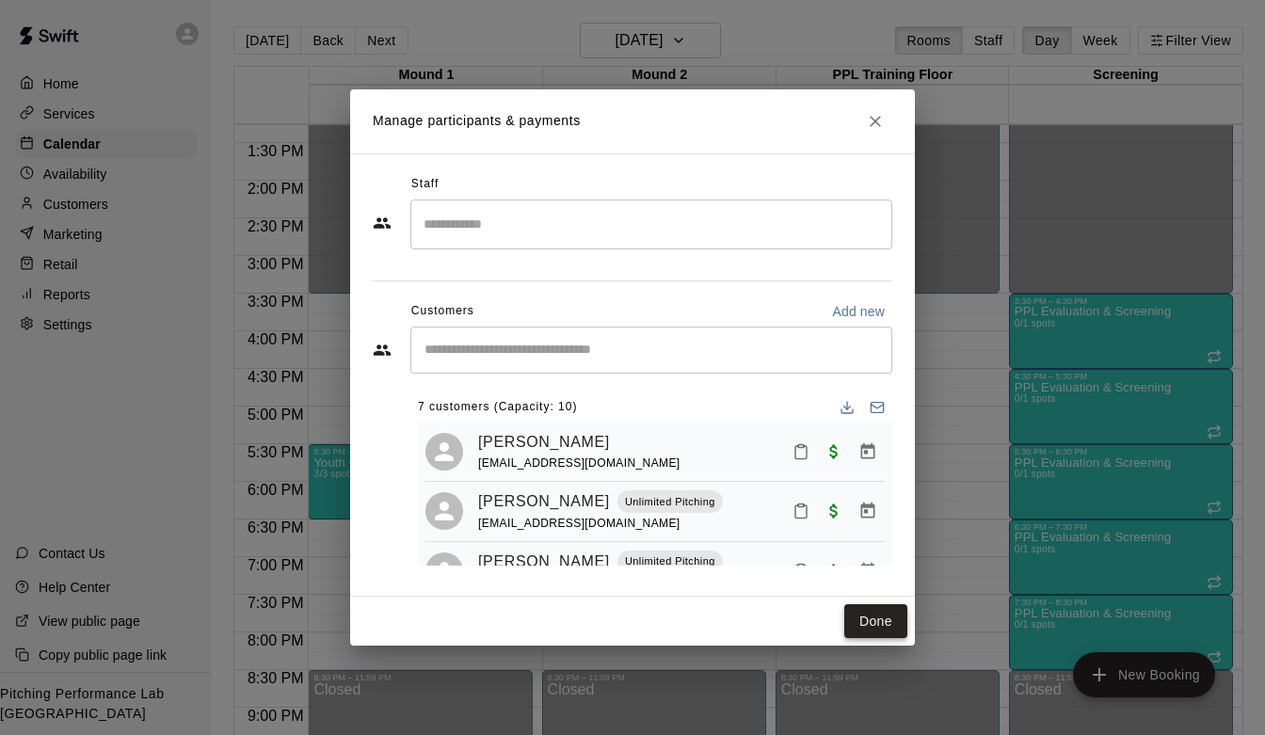
click at [873, 604] on button "Done" at bounding box center [875, 621] width 63 height 35
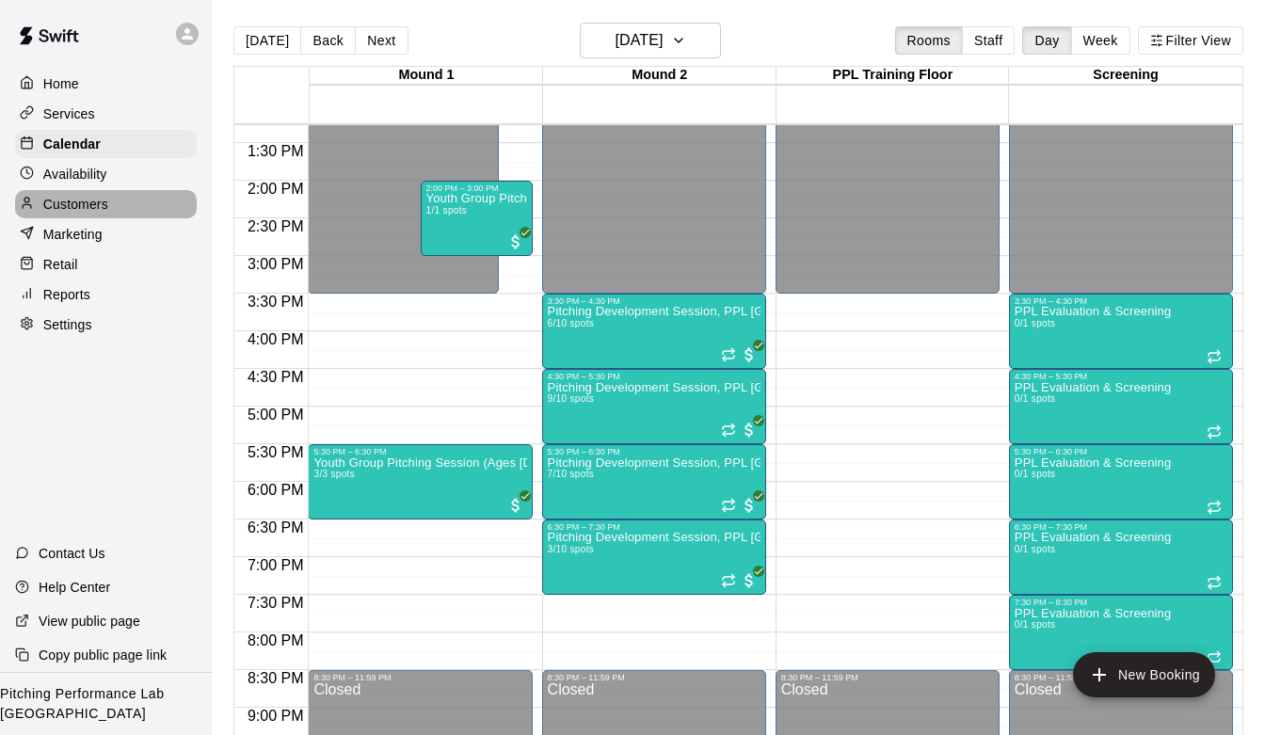
click at [88, 203] on p "Customers" at bounding box center [75, 204] width 65 height 19
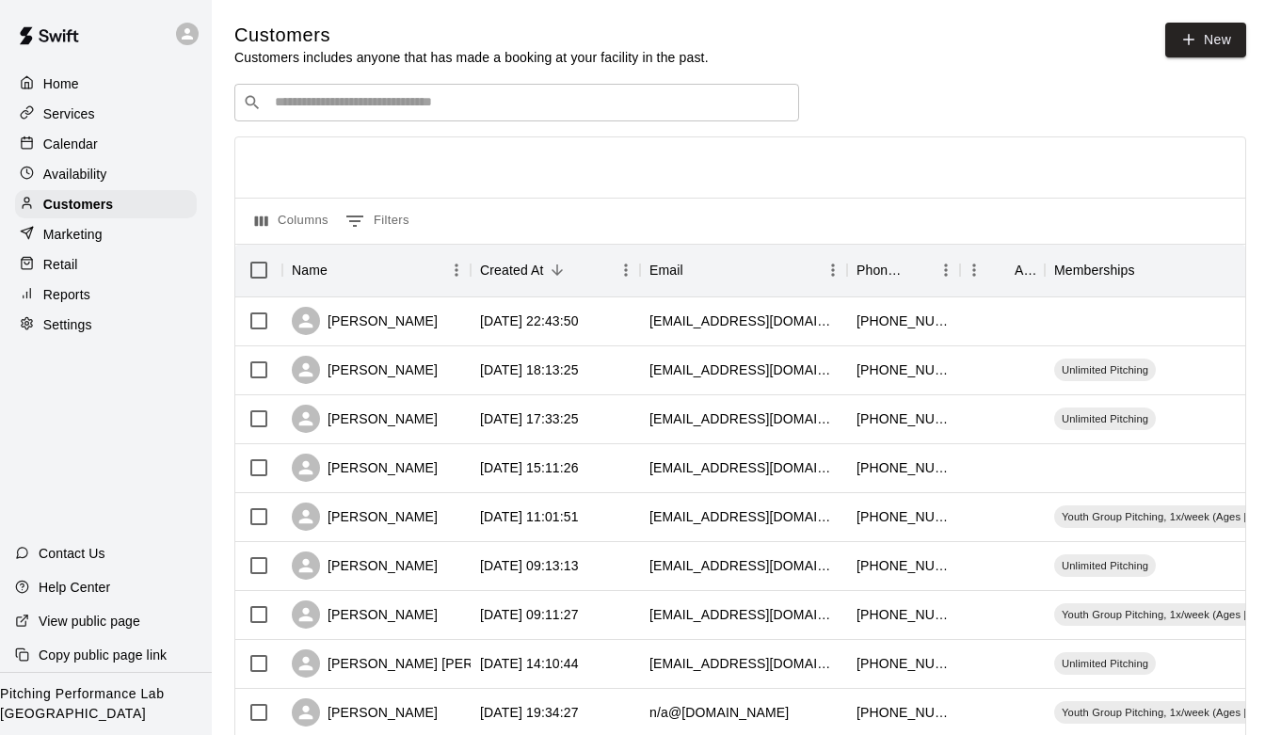
click at [335, 109] on input "Search customers by name or email" at bounding box center [529, 102] width 521 height 19
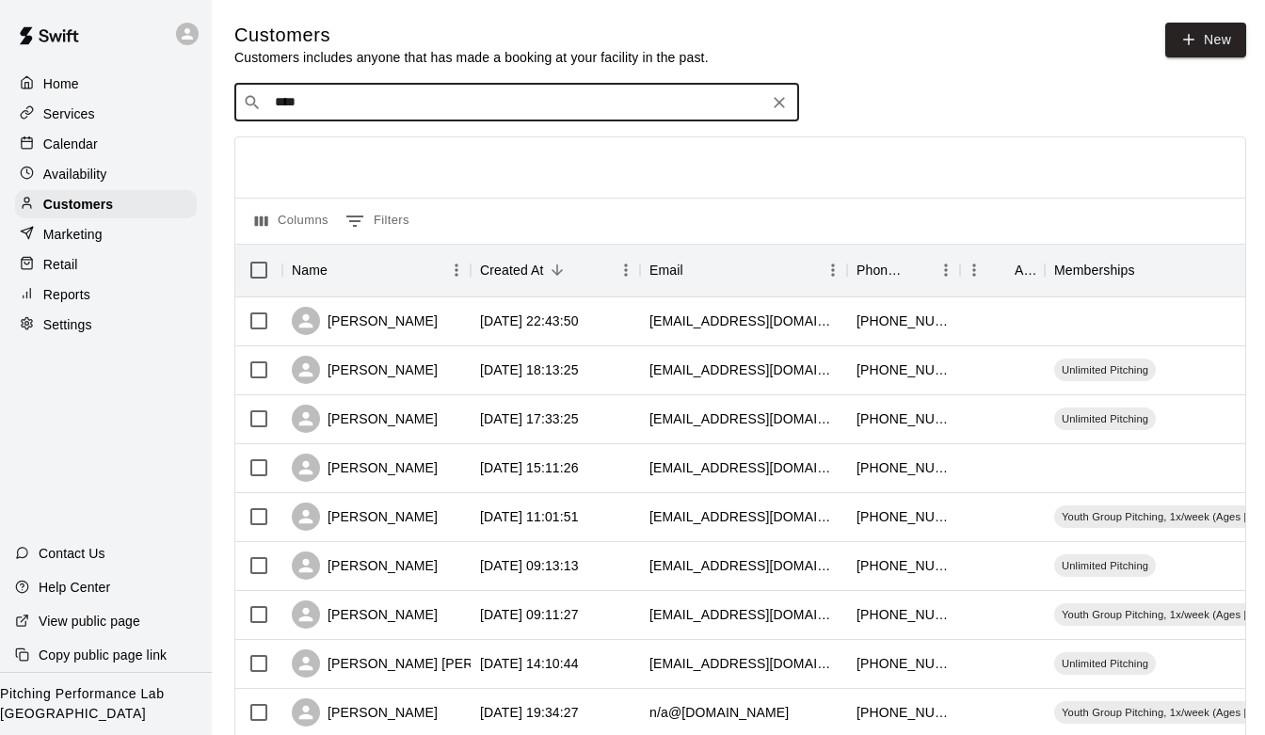
type input "*****"
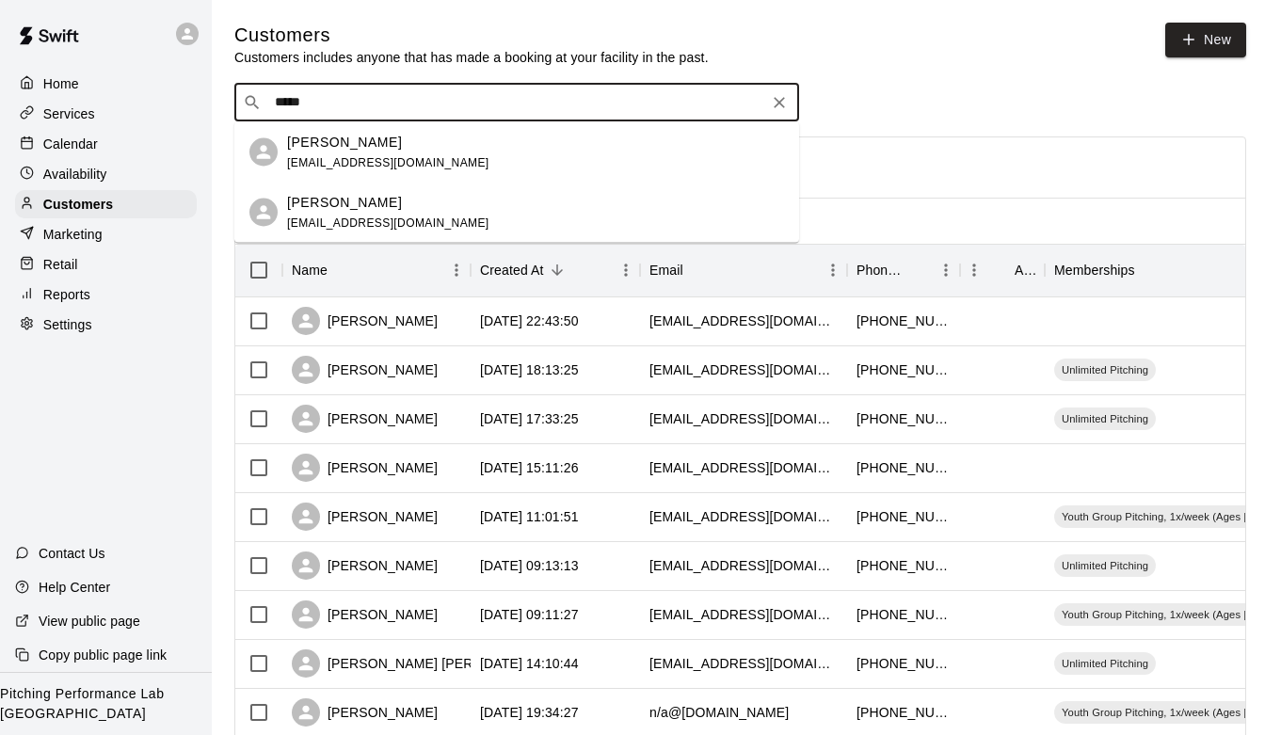
click at [312, 142] on p "[PERSON_NAME]" at bounding box center [344, 142] width 115 height 20
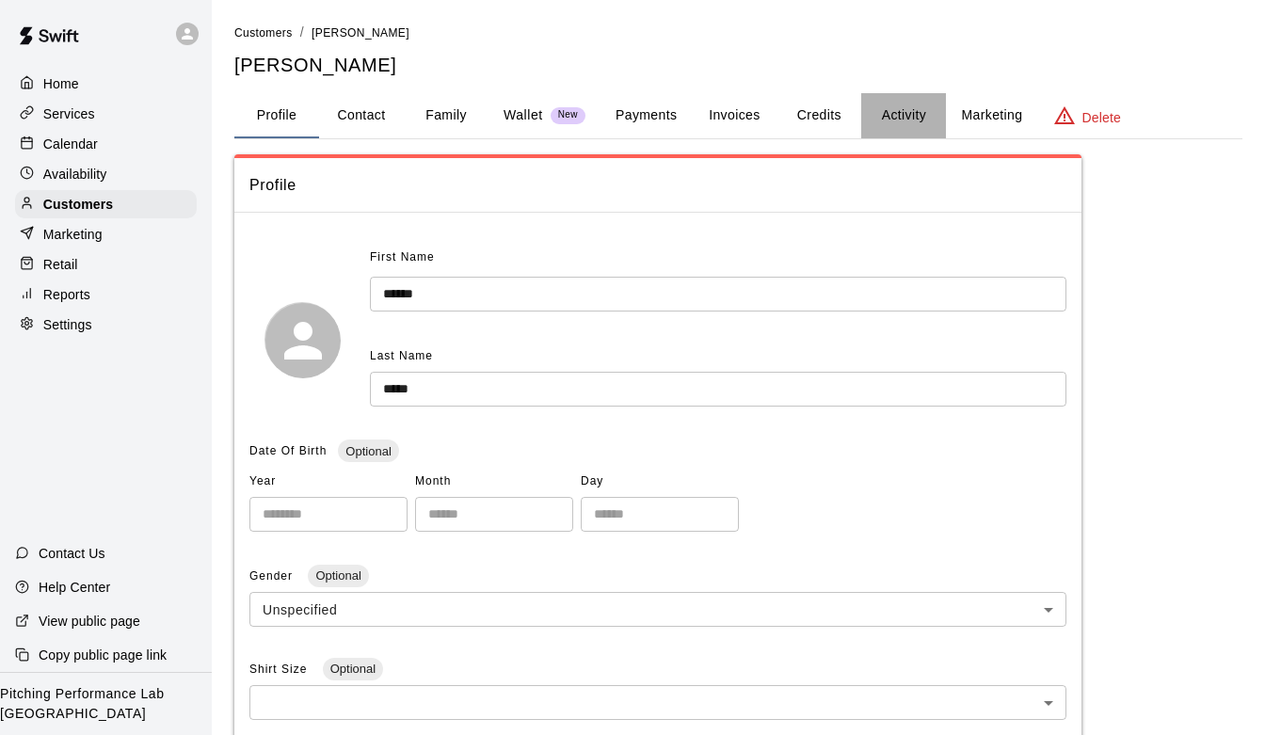
click at [900, 120] on button "Activity" at bounding box center [903, 115] width 85 height 45
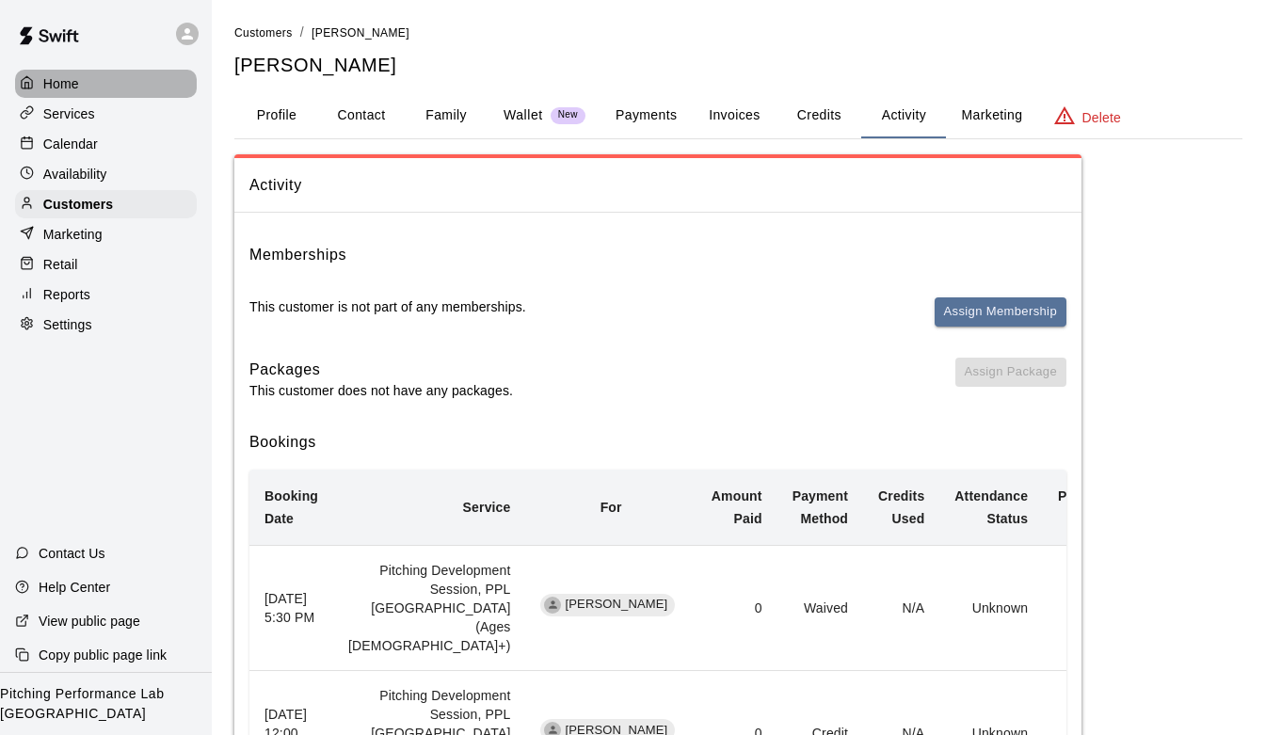
click at [114, 78] on div "Home" at bounding box center [106, 84] width 182 height 28
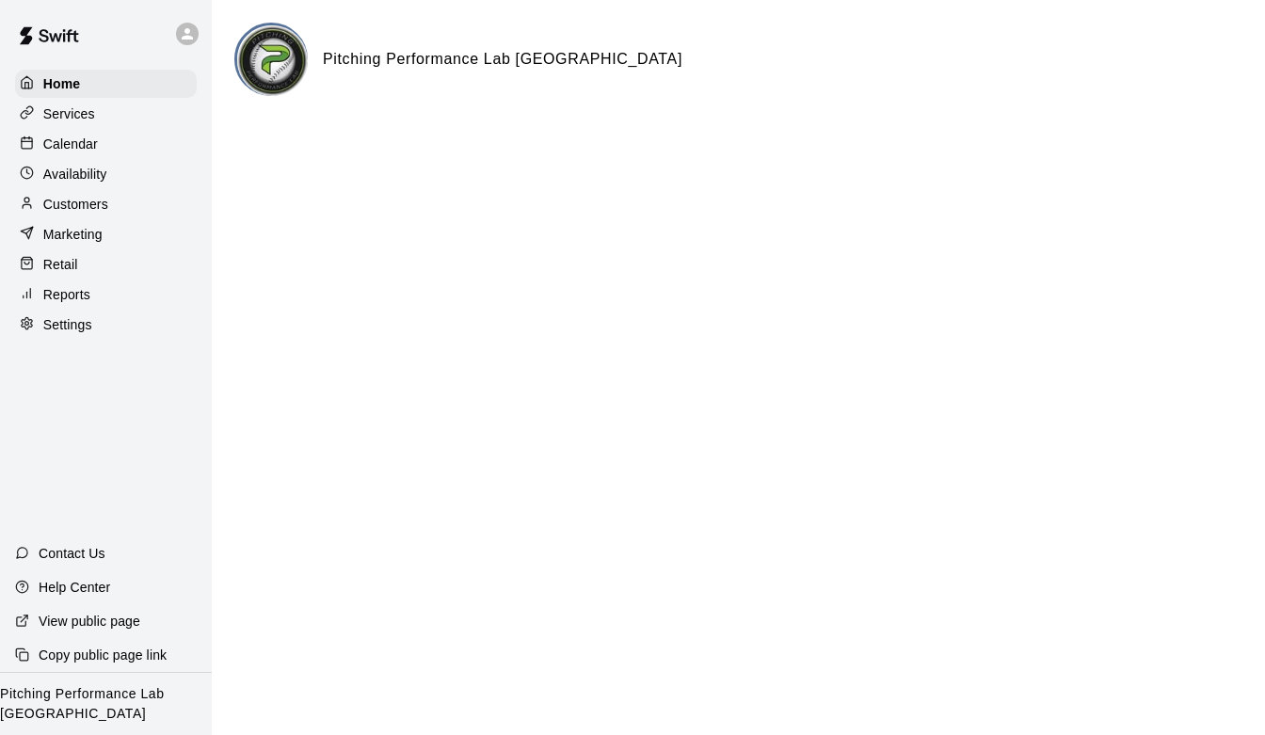
click at [96, 200] on p "Customers" at bounding box center [75, 204] width 65 height 19
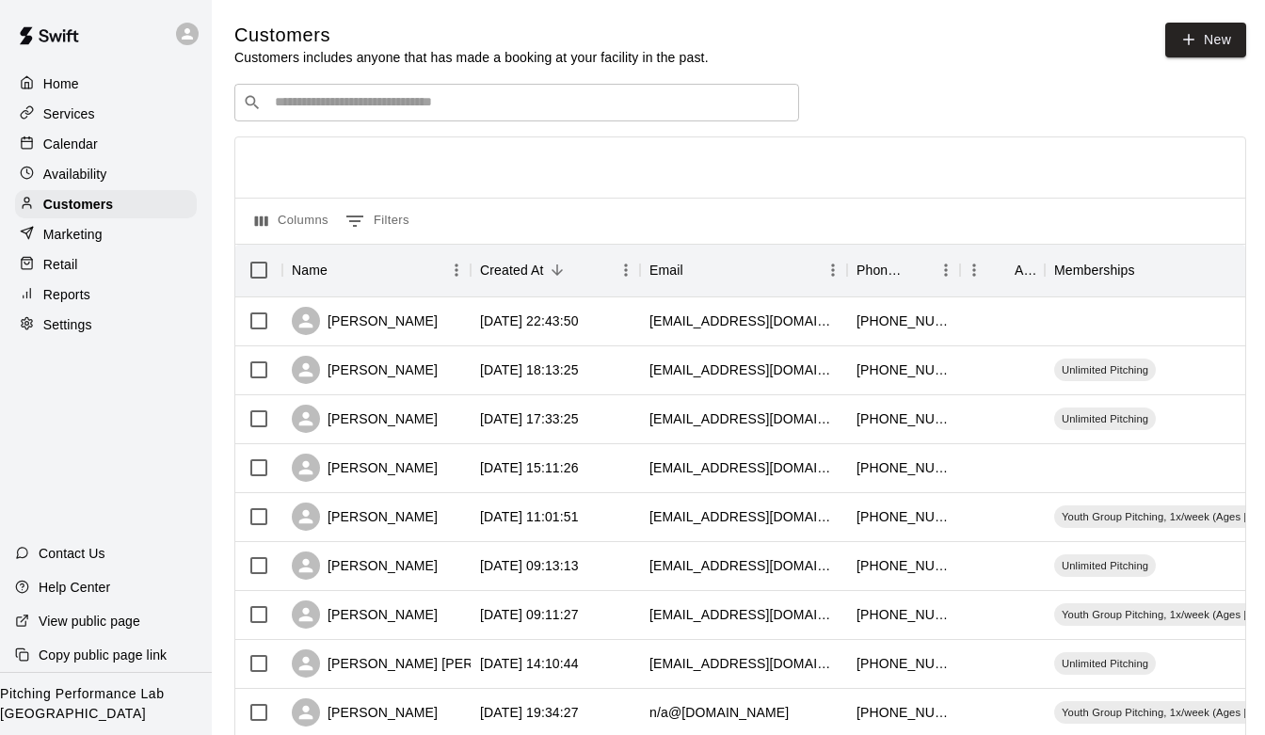
click at [99, 88] on div "Home" at bounding box center [106, 84] width 182 height 28
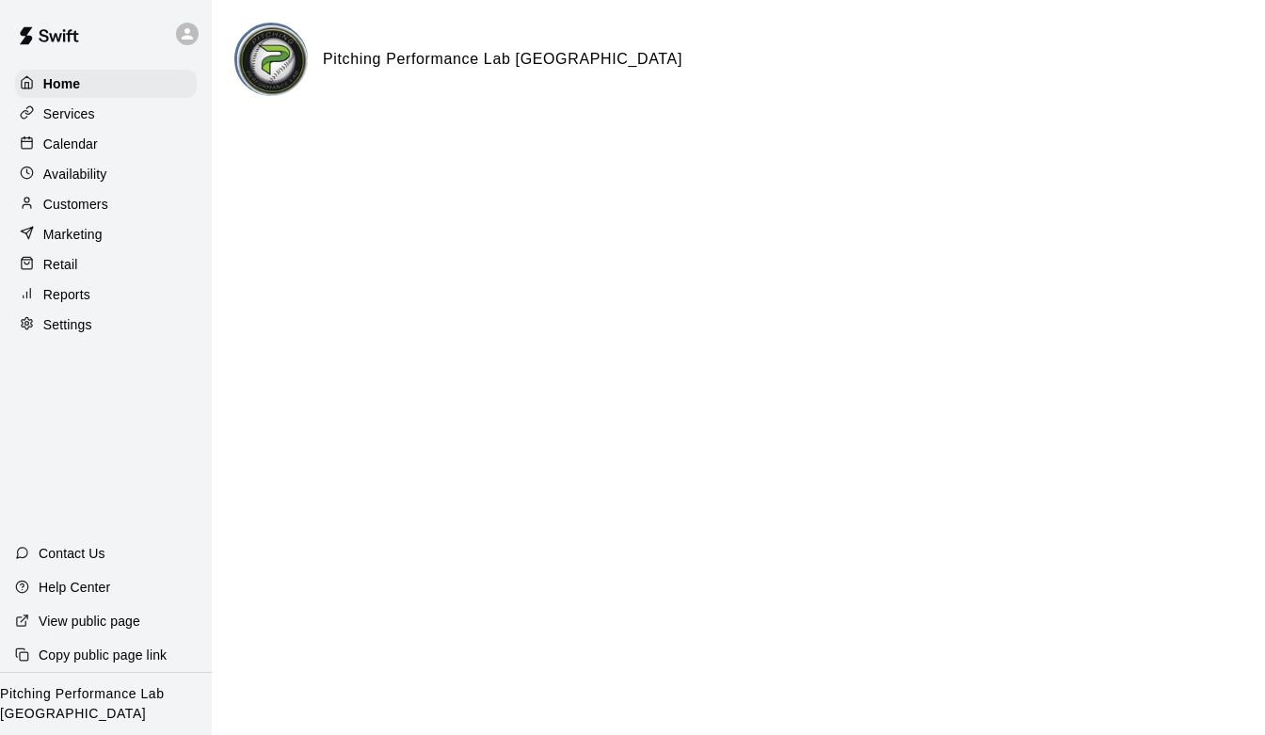
click at [99, 199] on p "Customers" at bounding box center [75, 204] width 65 height 19
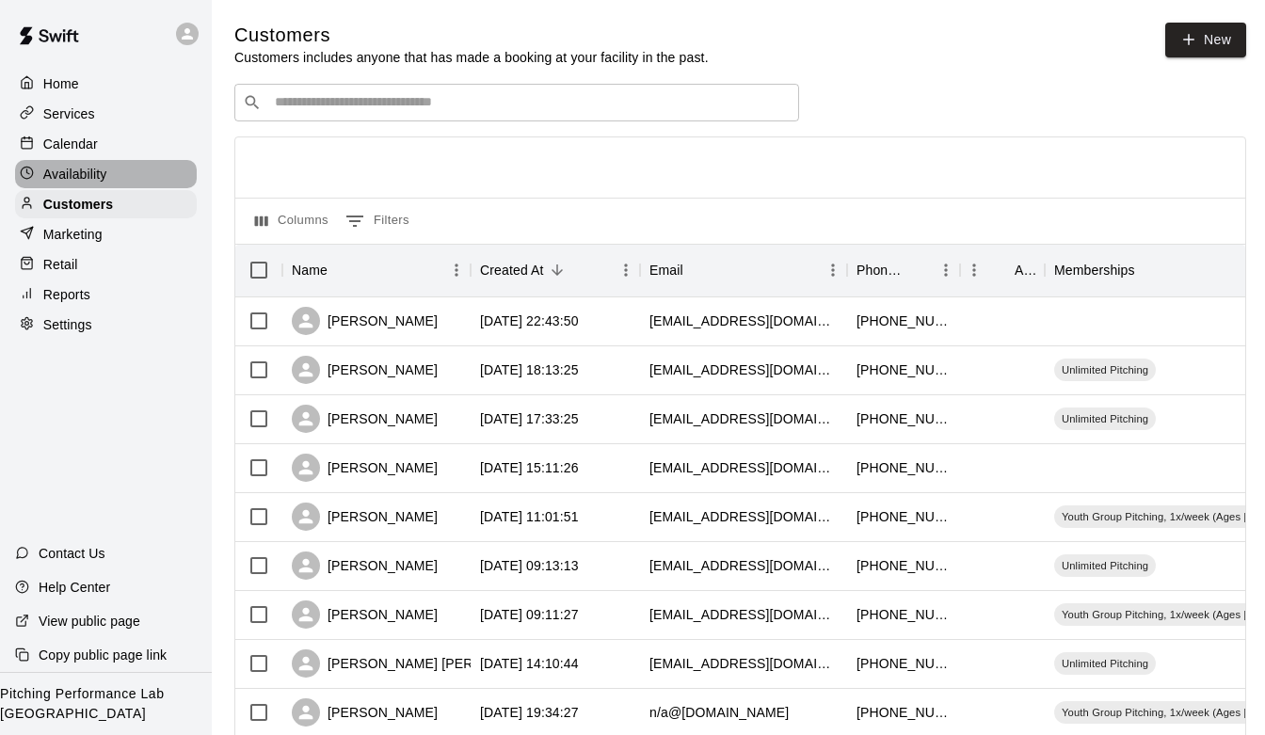
click at [105, 170] on p "Availability" at bounding box center [75, 174] width 64 height 19
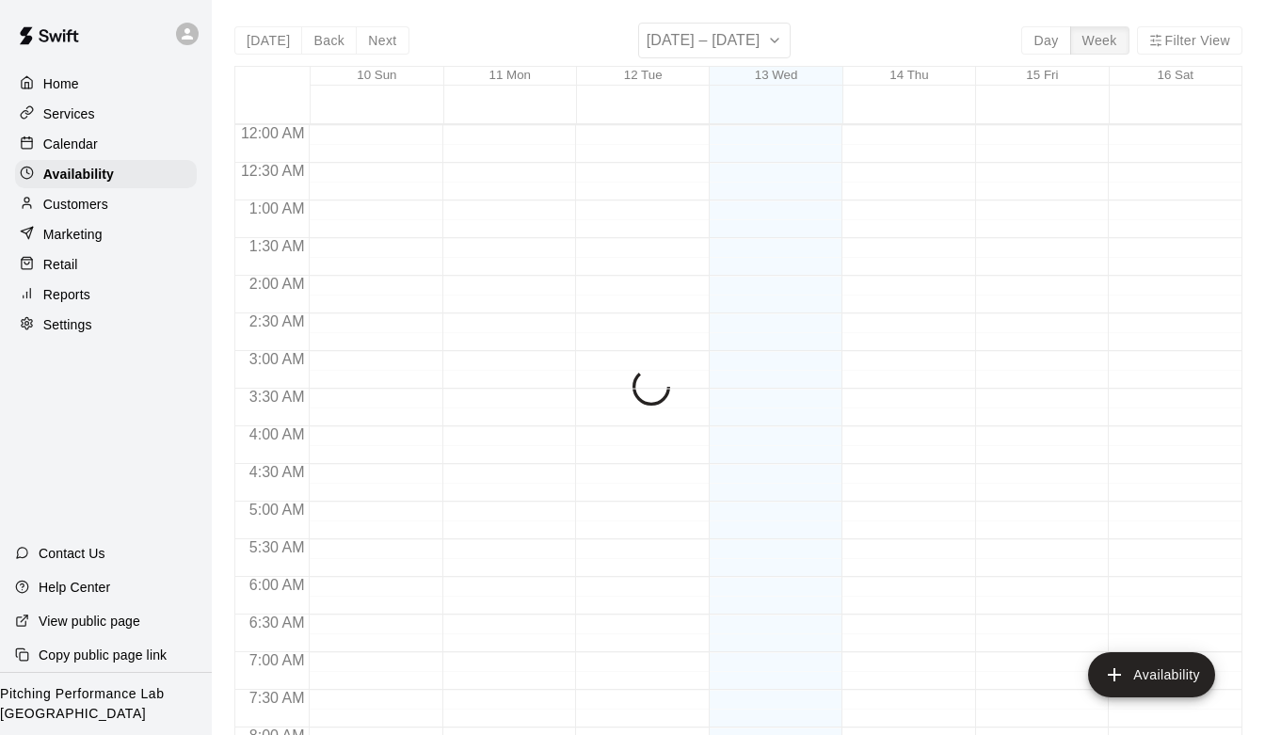
scroll to position [685, 0]
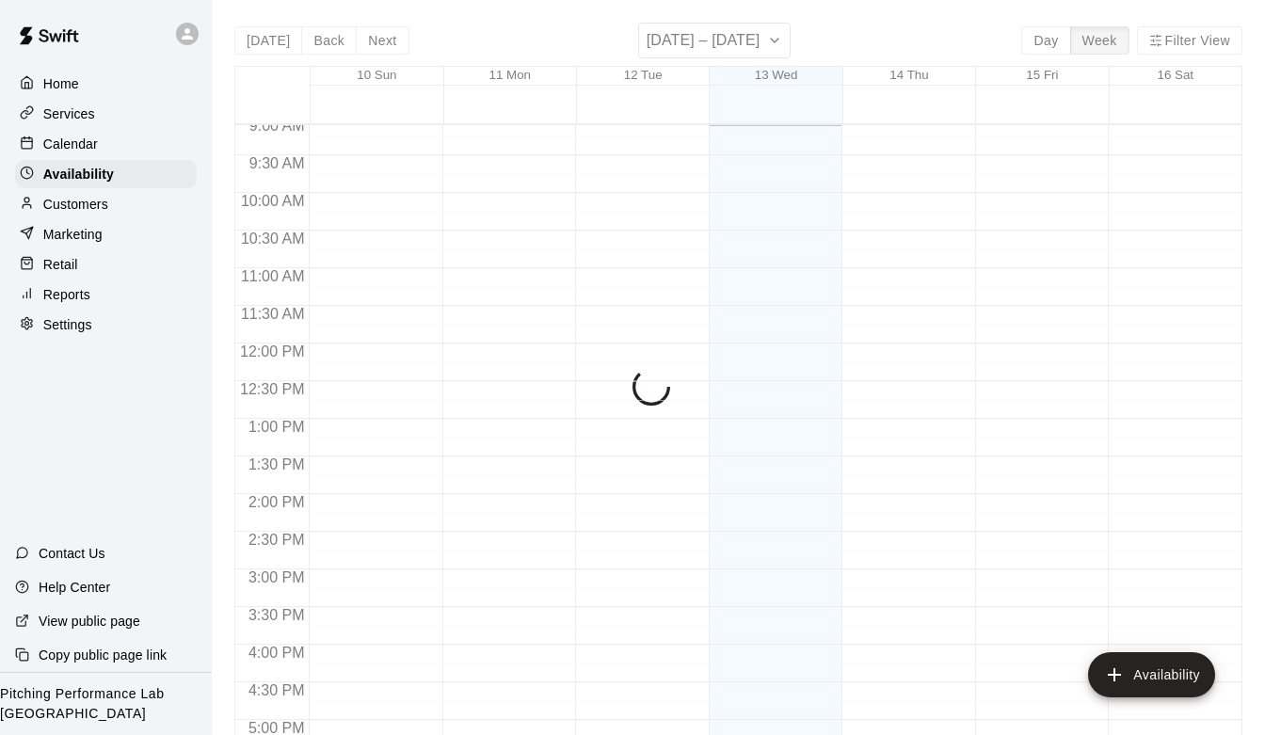
click at [97, 148] on div "Calendar" at bounding box center [106, 144] width 182 height 28
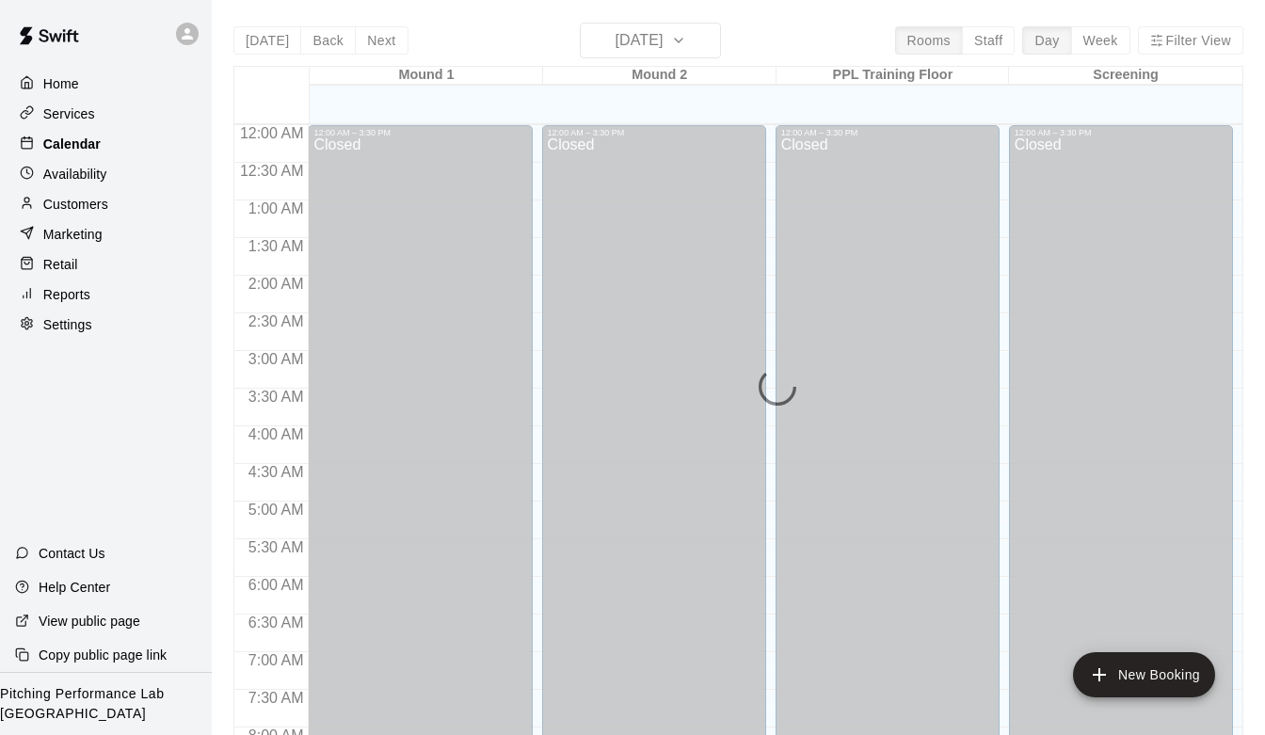
scroll to position [685, 0]
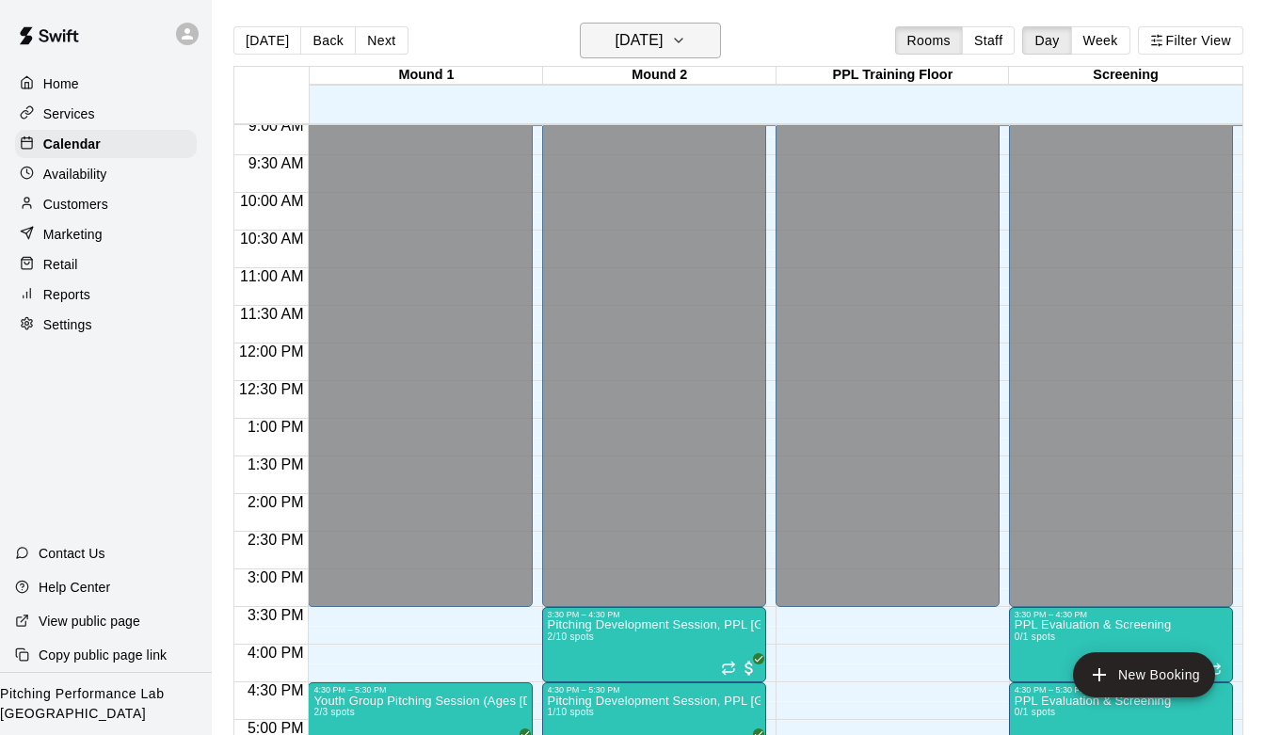
click at [662, 35] on h6 "[DATE]" at bounding box center [638, 40] width 48 height 26
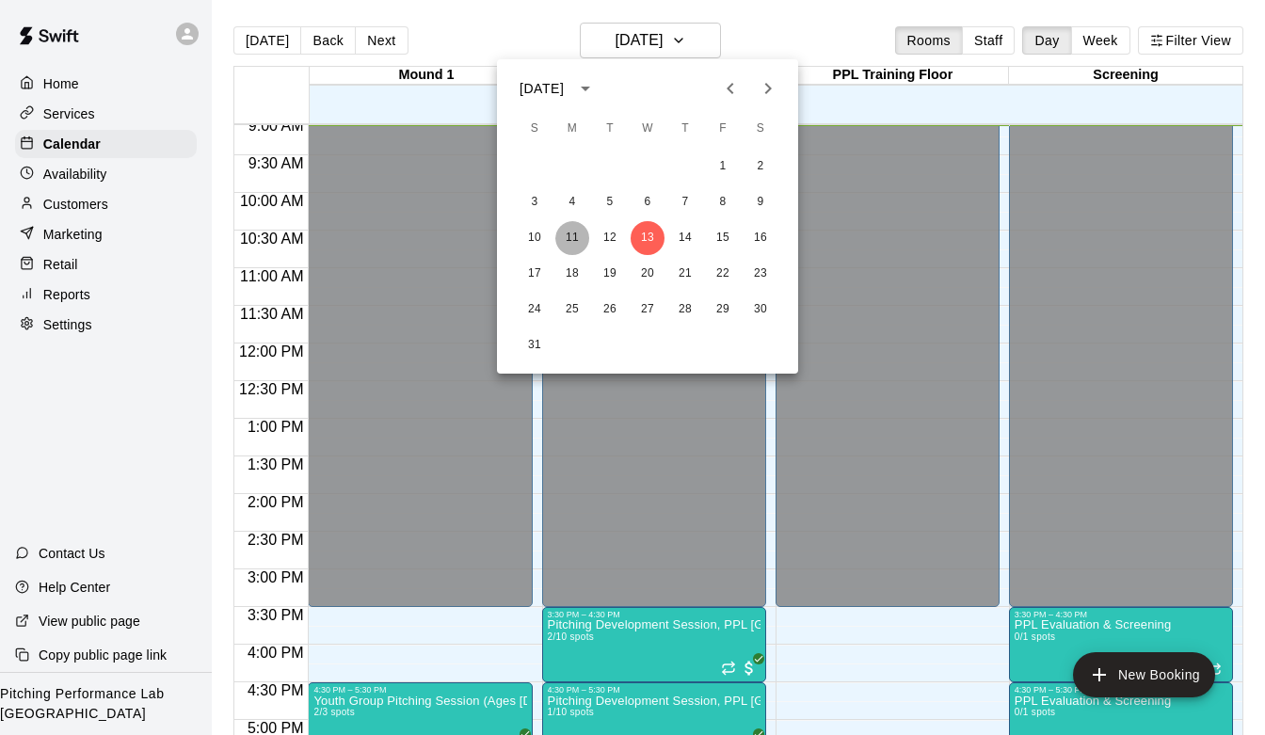
click at [573, 240] on button "11" at bounding box center [572, 238] width 34 height 34
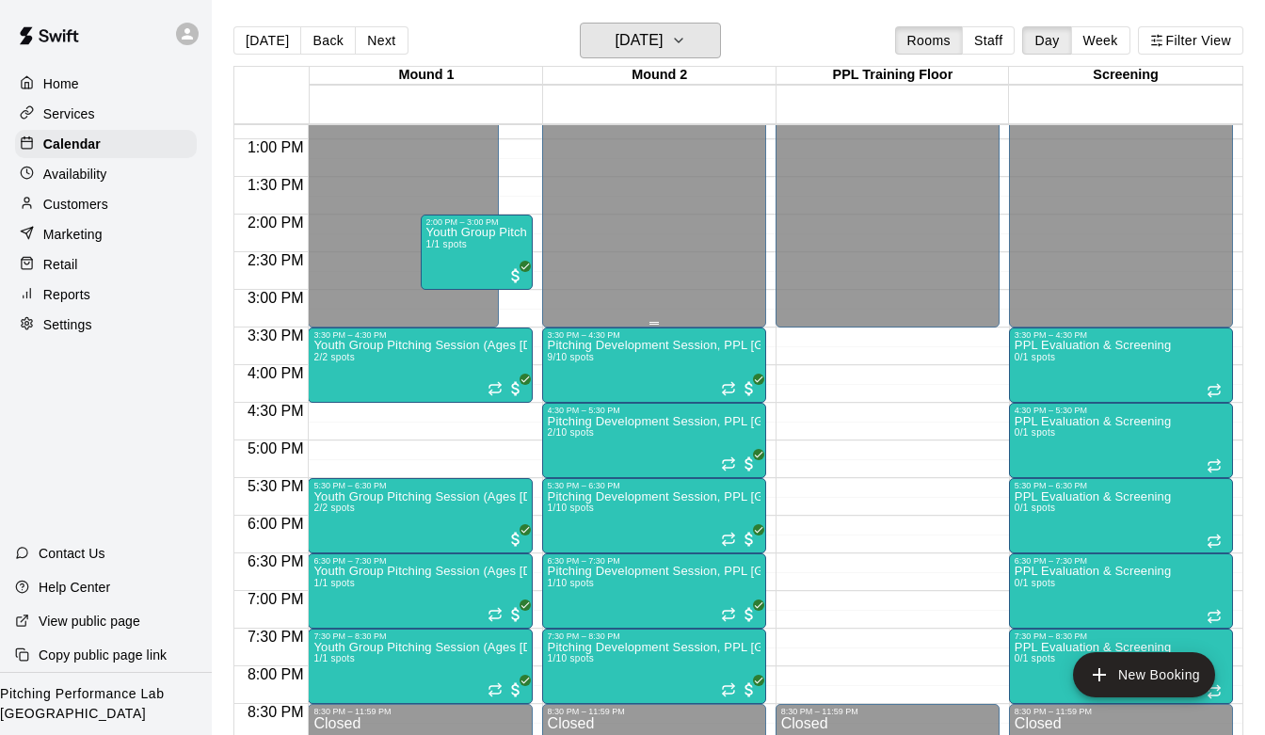
scroll to position [966, 0]
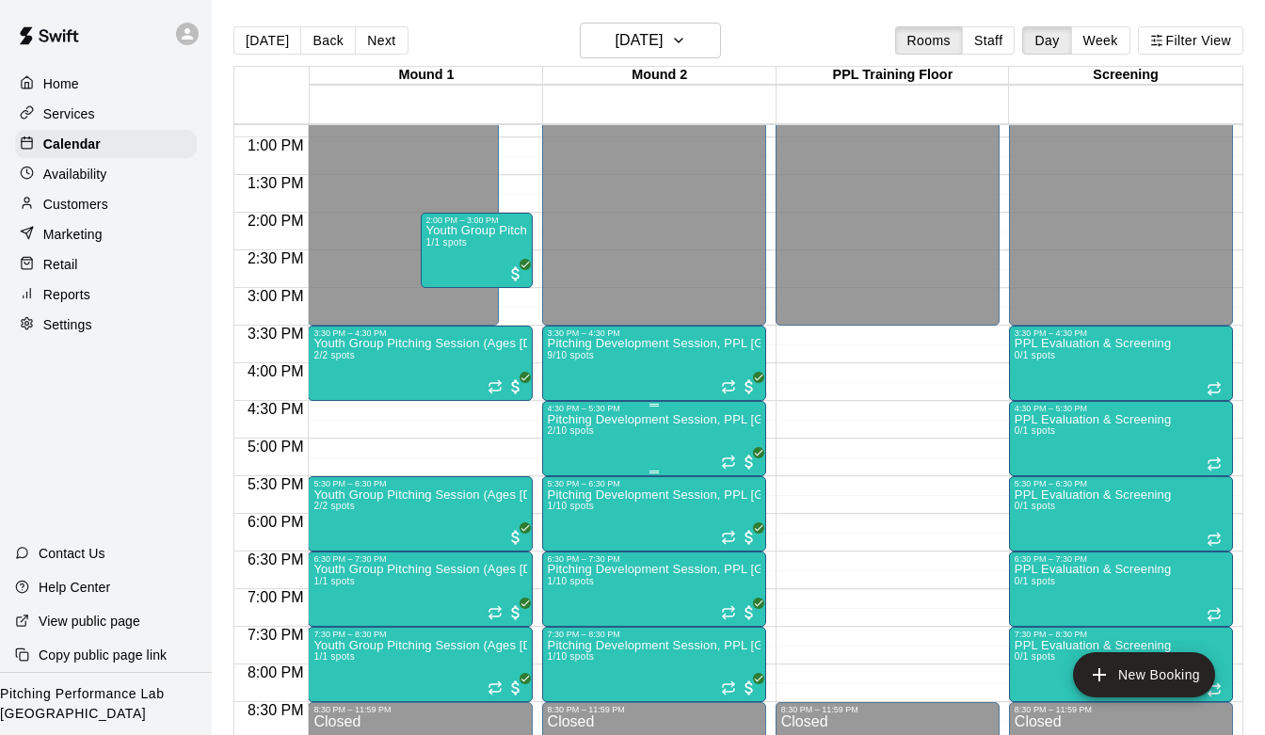
click at [563, 482] on img "edit" at bounding box center [567, 478] width 22 height 22
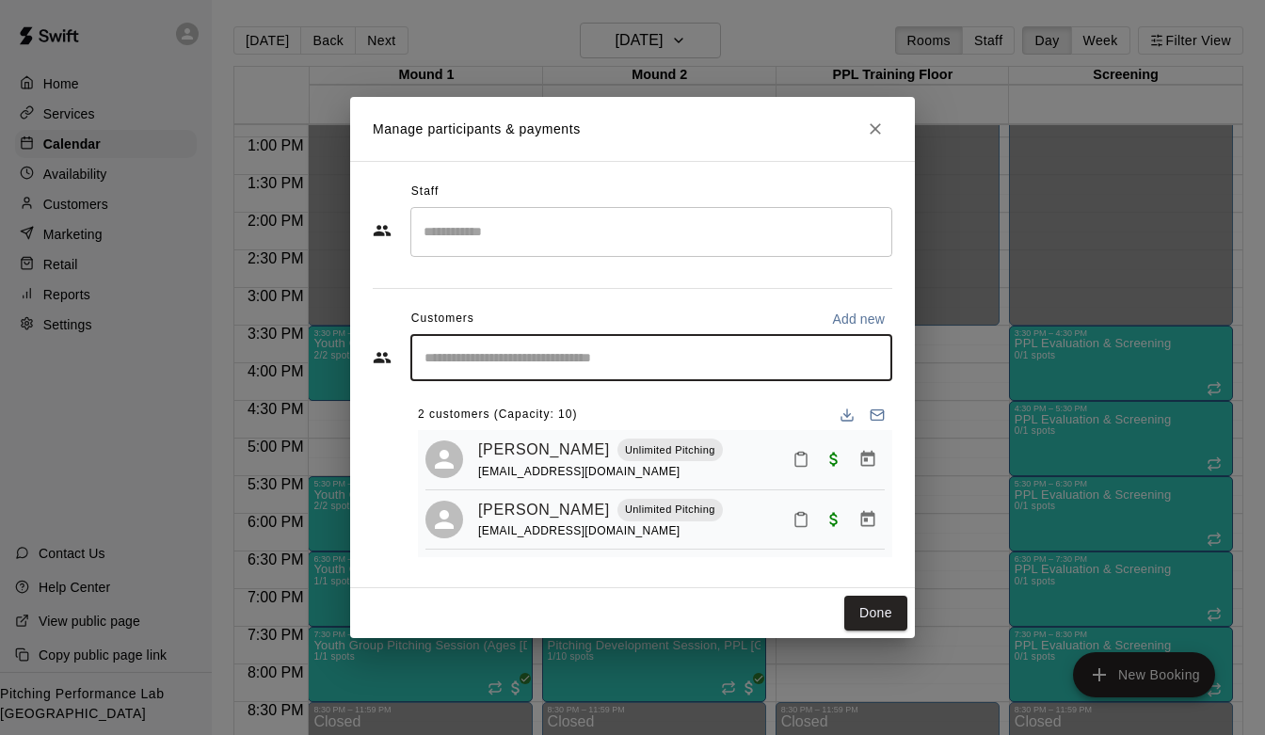
click at [703, 366] on input "Start typing to search customers..." at bounding box center [651, 357] width 465 height 19
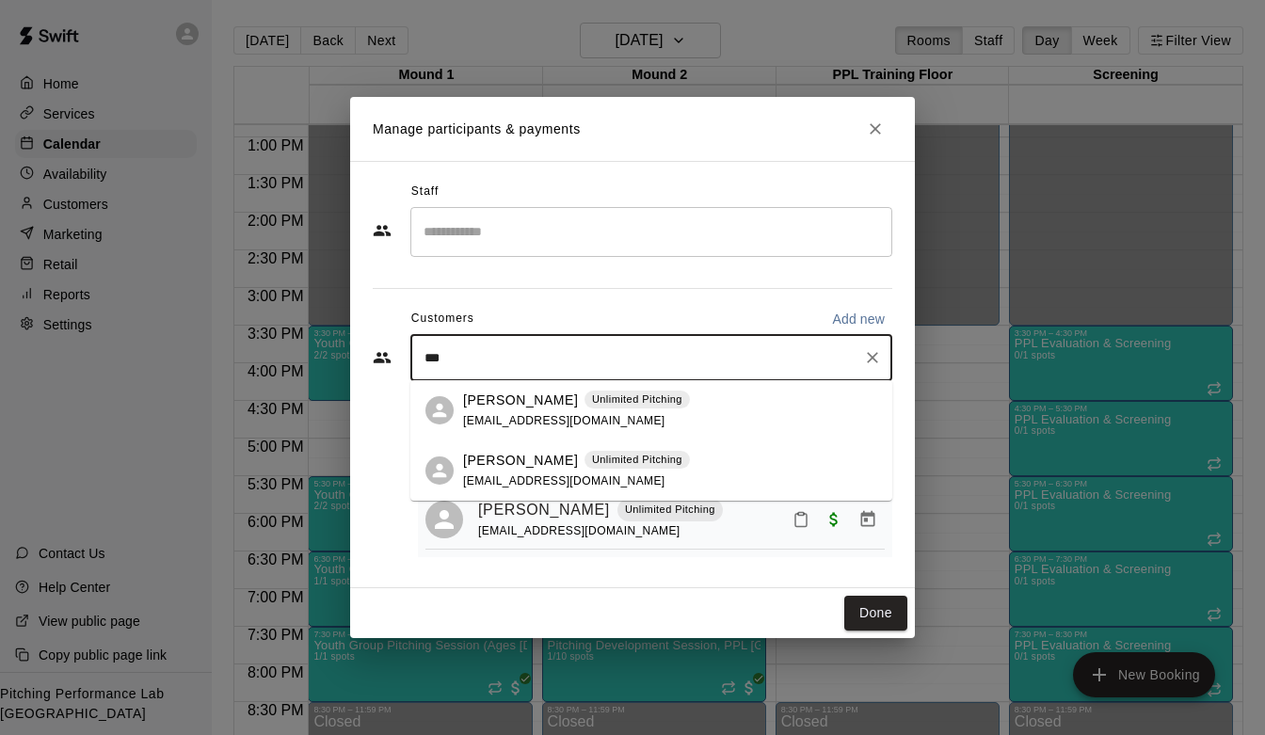
type input "****"
click at [519, 410] on div "[PERSON_NAME] Unlimited Pitching [EMAIL_ADDRESS][DOMAIN_NAME]" at bounding box center [576, 411] width 227 height 40
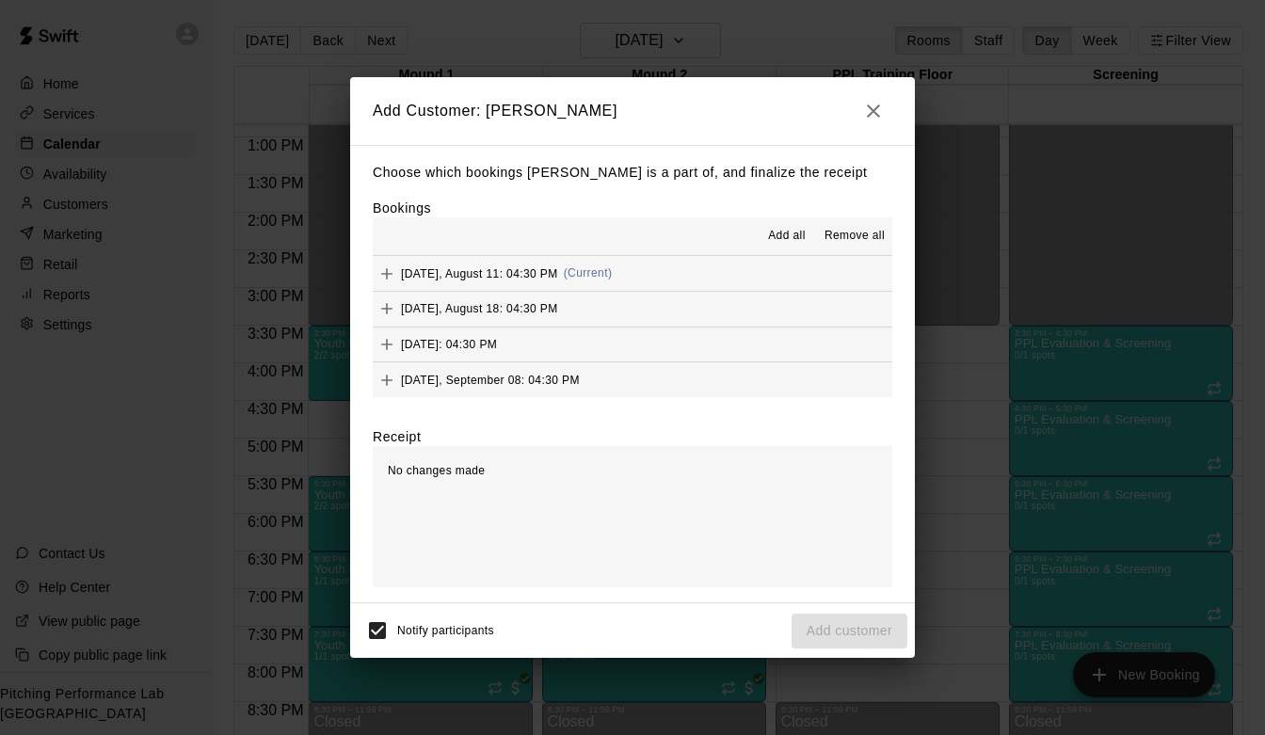
click at [653, 286] on button "[DATE], August 11: 04:30 PM (Current)" at bounding box center [632, 273] width 519 height 35
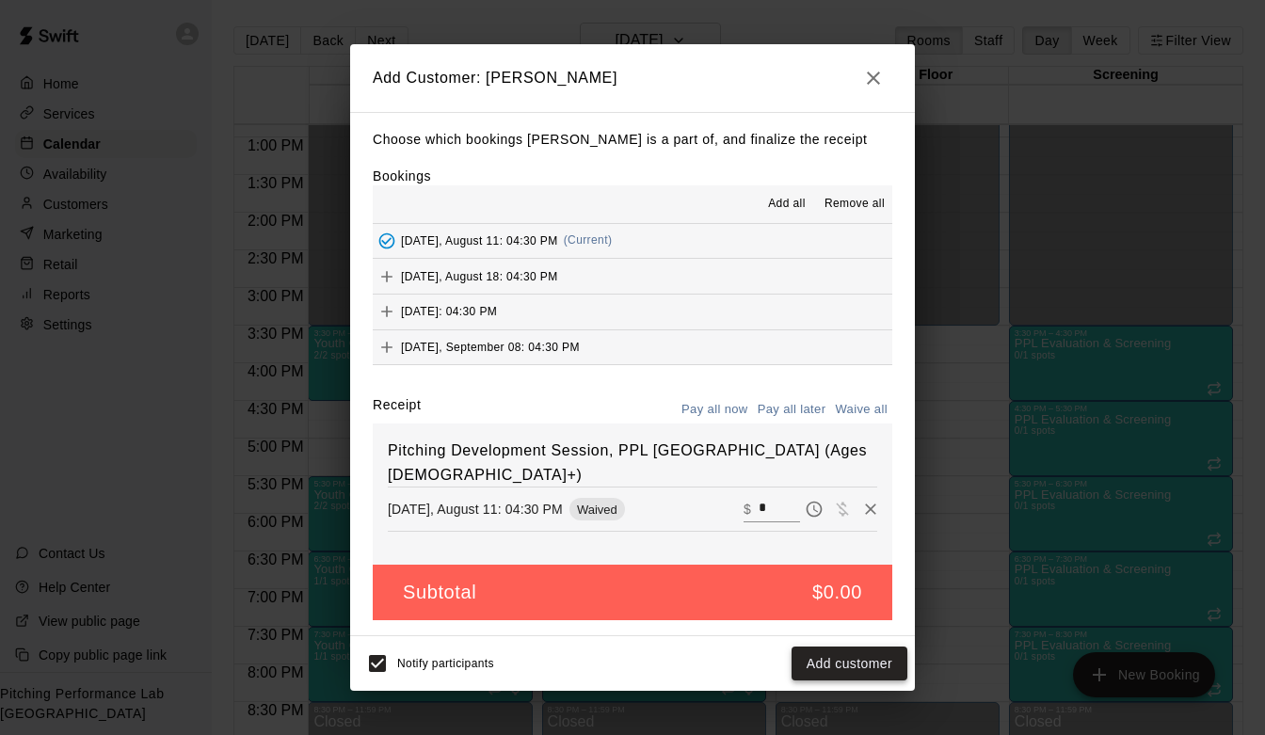
click at [838, 658] on button "Add customer" at bounding box center [849, 663] width 116 height 35
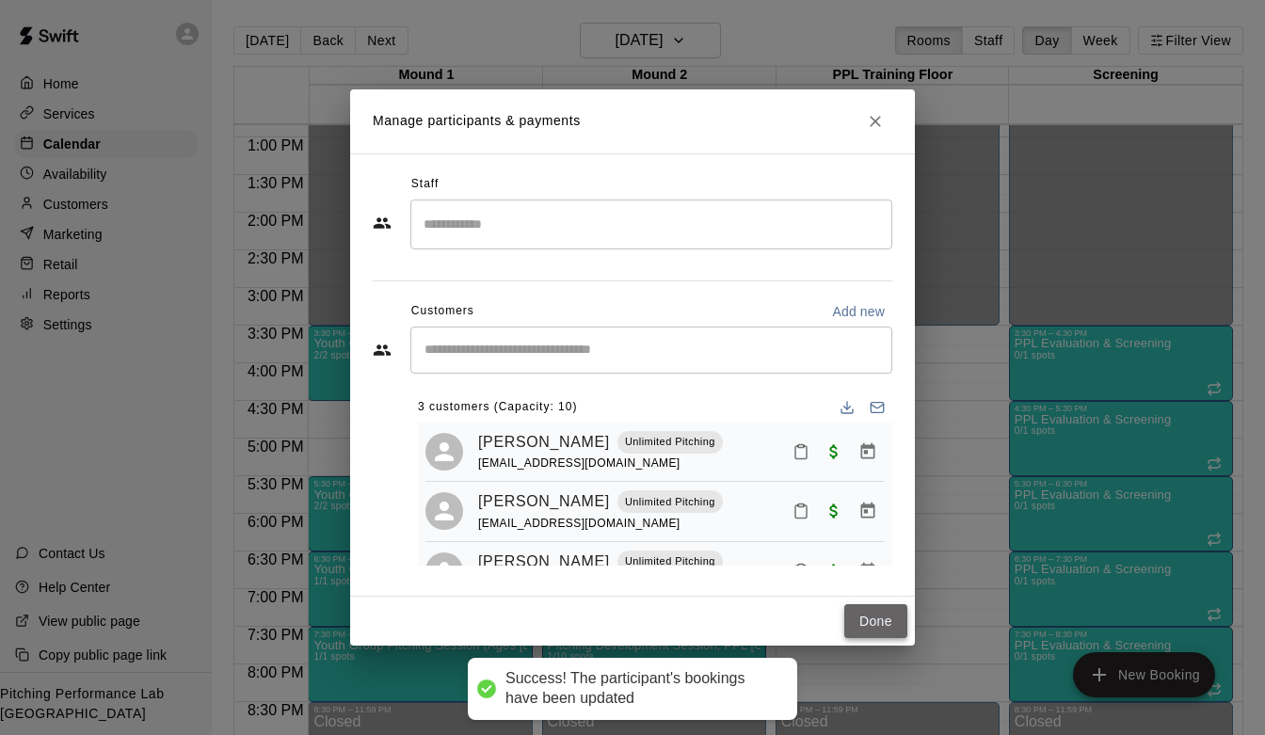
click at [883, 623] on button "Done" at bounding box center [875, 621] width 63 height 35
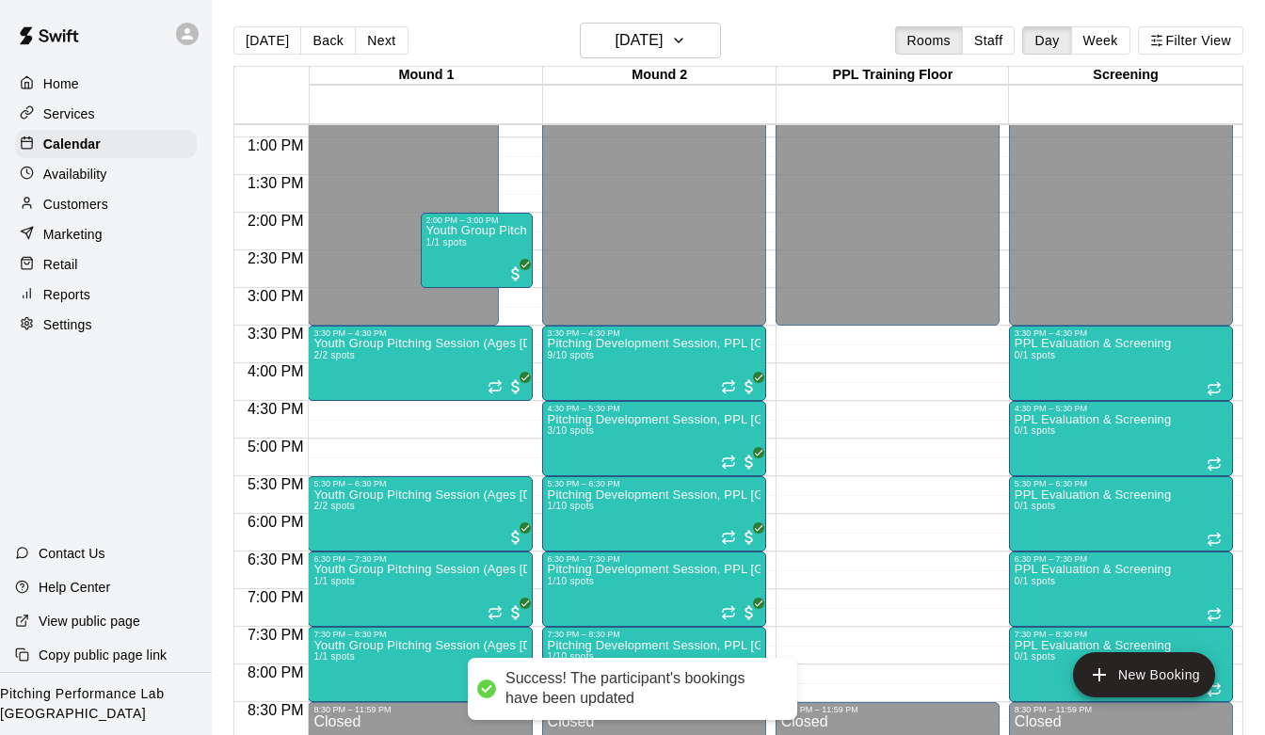
click at [641, 61] on div "[DATE] Back [DATE][DATE] Rooms Staff Day Week Filter View" at bounding box center [738, 44] width 1010 height 43
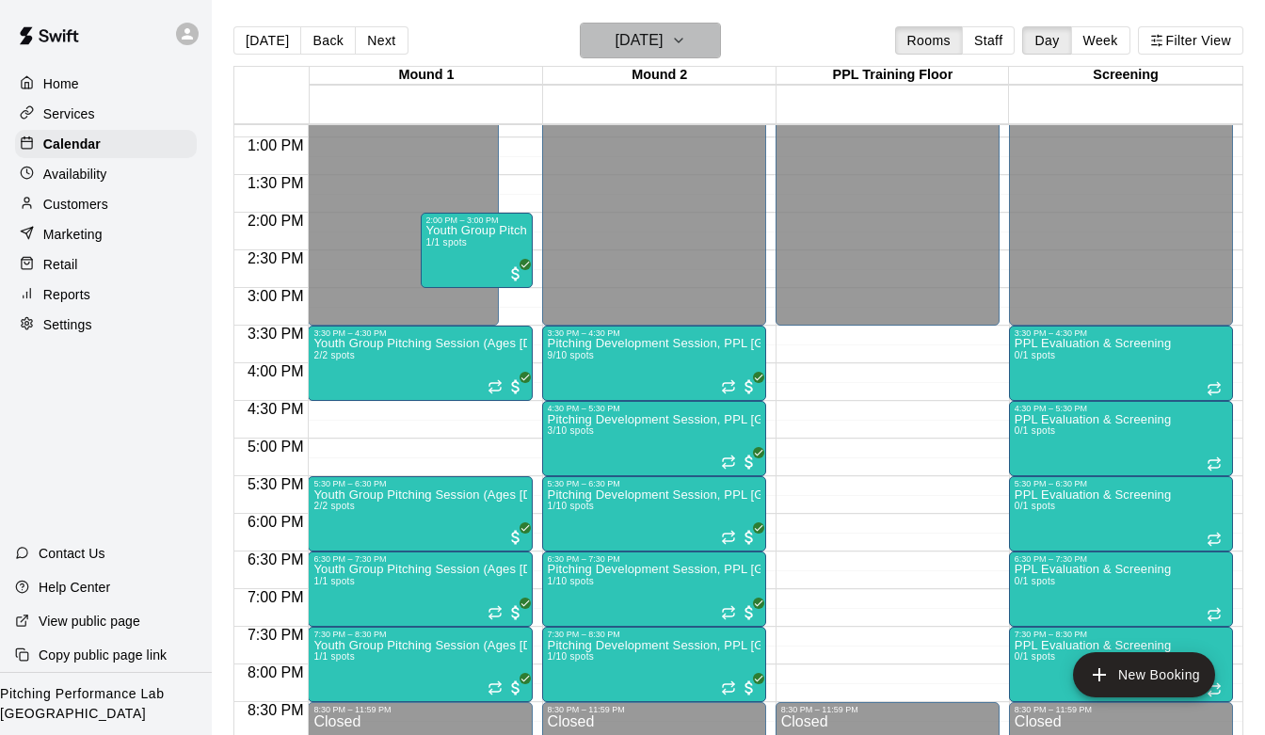
click at [641, 45] on h6 "[DATE]" at bounding box center [638, 40] width 48 height 26
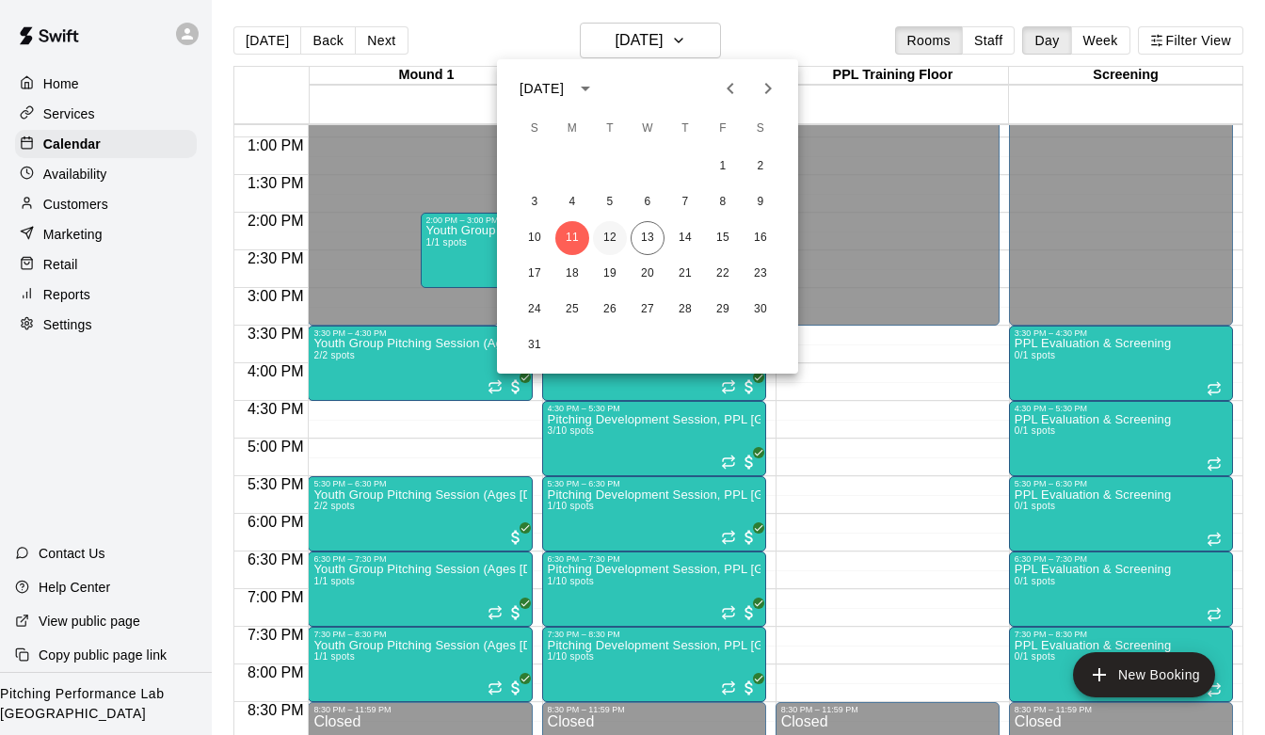
click at [612, 238] on button "12" at bounding box center [610, 238] width 34 height 34
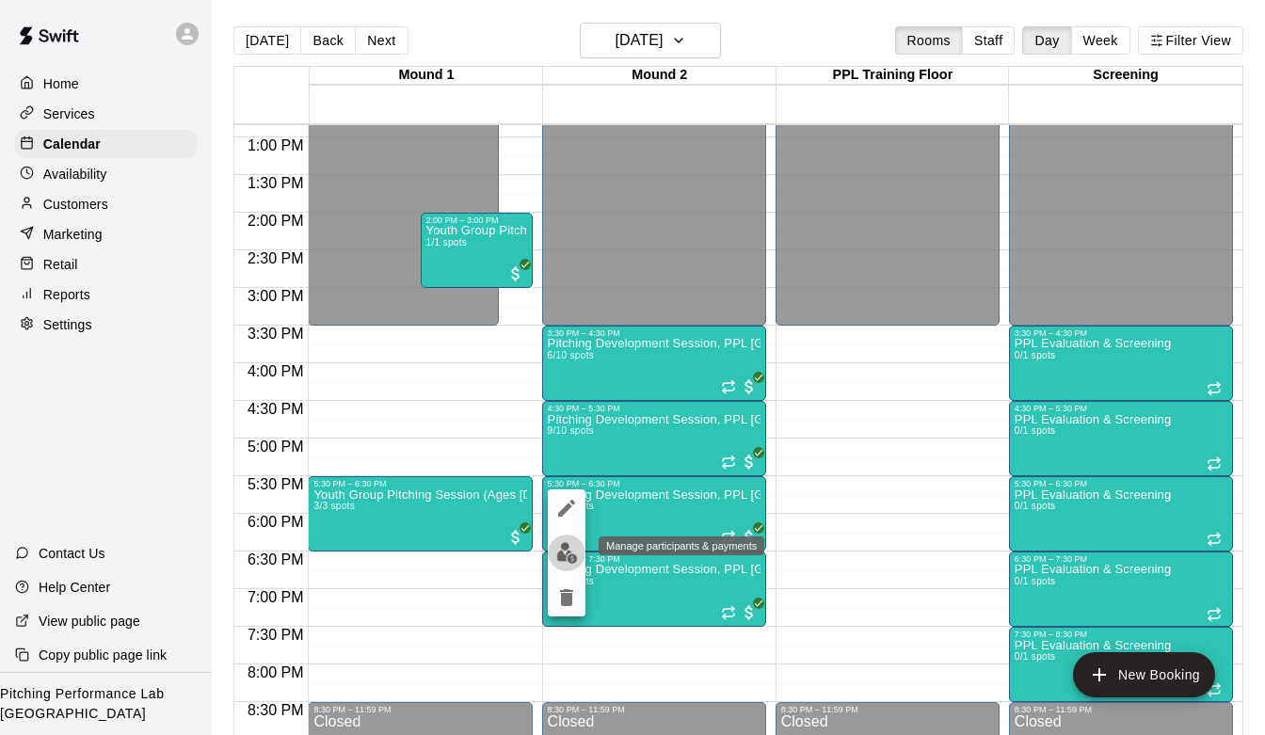
click at [565, 552] on img "edit" at bounding box center [567, 553] width 22 height 22
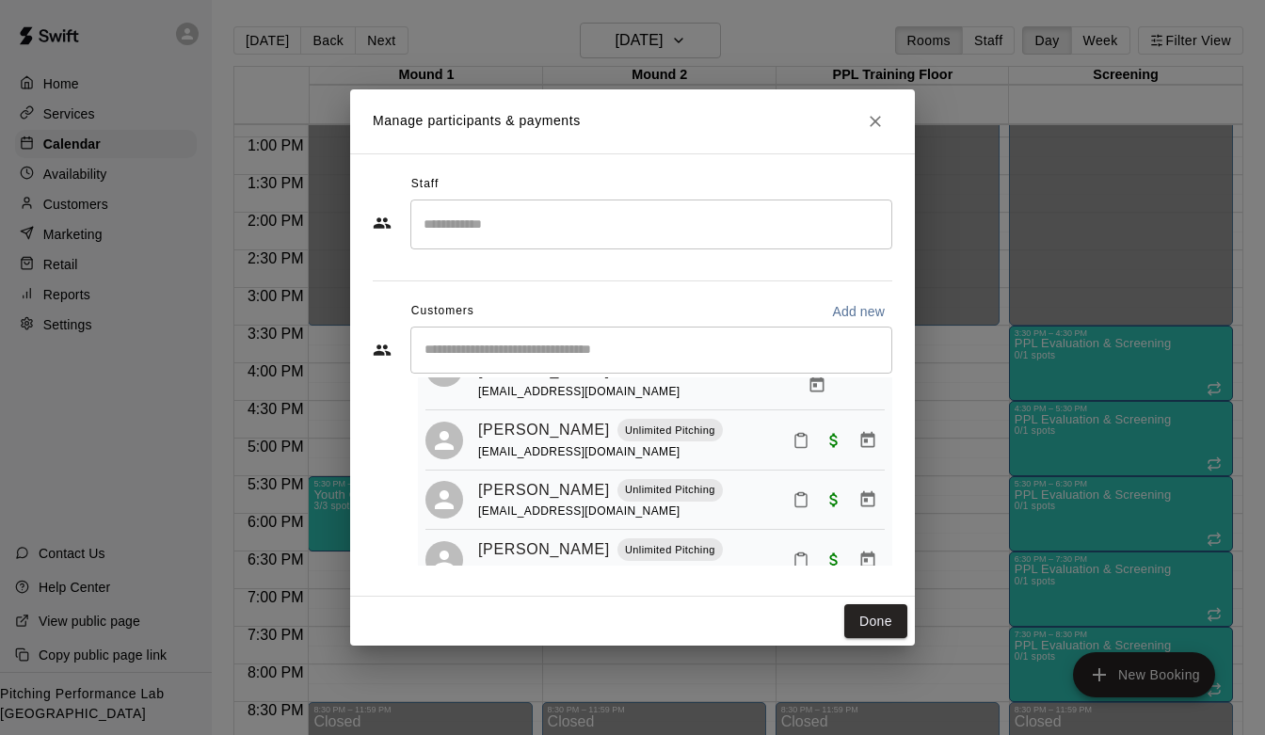
scroll to position [289, 0]
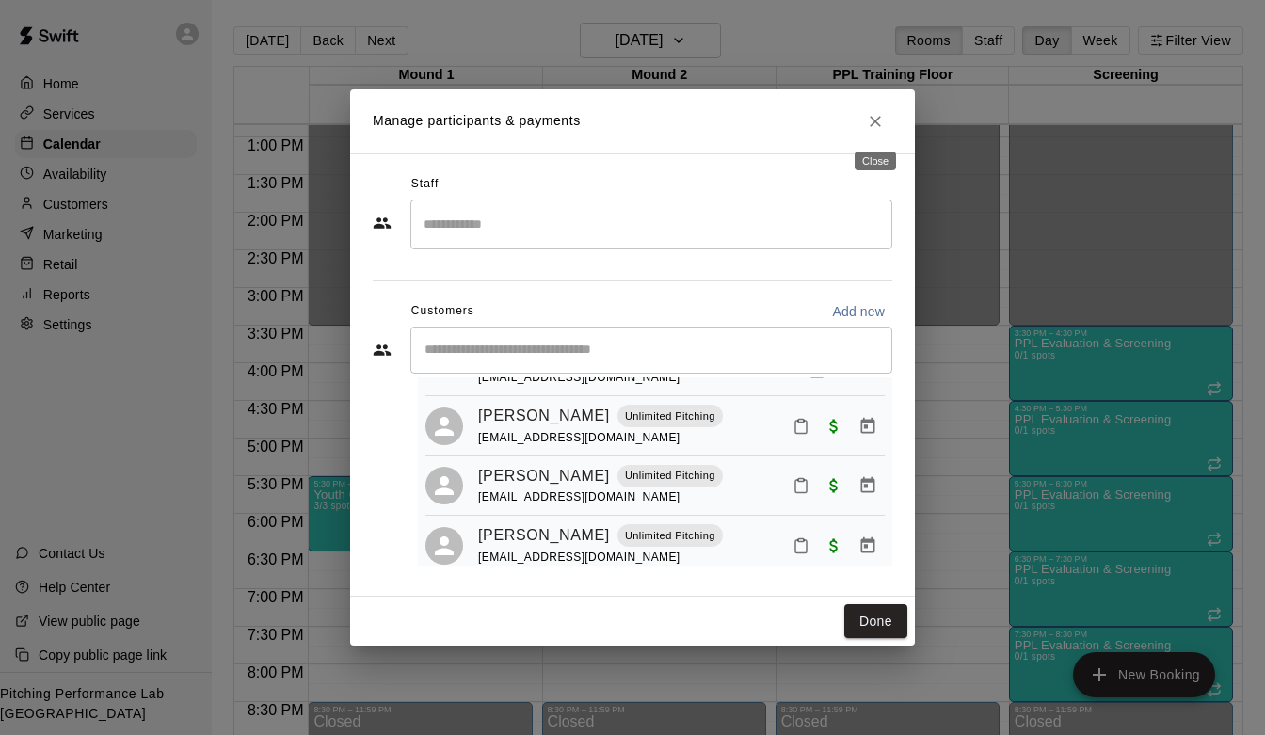
click at [877, 116] on icon "Close" at bounding box center [875, 121] width 19 height 19
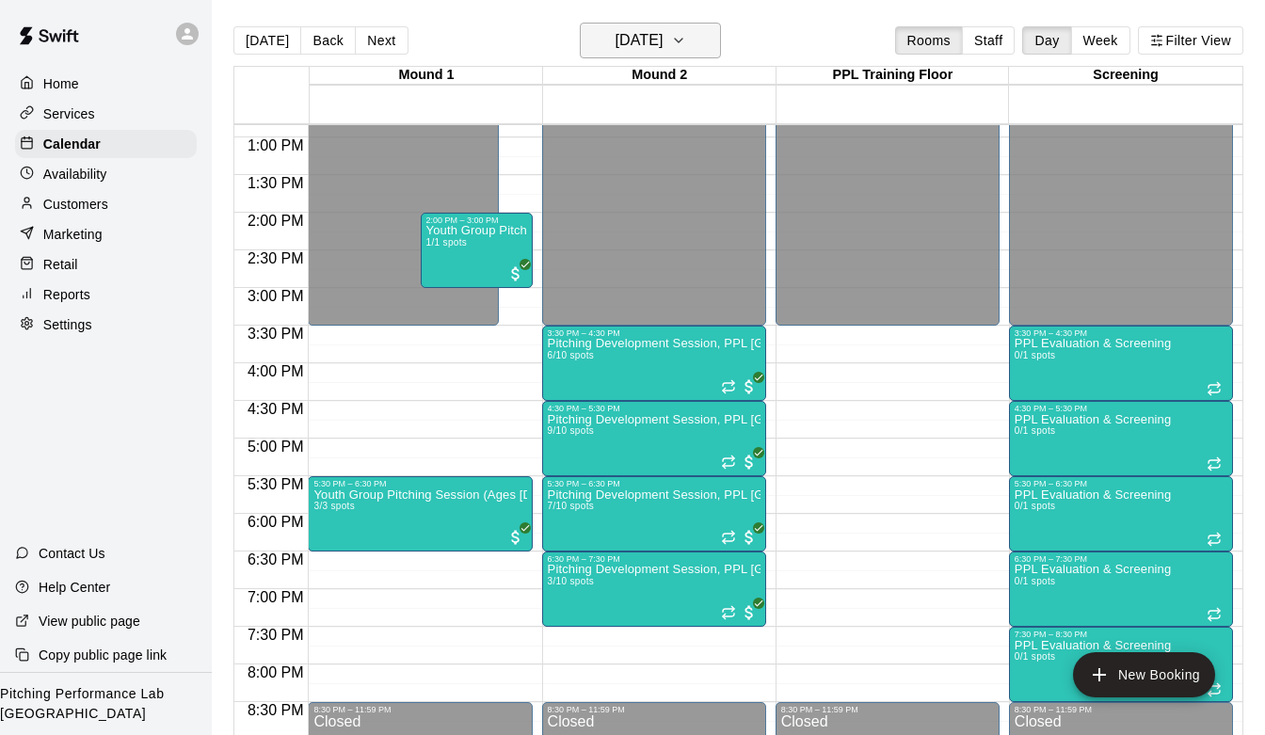
click at [693, 30] on button "[DATE]" at bounding box center [650, 41] width 141 height 36
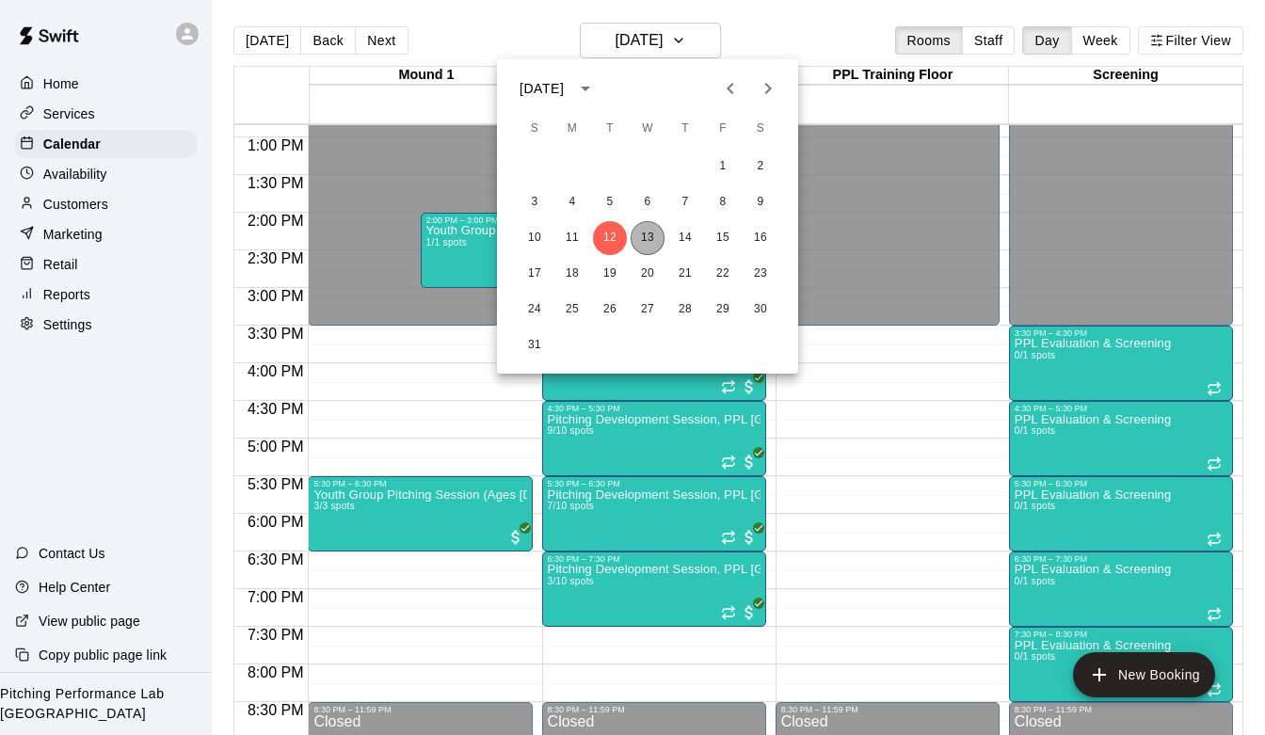
click at [649, 243] on button "13" at bounding box center [647, 238] width 34 height 34
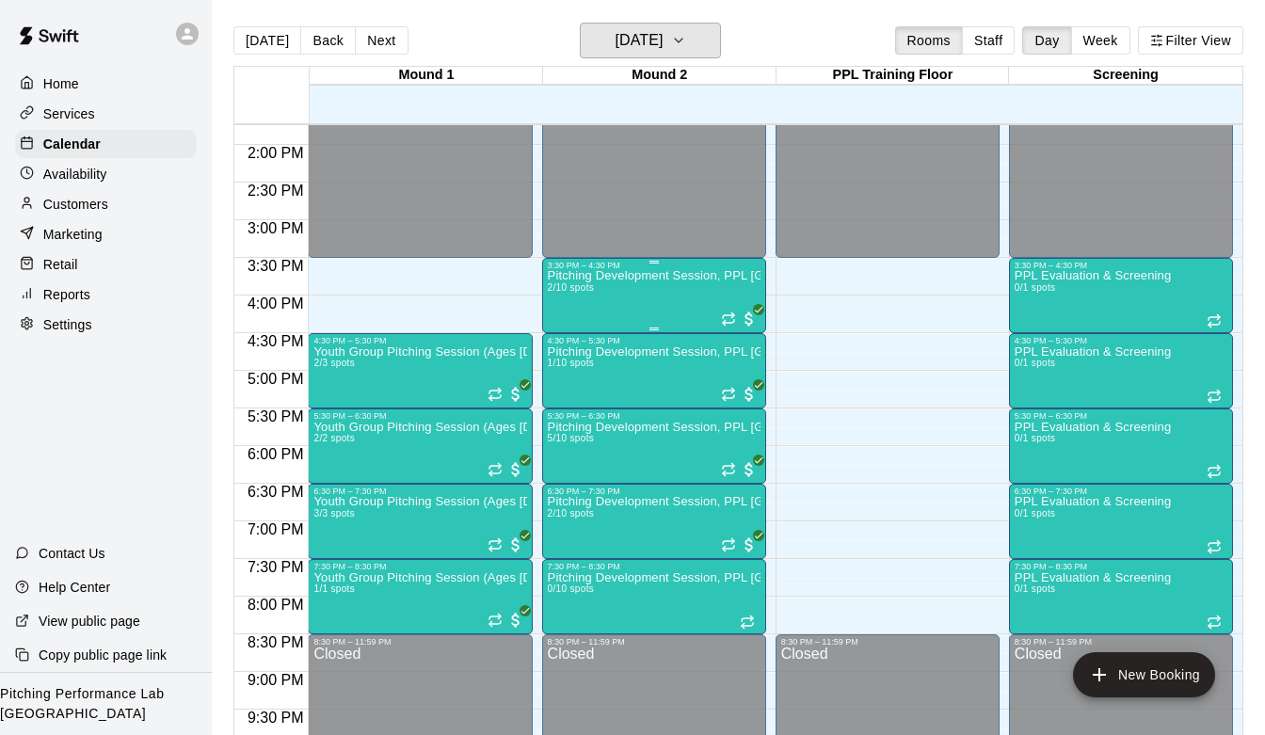
scroll to position [1028, 0]
